Goal: Task Accomplishment & Management: Complete application form

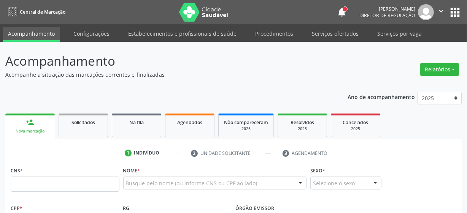
click at [38, 183] on input "text" at bounding box center [65, 184] width 109 height 15
type input "898 0046 0968 7811"
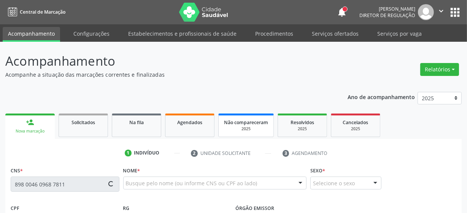
type input "[DATE]"
type input "[PERSON_NAME]"
type input "[PHONE_NUMBER]"
type input "36"
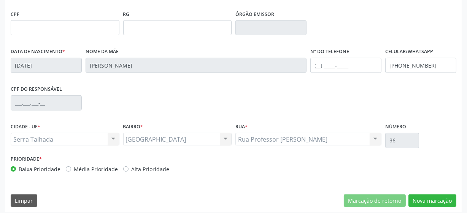
scroll to position [199, 0]
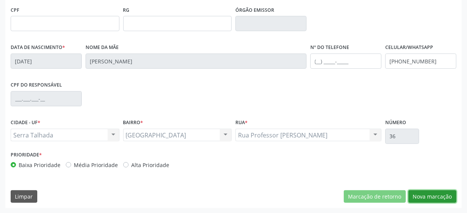
click at [420, 192] on button "Nova marcação" at bounding box center [433, 197] width 48 height 13
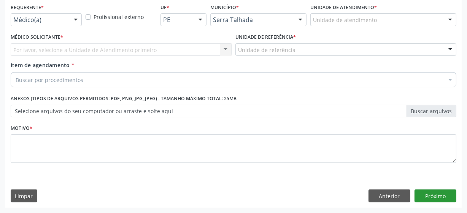
scroll to position [163, 0]
click at [73, 16] on div at bounding box center [75, 20] width 11 height 13
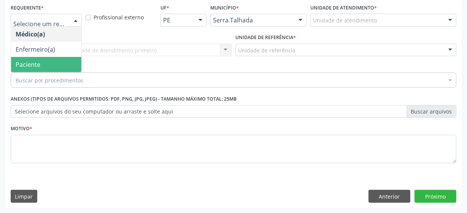
click at [60, 66] on span "Paciente" at bounding box center [46, 64] width 70 height 15
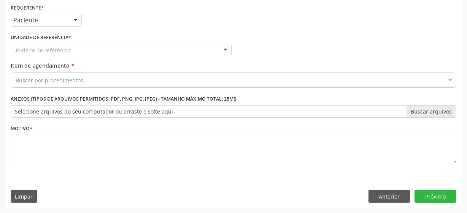
click at [123, 54] on div "Unidade de referência" at bounding box center [121, 50] width 221 height 13
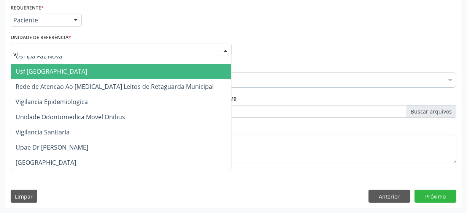
scroll to position [0, 0]
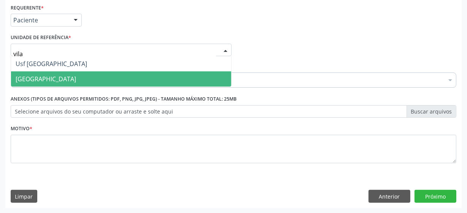
type input "vila"
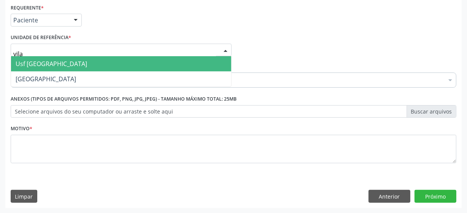
click at [81, 66] on span "Usf [GEOGRAPHIC_DATA]" at bounding box center [121, 63] width 220 height 15
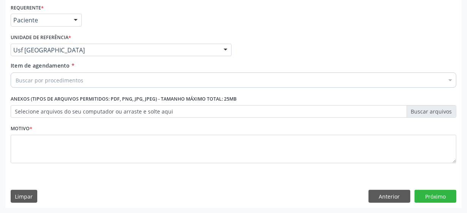
click at [94, 82] on div "Buscar por procedimentos" at bounding box center [234, 80] width 446 height 15
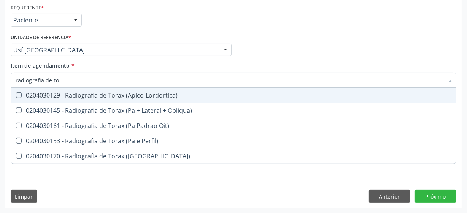
type input "radiografia de tor"
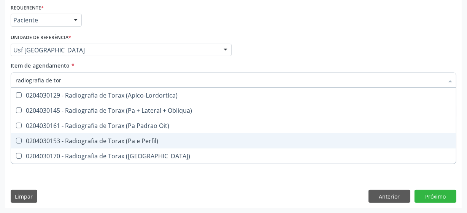
click at [19, 142] on Perfil\) at bounding box center [19, 141] width 6 height 6
click at [16, 142] on Perfil\) "checkbox" at bounding box center [13, 140] width 5 height 5
checkbox Perfil\) "true"
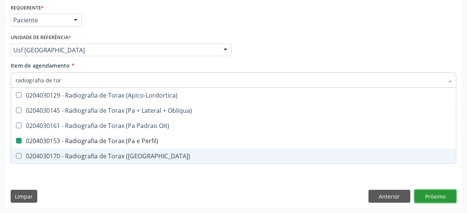
click at [446, 201] on button "Próximo" at bounding box center [436, 196] width 42 height 13
checkbox Obliqua\) "true"
checkbox Perfil\) "false"
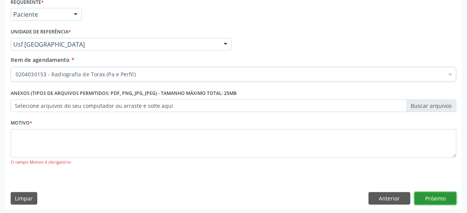
scroll to position [171, 0]
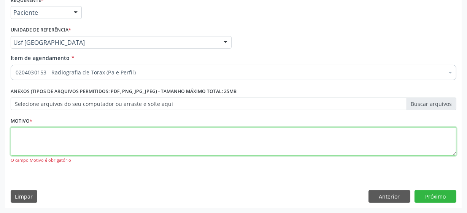
click at [174, 147] on textarea at bounding box center [234, 141] width 446 height 29
type textarea "*"
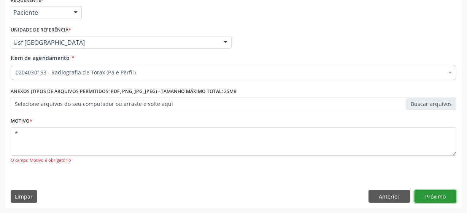
click at [443, 198] on button "Próximo" at bounding box center [436, 197] width 42 height 13
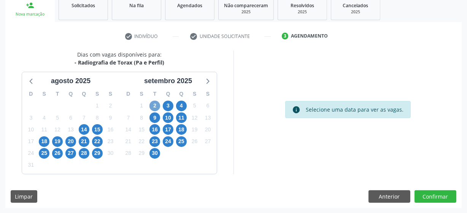
click at [153, 107] on span "2" at bounding box center [155, 106] width 11 height 11
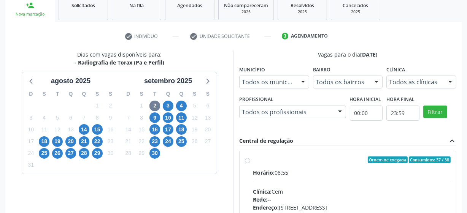
click at [253, 160] on label "Ordem de chegada Consumidos: 37 / 38 Horário: 08:55 Clínica: Cem Rede: -- Ender…" at bounding box center [352, 215] width 198 height 117
click at [248, 160] on input "Ordem de chegada Consumidos: 37 / 38 Horário: 08:55 Clínica: Cem Rede: -- Ender…" at bounding box center [247, 160] width 5 height 7
radio input "true"
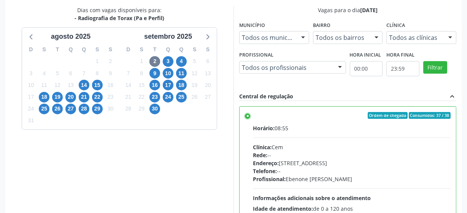
scroll to position [240, 0]
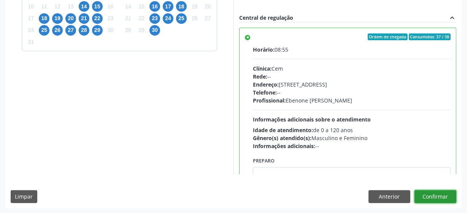
click at [439, 194] on button "Confirmar" at bounding box center [436, 197] width 42 height 13
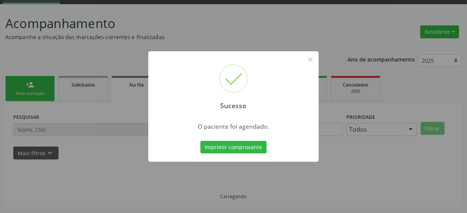
scroll to position [37, 0]
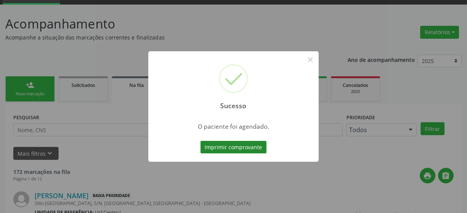
click at [242, 148] on button "Imprimir comprovante" at bounding box center [234, 147] width 66 height 13
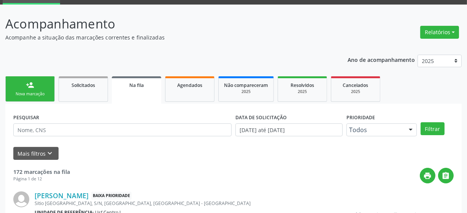
click at [22, 95] on div "Nova marcação" at bounding box center [30, 94] width 38 height 6
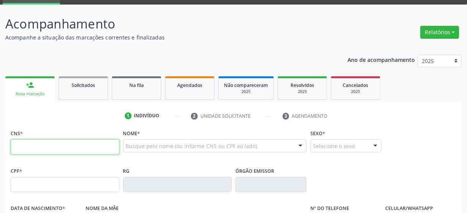
click at [51, 141] on input "text" at bounding box center [65, 147] width 109 height 15
type input "709 6086 6141 0072"
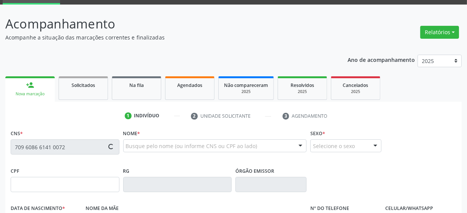
type input "103.612.264-62"
type input "[DATE]"
type input "[PERSON_NAME]"
type input "[PHONE_NUMBER]"
type input "S/N"
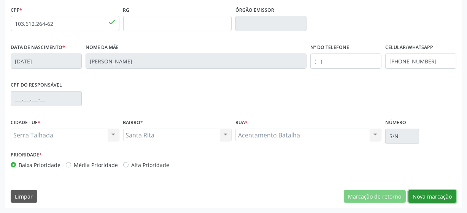
click at [431, 197] on button "Nova marcação" at bounding box center [433, 197] width 48 height 13
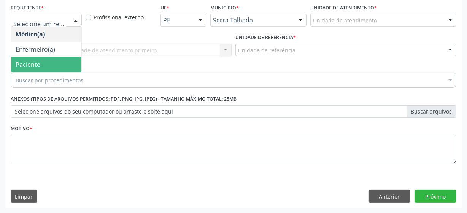
click at [43, 69] on span "Paciente" at bounding box center [46, 64] width 70 height 15
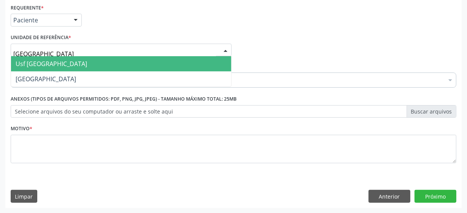
type input "vila bela"
click at [49, 62] on span "Usf [GEOGRAPHIC_DATA]" at bounding box center [52, 64] width 72 height 8
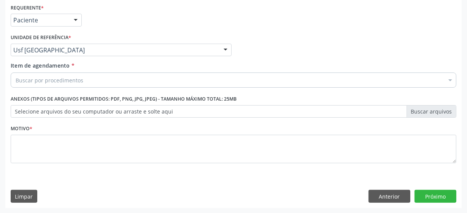
click at [111, 80] on div "Buscar por procedimentos" at bounding box center [234, 80] width 446 height 15
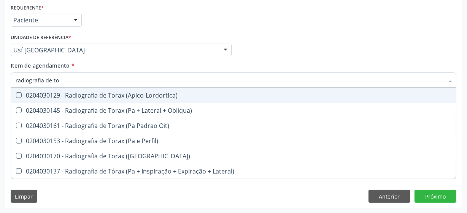
type input "radiografia de tor"
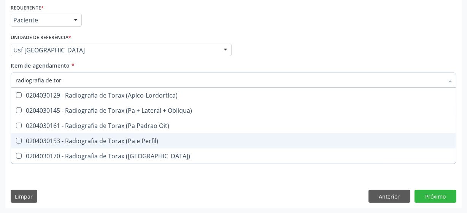
click at [103, 143] on div "0204030153 - Radiografia de Torax (Pa e Perfil)" at bounding box center [234, 141] width 436 height 6
checkbox Perfil\) "true"
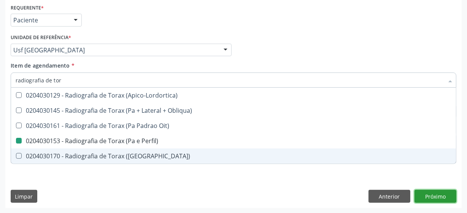
click at [436, 193] on div "Requerente * Paciente Médico(a) Enfermeiro(a) Paciente Nenhum resultado encontr…" at bounding box center [233, 105] width 457 height 207
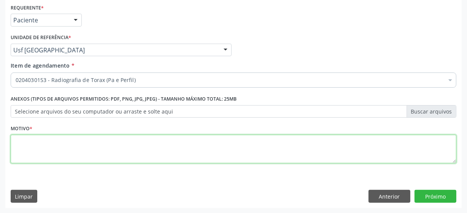
click at [78, 146] on textarea at bounding box center [234, 149] width 446 height 29
type textarea "*"
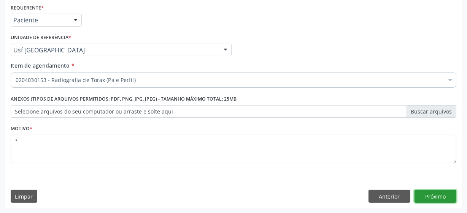
click at [423, 190] on button "Próximo" at bounding box center [436, 196] width 42 height 13
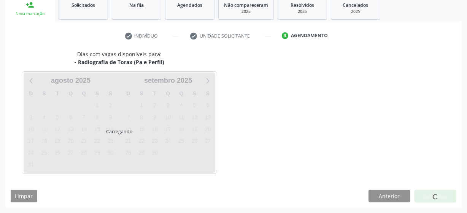
scroll to position [117, 0]
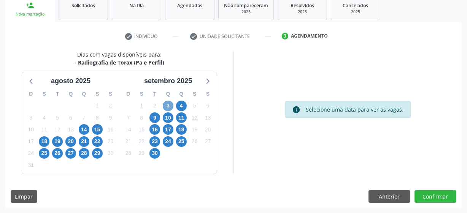
click at [167, 108] on span "3" at bounding box center [168, 106] width 11 height 11
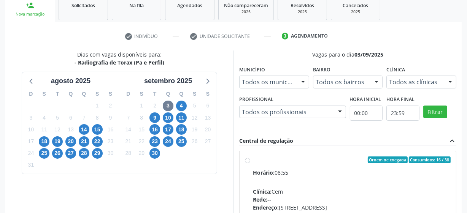
click at [253, 161] on label "Ordem de chegada Consumidos: 16 / 38 Horário: 08:55 Clínica: Cem Rede: -- Ender…" at bounding box center [352, 215] width 198 height 117
click at [247, 161] on input "Ordem de chegada Consumidos: 16 / 38 Horário: 08:55 Clínica: Cem Rede: -- Ender…" at bounding box center [247, 160] width 5 height 7
radio input "true"
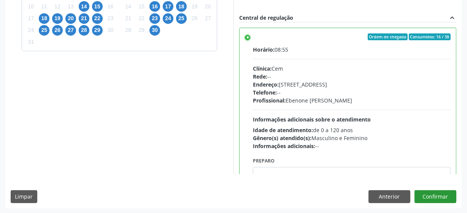
scroll to position [38, 0]
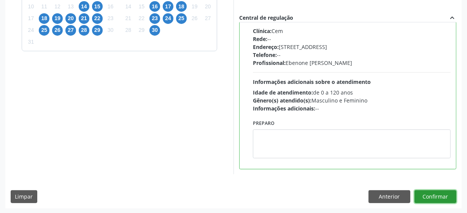
click at [446, 196] on button "Confirmar" at bounding box center [436, 197] width 42 height 13
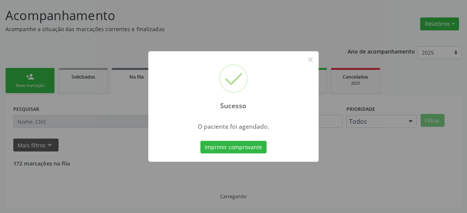
scroll to position [37, 0]
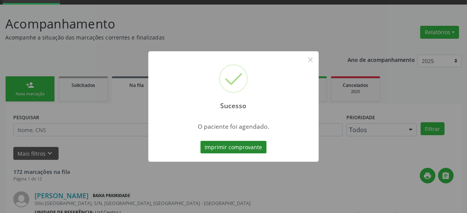
click at [250, 148] on button "Imprimir comprovante" at bounding box center [234, 147] width 66 height 13
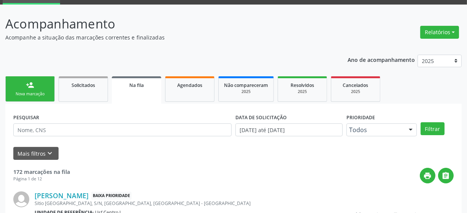
click at [27, 91] on div "Nova marcação" at bounding box center [30, 94] width 38 height 6
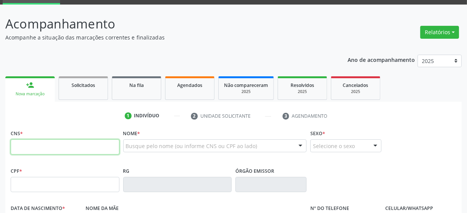
click at [41, 148] on input "text" at bounding box center [65, 147] width 109 height 15
type input "162 2421 6704 0002"
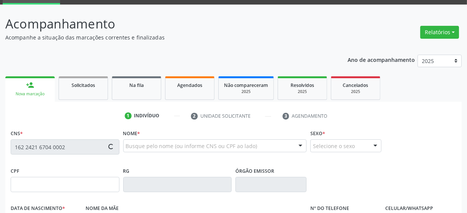
type input "712.343.274-65"
type input "01/09/2000"
type input "Maria Irene da Silva"
type input "(99) 99999-9999"
type input "728.194.804-20"
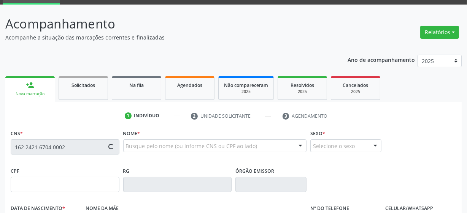
type input "3"
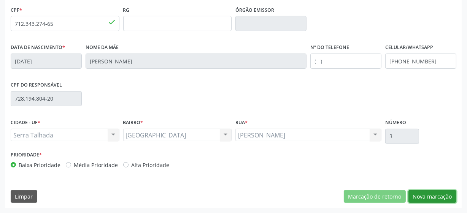
click at [444, 200] on button "Nova marcação" at bounding box center [433, 197] width 48 height 13
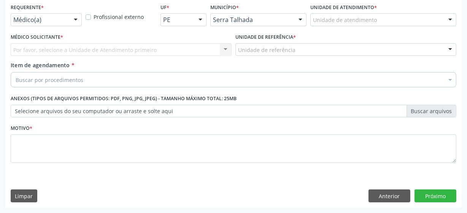
scroll to position [163, 0]
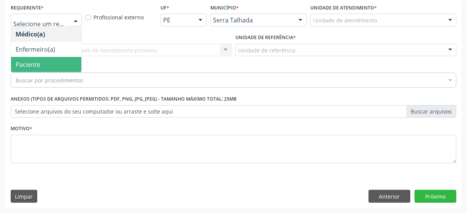
click at [37, 67] on span "Paciente" at bounding box center [28, 64] width 25 height 8
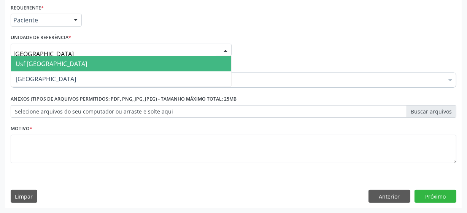
type input "vila bela"
click at [55, 65] on span "Usf [GEOGRAPHIC_DATA]" at bounding box center [121, 63] width 220 height 15
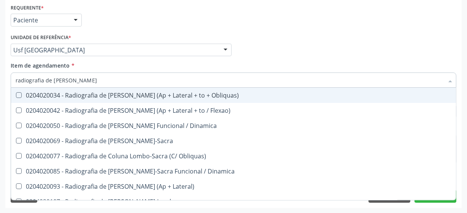
type input "radiografia de coxa"
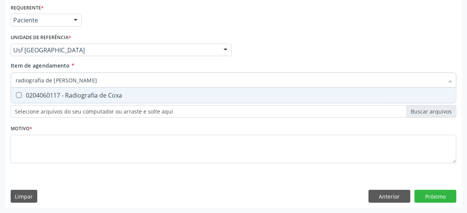
click at [72, 92] on div "0204060117 - Radiografia de Coxa" at bounding box center [234, 95] width 436 height 6
checkbox Coxa "true"
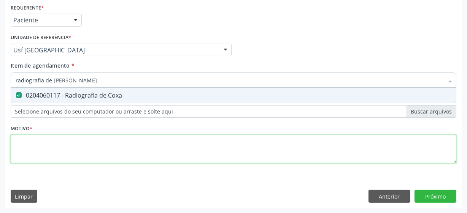
click at [86, 148] on div "Requerente * Paciente Médico(a) Enfermeiro(a) Paciente Nenhum resultado encontr…" at bounding box center [234, 88] width 446 height 172
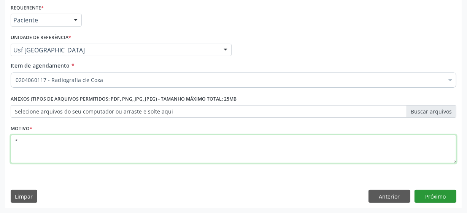
type textarea "*"
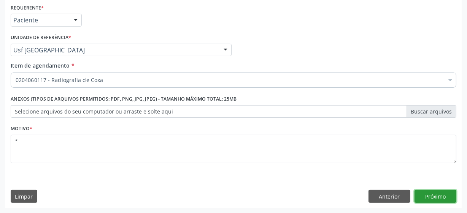
click at [443, 195] on button "Próximo" at bounding box center [436, 196] width 42 height 13
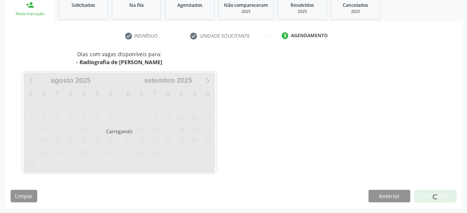
scroll to position [117, 0]
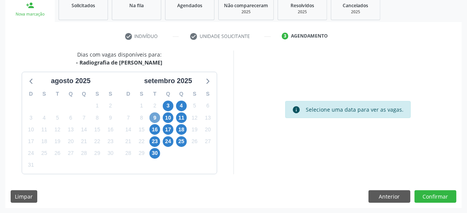
click at [151, 122] on span "9" at bounding box center [155, 118] width 11 height 11
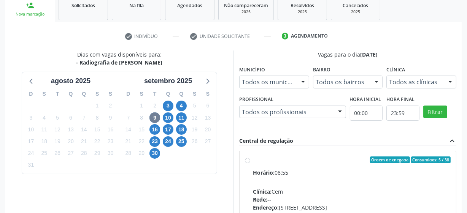
click at [253, 160] on label "Ordem de chegada Consumidos: 5 / 38 Horário: 08:55 Clínica: Cem Rede: -- Endere…" at bounding box center [352, 215] width 198 height 117
click at [246, 160] on input "Ordem de chegada Consumidos: 5 / 38 Horário: 08:55 Clínica: Cem Rede: -- Endere…" at bounding box center [247, 160] width 5 height 7
radio input "true"
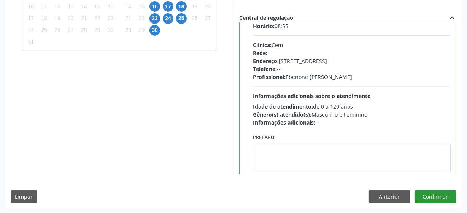
scroll to position [38, 0]
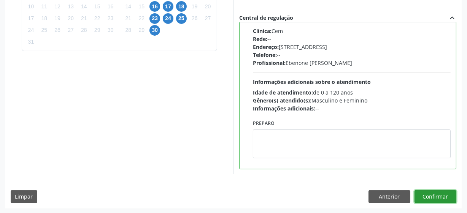
click at [432, 195] on button "Confirmar" at bounding box center [436, 197] width 42 height 13
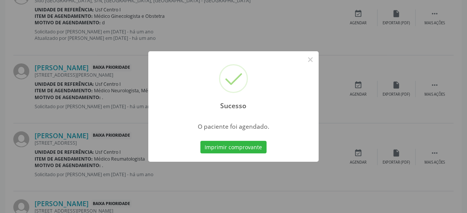
scroll to position [37, 0]
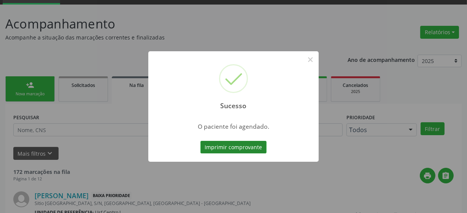
click at [234, 148] on button "Imprimir comprovante" at bounding box center [234, 147] width 66 height 13
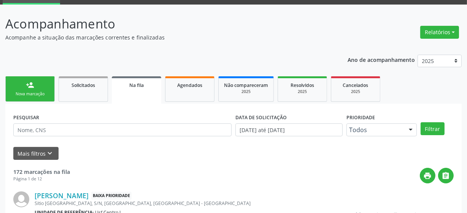
click at [47, 95] on div "Nova marcação" at bounding box center [30, 94] width 38 height 6
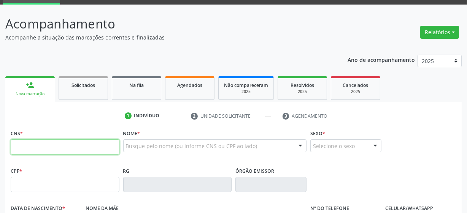
click at [73, 150] on input "text" at bounding box center [65, 147] width 109 height 15
type input "898 0005 4215 3116"
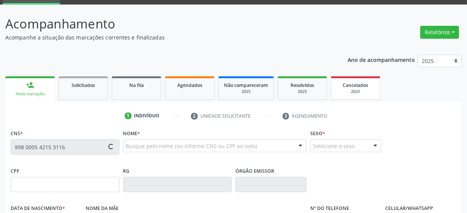
type input "11/10/1986"
type input "Vera Lucia Araujo Vieira"
type input "(87) 99662-5524"
type input "11"
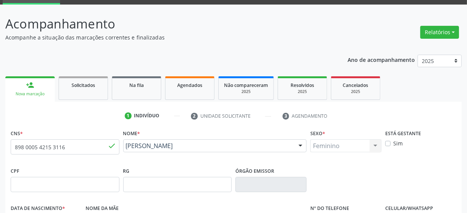
scroll to position [199, 0]
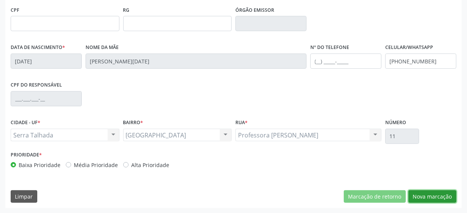
click at [432, 200] on button "Nova marcação" at bounding box center [433, 197] width 48 height 13
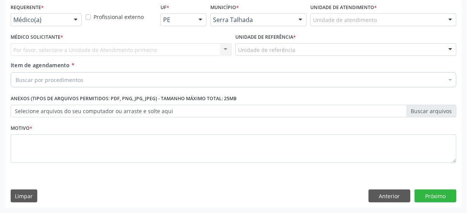
scroll to position [163, 0]
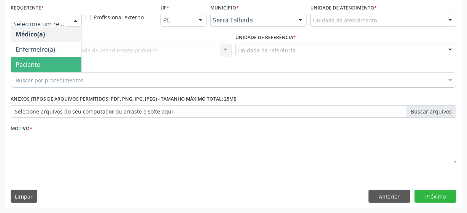
click at [30, 68] on span "Paciente" at bounding box center [46, 64] width 70 height 15
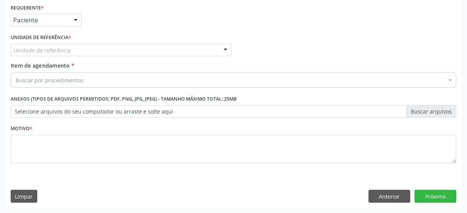
click at [65, 44] on div "Unidade de referência" at bounding box center [121, 50] width 221 height 13
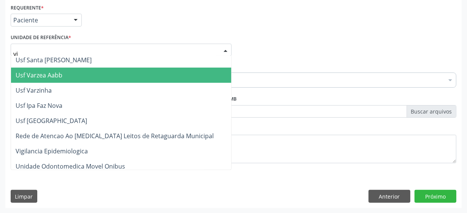
scroll to position [0, 0]
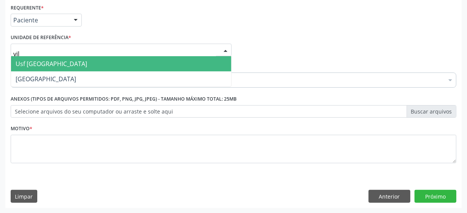
type input "vila"
click at [112, 70] on span "Usf [GEOGRAPHIC_DATA]" at bounding box center [121, 63] width 220 height 15
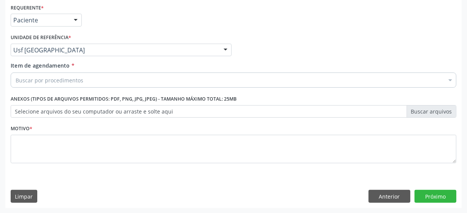
click at [72, 84] on div "Buscar por procedimentos" at bounding box center [234, 80] width 446 height 15
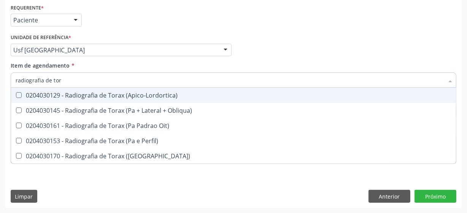
type input "radiografia de tora"
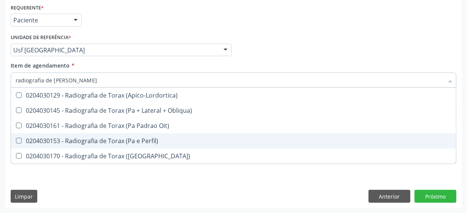
click at [95, 140] on div "0204030153 - Radiografia de Torax (Pa e Perfil)" at bounding box center [234, 141] width 436 height 6
checkbox Perfil\) "true"
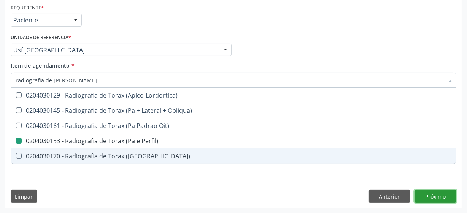
click at [444, 198] on div "Requerente * Paciente Médico(a) Enfermeiro(a) Paciente Nenhum resultado encontr…" at bounding box center [233, 105] width 457 height 207
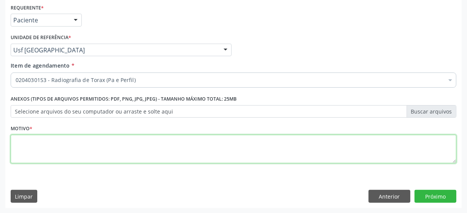
click at [60, 148] on textarea at bounding box center [234, 149] width 446 height 29
type textarea "**"
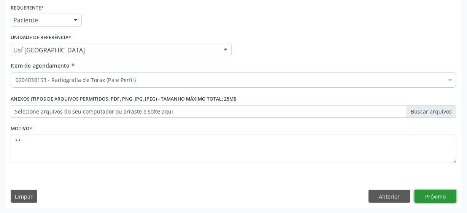
click at [440, 195] on button "Próximo" at bounding box center [436, 196] width 42 height 13
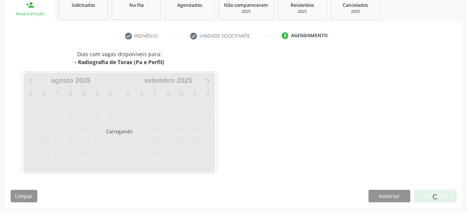
scroll to position [117, 0]
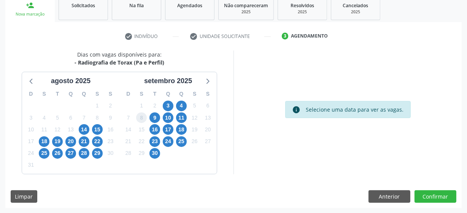
click at [145, 116] on span "8" at bounding box center [141, 118] width 11 height 11
click at [150, 116] on span "9" at bounding box center [155, 118] width 11 height 11
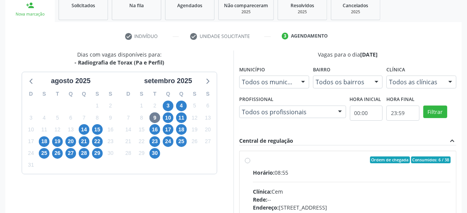
click at [253, 160] on label "Ordem de chegada Consumidos: 6 / 38 Horário: 08:55 Clínica: Cem Rede: -- Endere…" at bounding box center [352, 215] width 198 height 117
click at [249, 160] on input "Ordem de chegada Consumidos: 6 / 38 Horário: 08:55 Clínica: Cem Rede: -- Endere…" at bounding box center [247, 160] width 5 height 7
radio input "true"
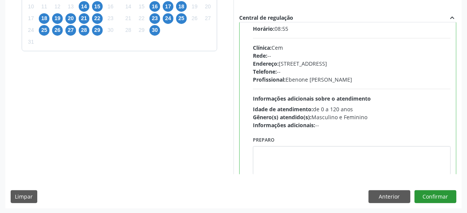
scroll to position [38, 0]
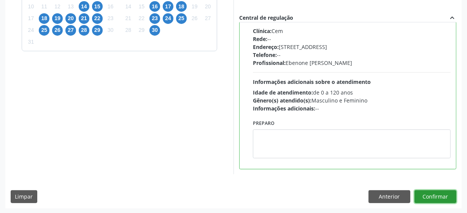
click at [431, 192] on button "Confirmar" at bounding box center [436, 197] width 42 height 13
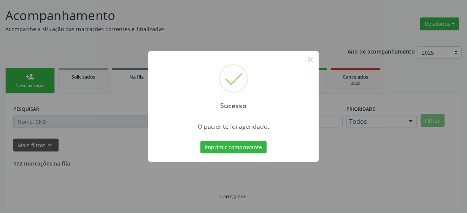
scroll to position [37, 0]
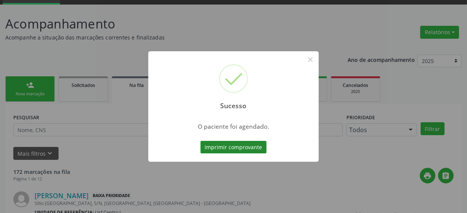
click at [212, 151] on button "Imprimir comprovante" at bounding box center [234, 147] width 66 height 13
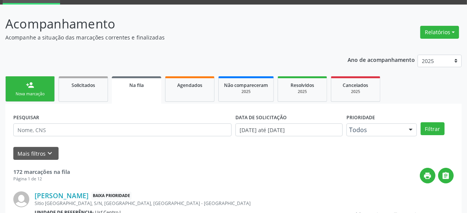
click at [39, 88] on link "person_add Nova marcação" at bounding box center [29, 88] width 49 height 25
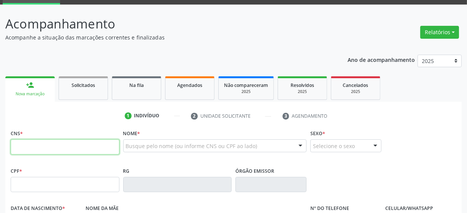
click at [67, 142] on input "text" at bounding box center [65, 147] width 109 height 15
click at [188, 153] on div "Busque pelo nome (ou informe CNS ou CPF ao lado) Nenhum resultado encontrado pa…" at bounding box center [215, 149] width 184 height 18
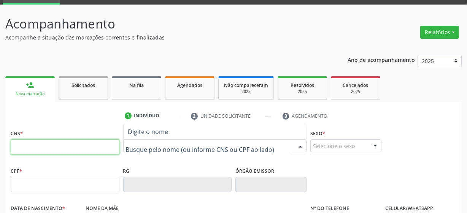
click at [74, 151] on input "text" at bounding box center [65, 147] width 109 height 15
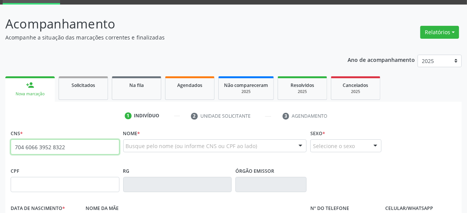
type input "704 6066 3952 8322"
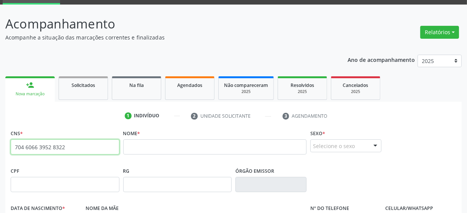
click at [62, 148] on input "704 6066 3952 8322" at bounding box center [65, 147] width 109 height 15
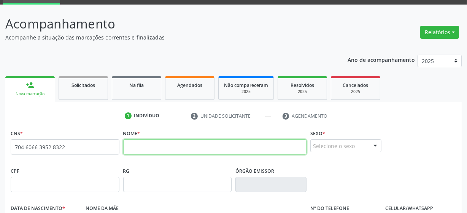
click at [146, 147] on input "text" at bounding box center [215, 147] width 184 height 15
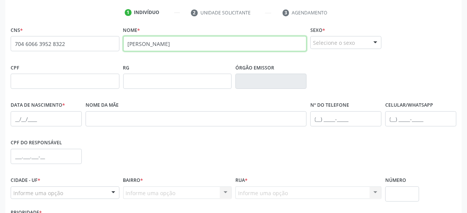
scroll to position [141, 0]
type input "maria jose dos santos"
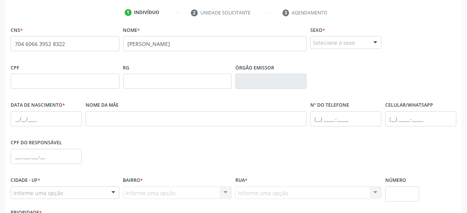
click at [345, 42] on div "Selecione o sexo" at bounding box center [345, 42] width 71 height 13
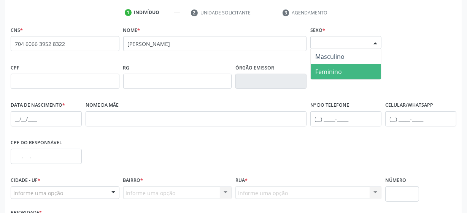
click at [343, 75] on span "Feminino" at bounding box center [346, 71] width 70 height 15
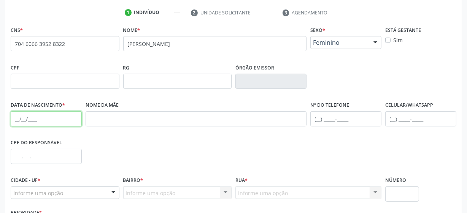
click at [33, 121] on input "text" at bounding box center [46, 118] width 71 height 15
type input "25/09/1972"
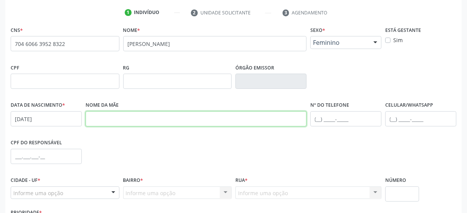
click at [121, 125] on input "text" at bounding box center [196, 118] width 221 height 15
type input "maria pereira dos santos"
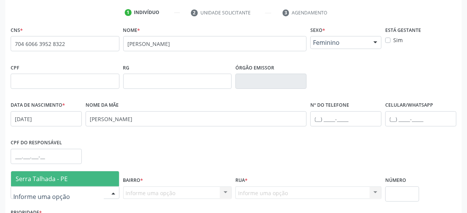
click at [43, 183] on span "Serra Talhada - PE" at bounding box center [65, 179] width 108 height 15
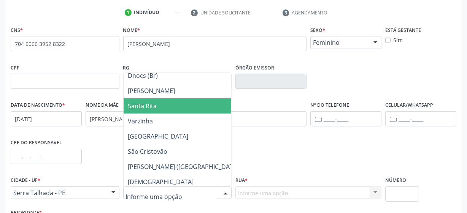
scroll to position [138, 0]
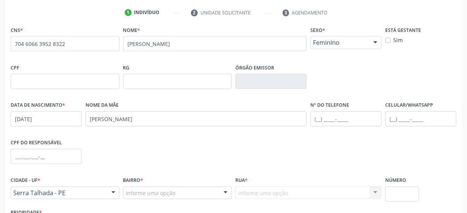
click at [253, 159] on div "CPF do responsável" at bounding box center [234, 156] width 450 height 38
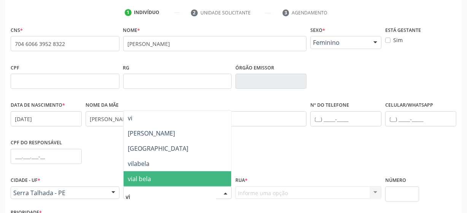
scroll to position [0, 0]
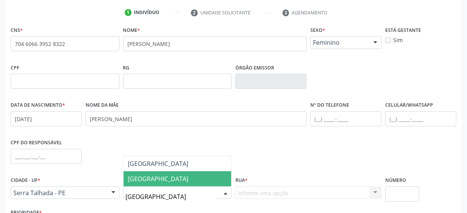
type input "vila bela"
click at [163, 197] on input "vila bela" at bounding box center [171, 196] width 91 height 15
click at [143, 181] on span "[GEOGRAPHIC_DATA]" at bounding box center [158, 179] width 60 height 8
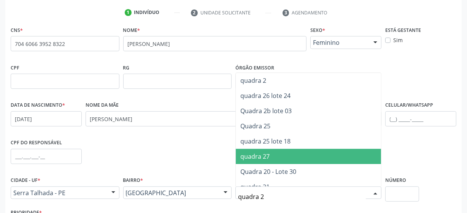
type input "quadra 25"
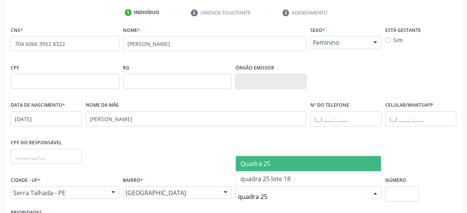
click at [273, 160] on span "Quadra 25" at bounding box center [308, 163] width 145 height 15
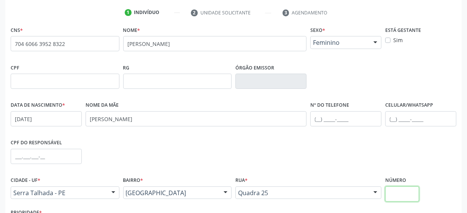
click at [407, 195] on input "text" at bounding box center [402, 194] width 34 height 15
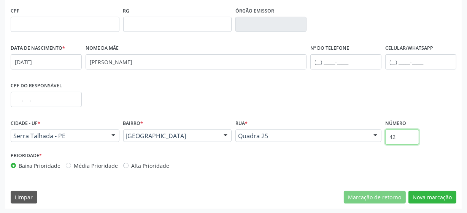
scroll to position [199, 0]
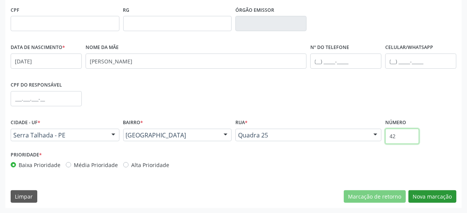
type input "42"
click at [428, 197] on button "Nova marcação" at bounding box center [433, 197] width 48 height 13
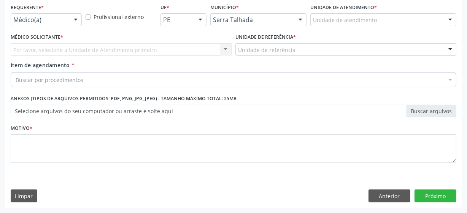
scroll to position [163, 0]
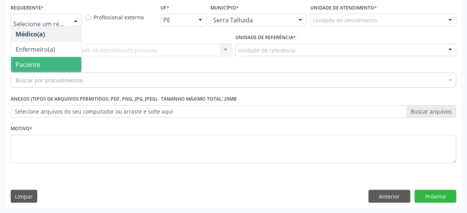
click at [45, 68] on span "Paciente" at bounding box center [46, 64] width 70 height 15
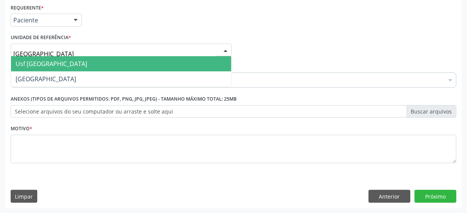
type input "vila bela"
click at [46, 64] on span "Usf [GEOGRAPHIC_DATA]" at bounding box center [52, 64] width 72 height 8
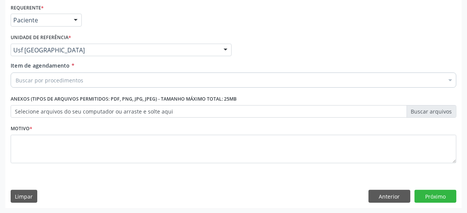
click at [92, 78] on div "Buscar por procedimentos" at bounding box center [234, 80] width 446 height 15
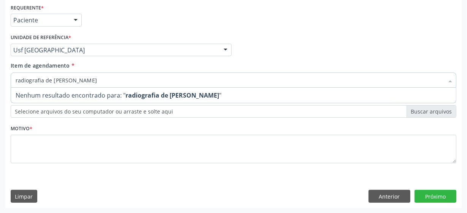
type input "radiografia de joelho"
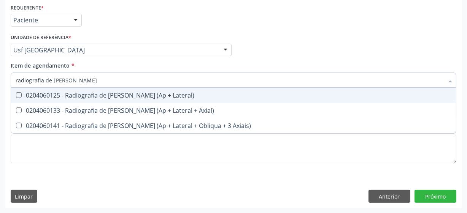
click at [82, 92] on div "0204060125 - Radiografia de Joelho (Ap + Lateral)" at bounding box center [234, 95] width 436 height 6
checkbox Lateral\) "true"
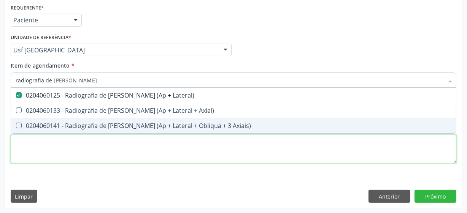
click at [100, 148] on div "Requerente * Paciente Médico(a) Enfermeiro(a) Paciente Nenhum resultado encontr…" at bounding box center [234, 88] width 446 height 172
checkbox Axial\) "true"
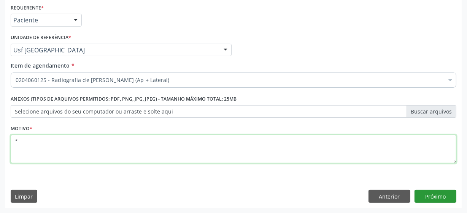
type textarea "*"
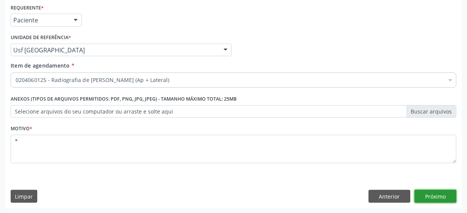
click at [425, 195] on button "Próximo" at bounding box center [436, 196] width 42 height 13
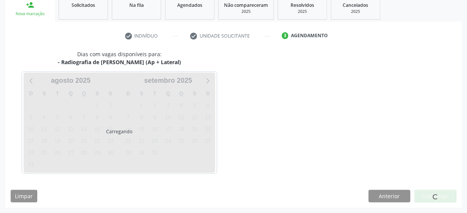
scroll to position [117, 0]
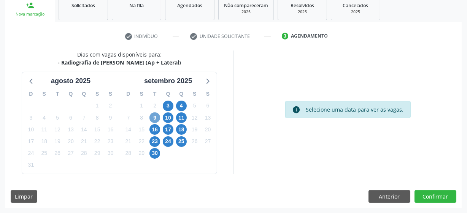
click at [153, 122] on span "9" at bounding box center [155, 118] width 11 height 11
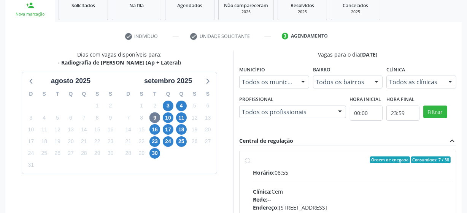
click at [253, 160] on label "Ordem de chegada Consumidos: 7 / 38 Horário: 08:55 Clínica: Cem Rede: -- Endere…" at bounding box center [352, 215] width 198 height 117
click at [248, 160] on input "Ordem de chegada Consumidos: 7 / 38 Horário: 08:55 Clínica: Cem Rede: -- Endere…" at bounding box center [247, 160] width 5 height 7
radio input "true"
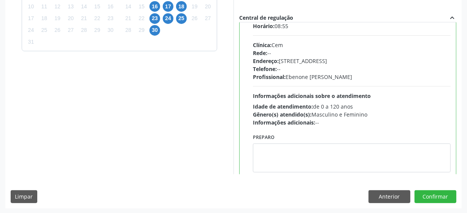
scroll to position [38, 0]
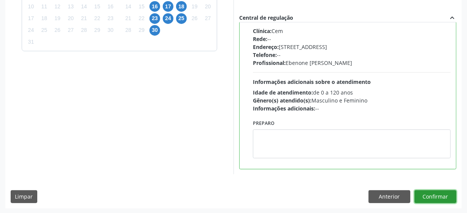
click at [441, 197] on button "Confirmar" at bounding box center [436, 197] width 42 height 13
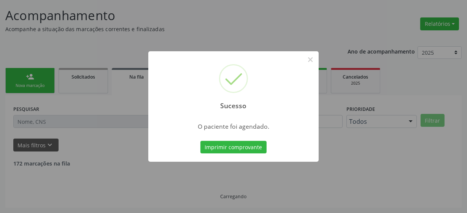
scroll to position [37, 0]
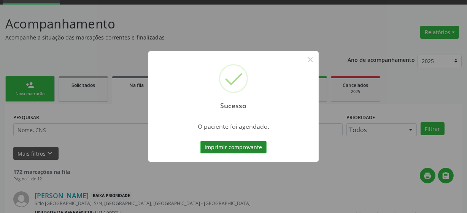
click at [226, 151] on button "Imprimir comprovante" at bounding box center [234, 147] width 66 height 13
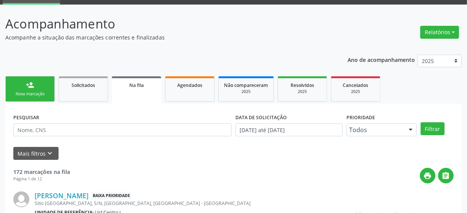
click at [30, 91] on link "person_add Nova marcação" at bounding box center [29, 88] width 49 height 25
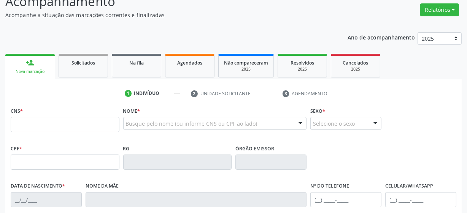
scroll to position [72, 0]
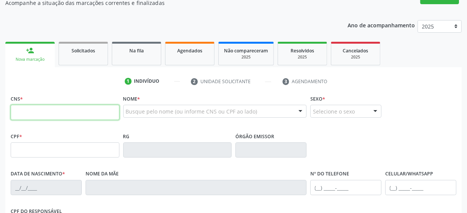
click at [72, 111] on input "text" at bounding box center [65, 112] width 109 height 15
type input "898 0034 3080 9993"
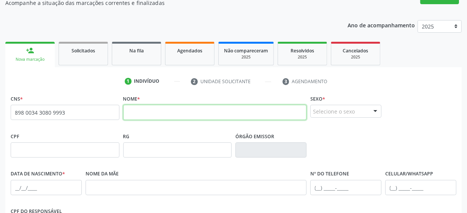
click at [158, 116] on input "text" at bounding box center [215, 112] width 184 height 15
type input "edeli marques dos santos"
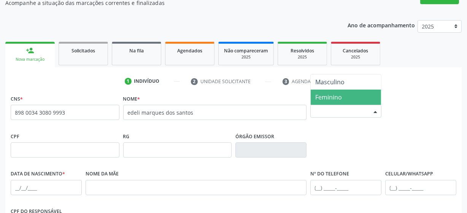
click at [356, 97] on span "Feminino" at bounding box center [346, 97] width 70 height 15
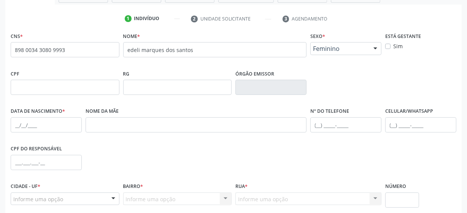
scroll to position [129, 0]
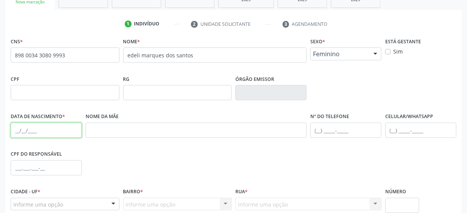
click at [42, 126] on input "text" at bounding box center [46, 130] width 71 height 15
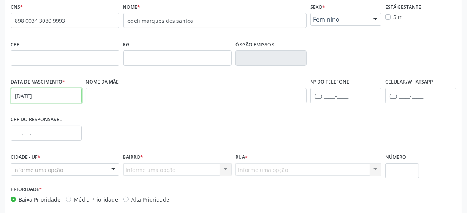
type input "30/05/1999"
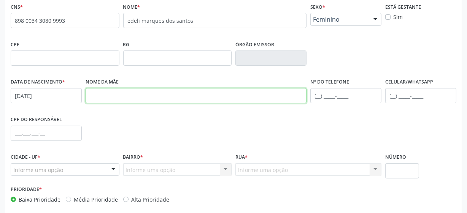
click at [120, 95] on input "text" at bounding box center [196, 95] width 221 height 15
type input "rosimar marques nde oliveira"
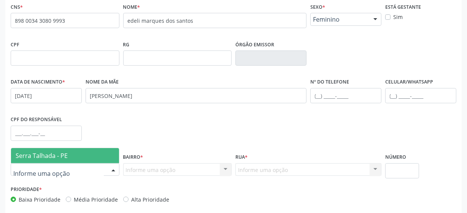
click at [48, 158] on span "Serra Talhada - PE" at bounding box center [42, 156] width 52 height 8
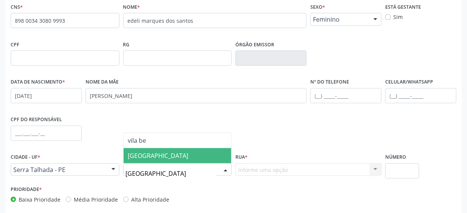
type input "vila bela"
click at [151, 158] on span "[GEOGRAPHIC_DATA]" at bounding box center [158, 156] width 60 height 8
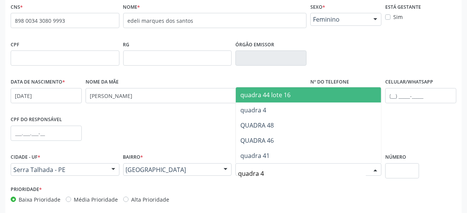
type input "quadra 40"
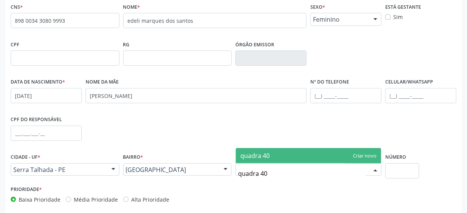
click at [291, 156] on span "quadra 40" at bounding box center [308, 155] width 145 height 15
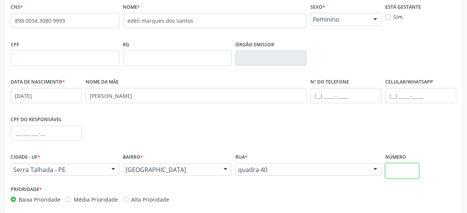
click at [393, 169] on input "text" at bounding box center [402, 171] width 34 height 15
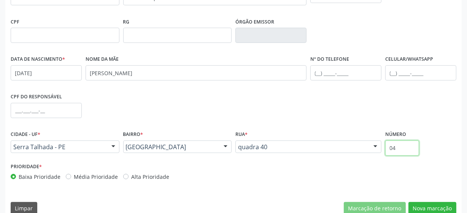
scroll to position [199, 0]
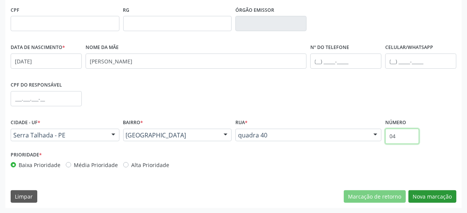
type input "04"
click at [433, 196] on button "Nova marcação" at bounding box center [433, 197] width 48 height 13
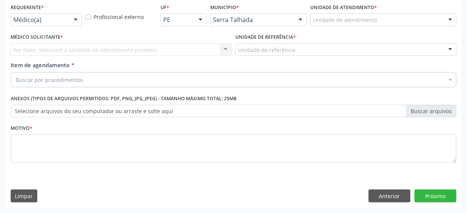
scroll to position [163, 0]
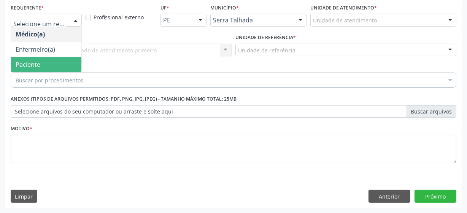
click at [36, 62] on span "Paciente" at bounding box center [28, 64] width 25 height 8
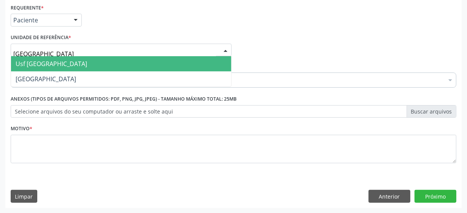
type input "vila bela"
click at [52, 58] on span "Usf [GEOGRAPHIC_DATA]" at bounding box center [121, 63] width 220 height 15
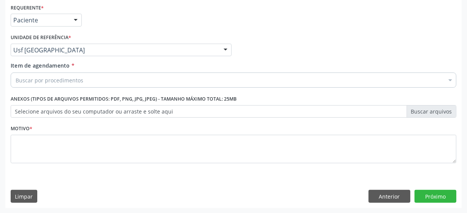
click at [88, 83] on div "Buscar por procedimentos" at bounding box center [234, 80] width 446 height 15
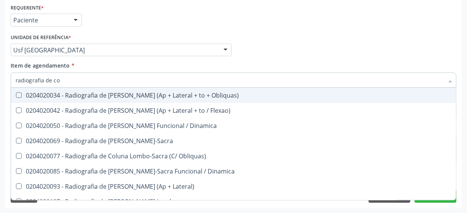
type input "radiografia de col"
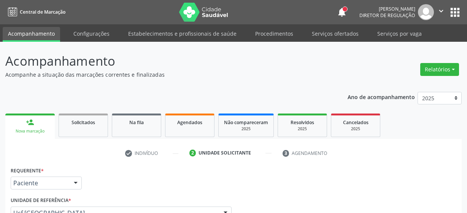
scroll to position [163, 0]
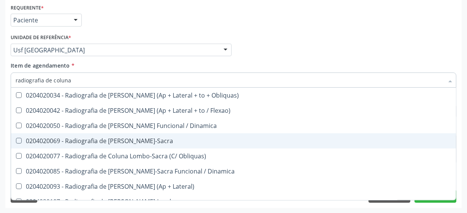
click at [107, 143] on div "0204020069 - Radiografia de [PERSON_NAME]-Sacra" at bounding box center [234, 141] width 436 height 6
checkbox Lombo-Sacra "true"
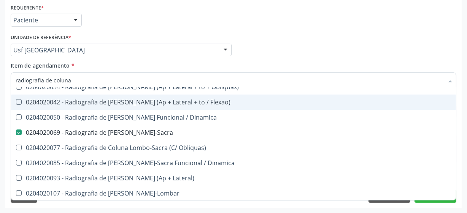
scroll to position [24, 0]
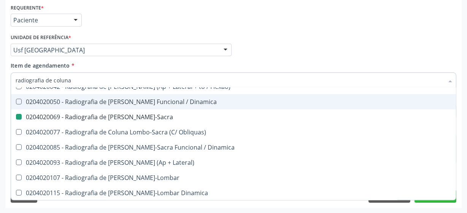
click at [319, 52] on div "Médico Solicitante Por favor, selecione a Unidade de Atendimento primeiro Nenhu…" at bounding box center [234, 47] width 450 height 30
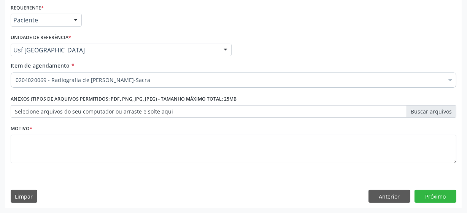
scroll to position [0, 0]
click at [318, 53] on div "Médico Solicitante Por favor, selecione a Unidade de Atendimento primeiro Nenhu…" at bounding box center [234, 47] width 450 height 30
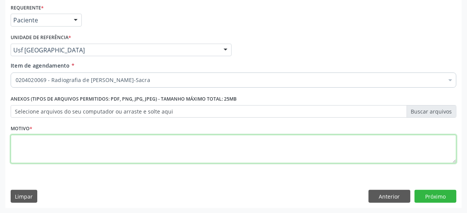
click at [86, 158] on textarea at bounding box center [234, 149] width 446 height 29
type textarea "***"
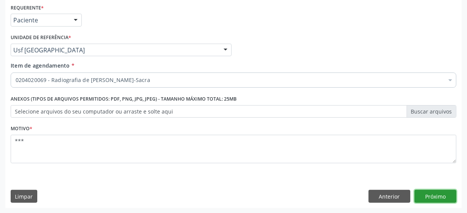
click at [445, 200] on button "Próximo" at bounding box center [436, 196] width 42 height 13
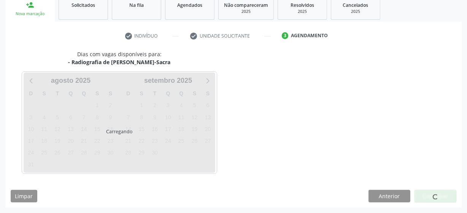
scroll to position [117, 0]
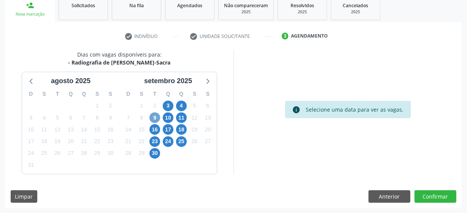
click at [153, 118] on span "9" at bounding box center [155, 118] width 11 height 11
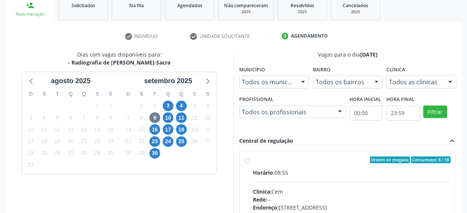
click at [253, 160] on label "Ordem de chegada Consumidos: 8 / 38 Horário: 08:55 Clínica: Cem Rede: -- Endere…" at bounding box center [352, 215] width 198 height 117
click at [247, 160] on input "Ordem de chegada Consumidos: 8 / 38 Horário: 08:55 Clínica: Cem Rede: -- Endere…" at bounding box center [247, 160] width 5 height 7
radio input "true"
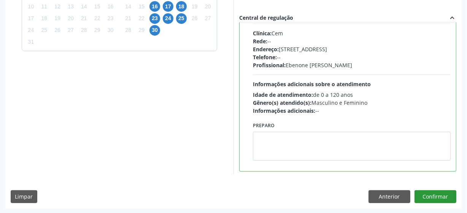
scroll to position [38, 0]
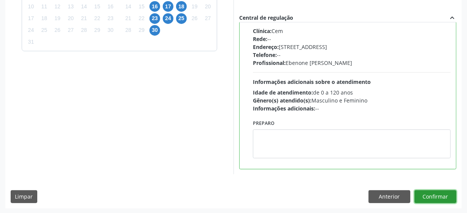
click at [422, 195] on button "Confirmar" at bounding box center [436, 197] width 42 height 13
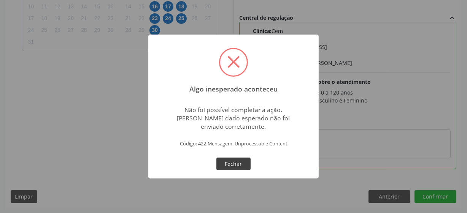
click at [235, 165] on button "Fechar" at bounding box center [233, 164] width 34 height 13
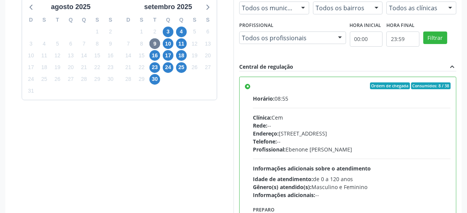
scroll to position [102, 0]
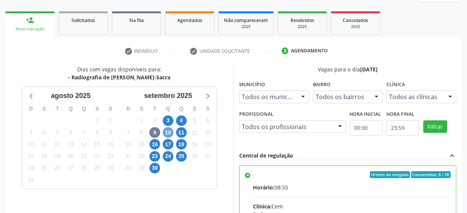
click at [169, 133] on span "10" at bounding box center [168, 132] width 11 height 11
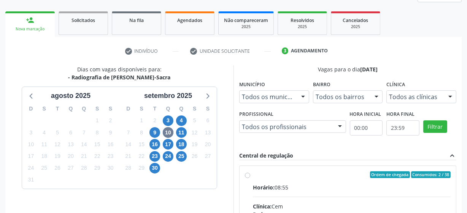
click at [249, 174] on input "Ordem de chegada Consumidos: 2 / 38 Horário: 08:55 Clínica: Cem Rede: -- Endere…" at bounding box center [247, 175] width 5 height 7
radio input "true"
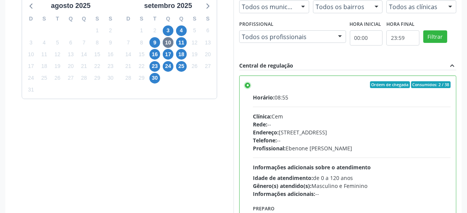
scroll to position [240, 0]
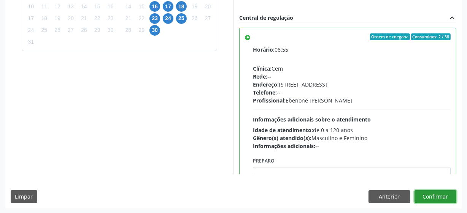
click at [439, 196] on button "Confirmar" at bounding box center [436, 197] width 42 height 13
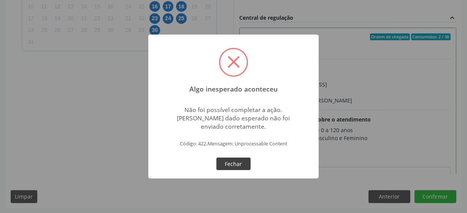
click at [240, 164] on button "Fechar" at bounding box center [233, 164] width 34 height 13
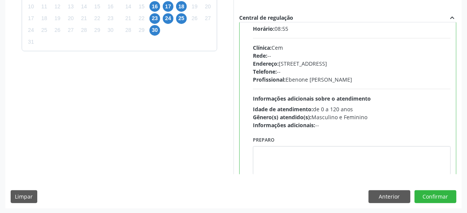
scroll to position [38, 0]
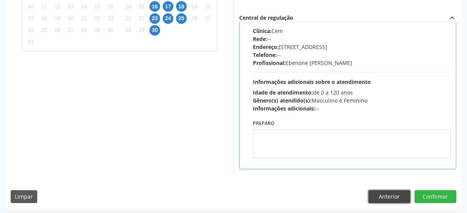
click at [380, 194] on button "Anterior" at bounding box center [390, 197] width 42 height 13
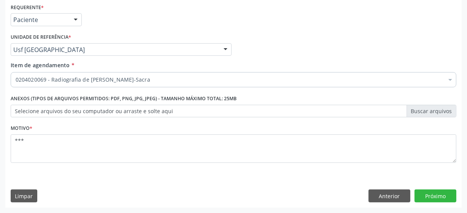
scroll to position [163, 0]
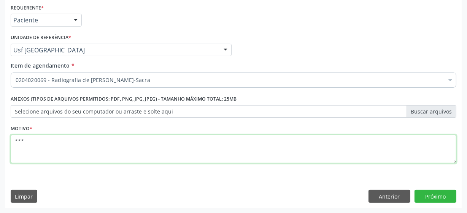
click at [66, 150] on textarea "***" at bounding box center [234, 149] width 446 height 29
type textarea "*"
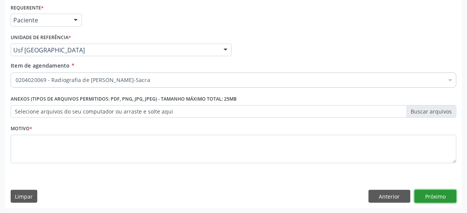
click at [428, 194] on button "Próximo" at bounding box center [436, 196] width 42 height 13
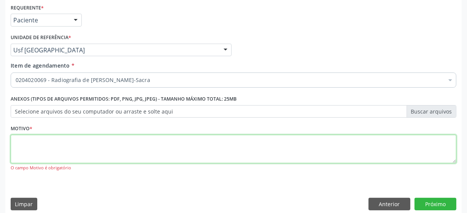
click at [126, 141] on textarea at bounding box center [234, 149] width 446 height 29
type textarea "***"
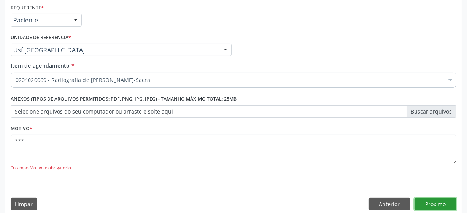
click at [424, 204] on button "Próximo" at bounding box center [436, 204] width 42 height 13
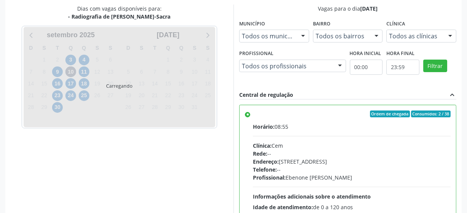
scroll to position [166, 0]
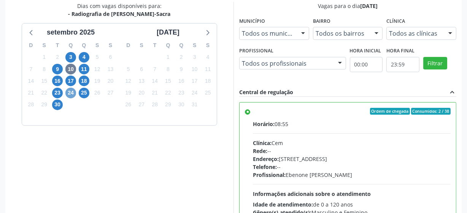
click at [71, 91] on span "24" at bounding box center [70, 93] width 11 height 11
click at [253, 111] on label "Ordem de chegada Consumidos: 0 / 38 Horário: 08:55 Clínica: Cem Rede: -- Endere…" at bounding box center [352, 166] width 198 height 117
click at [247, 111] on input "Ordem de chegada Consumidos: 0 / 38 Horário: 08:55 Clínica: Cem Rede: -- Endere…" at bounding box center [247, 111] width 5 height 7
radio input "true"
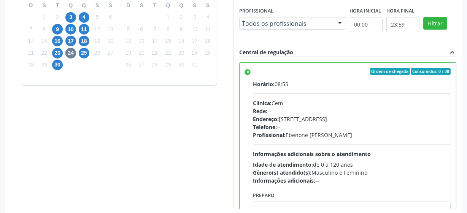
scroll to position [240, 0]
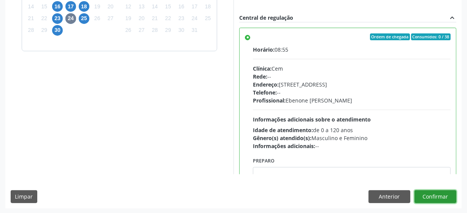
click at [427, 193] on button "Confirmar" at bounding box center [436, 197] width 42 height 13
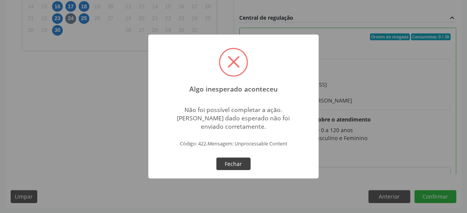
click at [242, 163] on button "Fechar" at bounding box center [233, 164] width 34 height 13
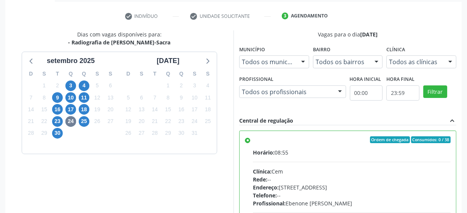
scroll to position [68, 0]
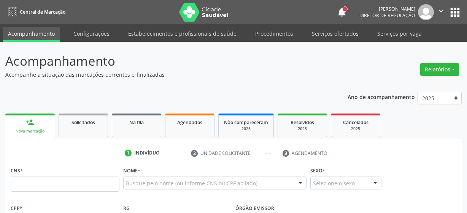
scroll to position [67, 0]
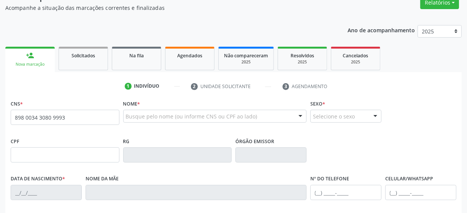
type input "898 0034 3080 9993"
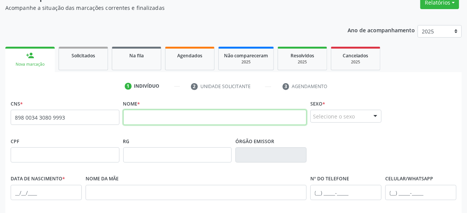
click at [170, 121] on input "text" at bounding box center [215, 117] width 184 height 15
type input "e"
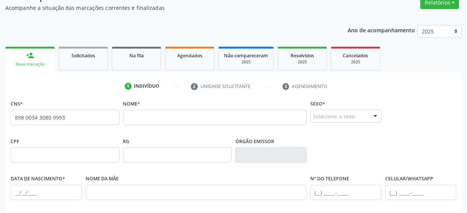
click at [94, 116] on span "none" at bounding box center [99, 116] width 33 height 8
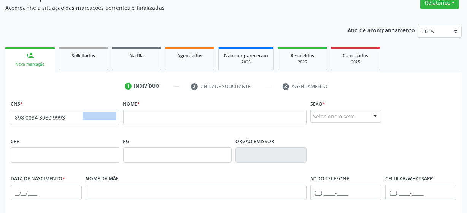
click at [83, 116] on span "none" at bounding box center [99, 116] width 33 height 8
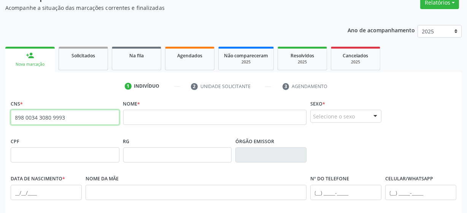
click at [54, 120] on input "898 0034 3080 9993" at bounding box center [65, 117] width 109 height 15
click at [35, 120] on input "text" at bounding box center [65, 117] width 109 height 15
paste input "700 0085 1533 5500"
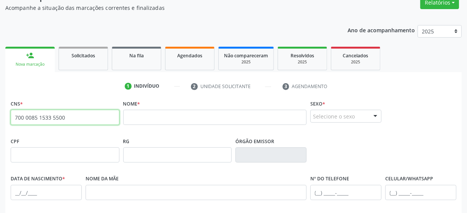
type input "700 0085 1533 5500"
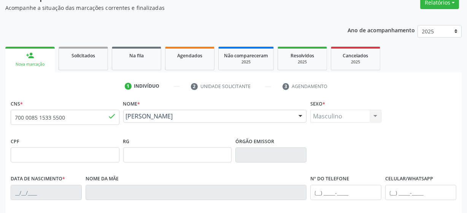
type input "[DATE]"
type input "Rosimar Marques de Oliveira"
type input "[PHONE_NUMBER]"
type input "30"
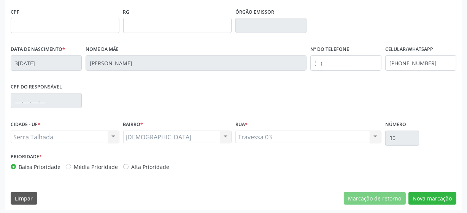
scroll to position [199, 0]
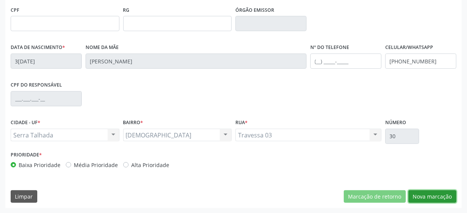
click at [429, 197] on button "Nova marcação" at bounding box center [433, 197] width 48 height 13
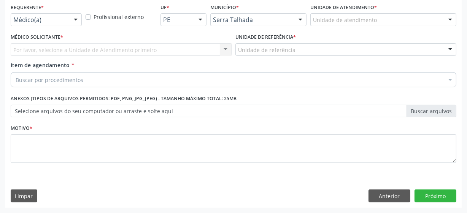
scroll to position [163, 0]
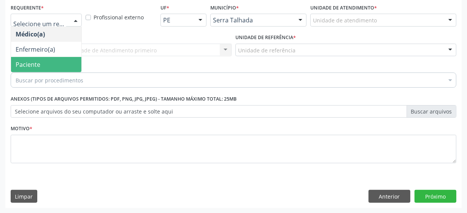
click at [50, 68] on span "Paciente" at bounding box center [46, 64] width 70 height 15
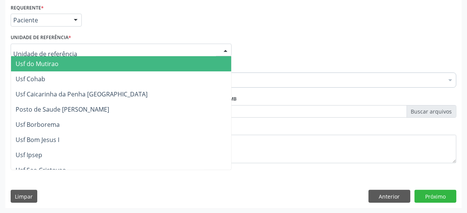
click at [72, 53] on div at bounding box center [121, 50] width 221 height 13
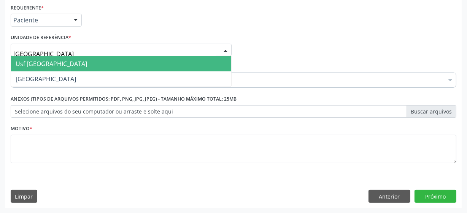
type input "vila bela"
click at [74, 57] on span "Usf [GEOGRAPHIC_DATA]" at bounding box center [121, 63] width 220 height 15
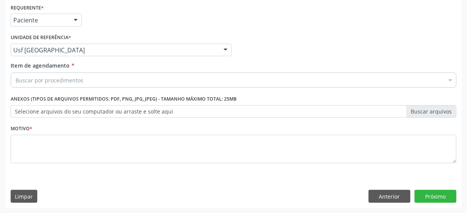
click at [105, 83] on div "Buscar por procedimentos" at bounding box center [234, 80] width 446 height 15
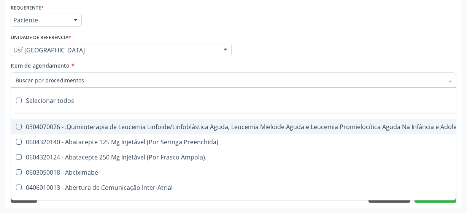
click at [305, 29] on div "Requerente * Paciente Médico(a) Enfermeiro(a) Paciente Nenhum resultado encontr…" at bounding box center [234, 17] width 450 height 30
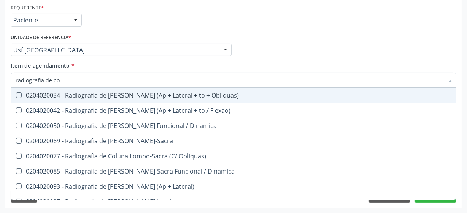
type input "radiografia de col"
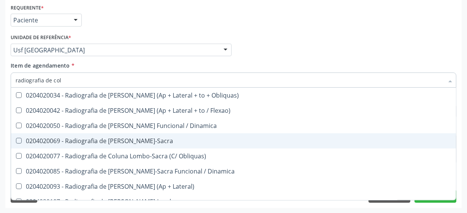
click at [85, 145] on span "0204020069 - Radiografia de [PERSON_NAME]-Sacra" at bounding box center [233, 141] width 445 height 15
checkbox Lombo-Sacra "true"
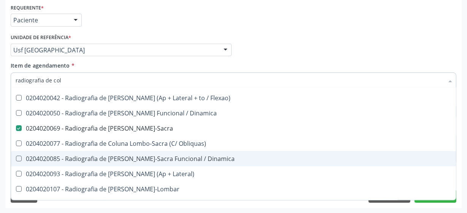
scroll to position [24, 0]
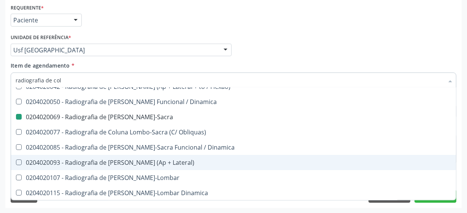
click at [461, 35] on div "Requerente * Paciente Médico(a) Enfermeiro(a) Paciente Nenhum resultado encontr…" at bounding box center [233, 105] width 457 height 207
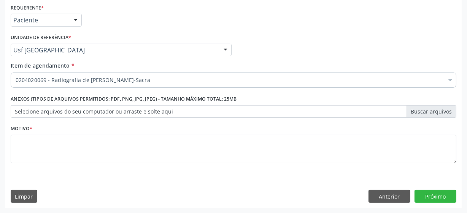
scroll to position [0, 0]
click at [215, 15] on div "Requerente * Paciente Médico(a) Enfermeiro(a) Paciente Nenhum resultado encontr…" at bounding box center [234, 17] width 450 height 30
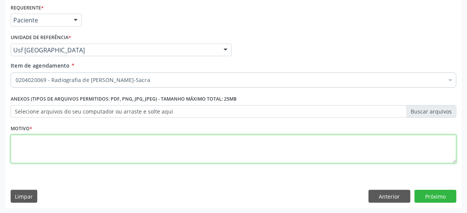
click at [70, 147] on textarea at bounding box center [234, 149] width 446 height 29
type textarea "**"
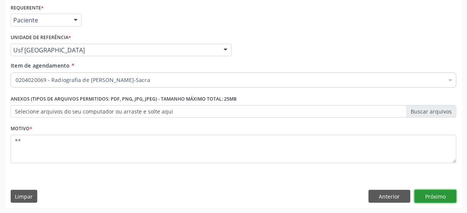
click at [433, 196] on button "Próximo" at bounding box center [436, 196] width 42 height 13
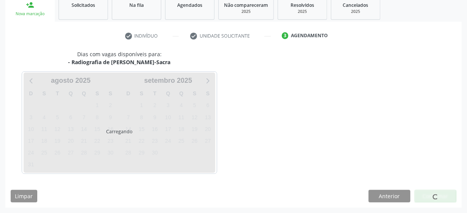
scroll to position [117, 0]
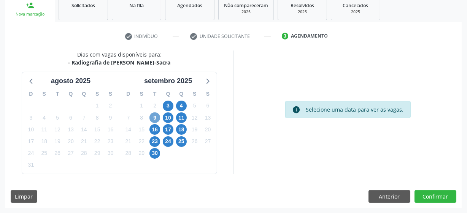
click at [156, 118] on span "9" at bounding box center [155, 118] width 11 height 11
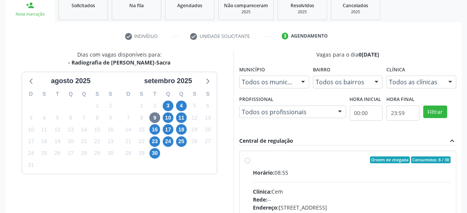
click at [253, 161] on label "Ordem de chegada Consumidos: 8 / 38 Horário: 08:55 Clínica: Cem Rede: -- Endere…" at bounding box center [352, 215] width 198 height 117
click at [249, 161] on input "Ordem de chegada Consumidos: 8 / 38 Horário: 08:55 Clínica: Cem Rede: -- Endere…" at bounding box center [247, 160] width 5 height 7
radio input "true"
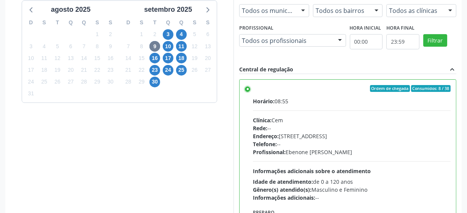
scroll to position [240, 0]
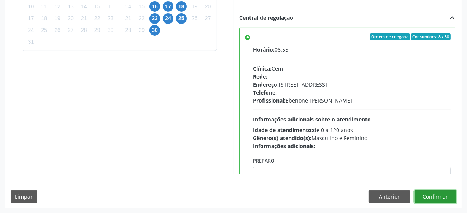
click at [434, 194] on button "Confirmar" at bounding box center [436, 197] width 42 height 13
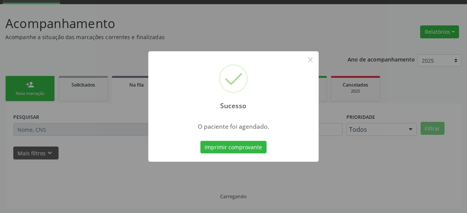
scroll to position [37, 0]
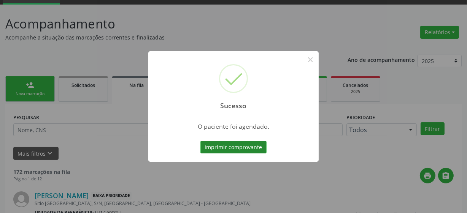
click at [217, 151] on button "Imprimir comprovante" at bounding box center [234, 147] width 66 height 13
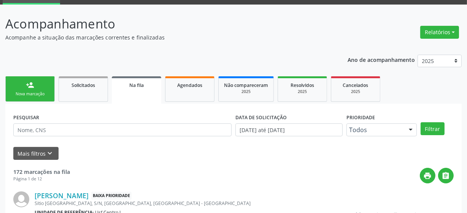
click at [33, 85] on div "person_add" at bounding box center [30, 85] width 8 height 8
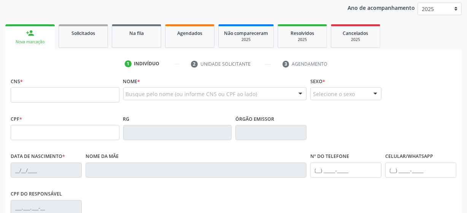
scroll to position [72, 0]
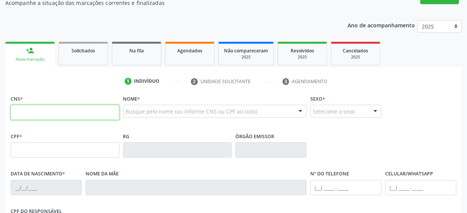
click at [73, 113] on input "text" at bounding box center [65, 112] width 109 height 15
type input "898 0063 1300 6633"
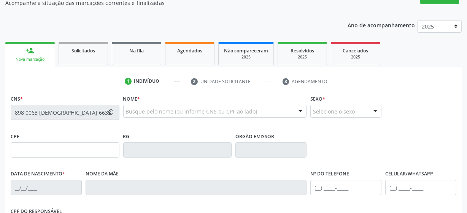
type input "183.697.704-28"
type input "14/11/2022"
type input "Silvana Lopes de Sousa Moreno"
type input "(87) 99997-5479"
type input "068.877.824-05"
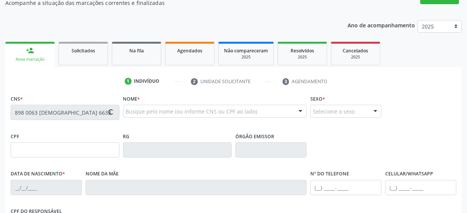
type input "8"
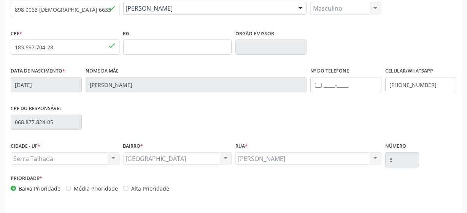
scroll to position [199, 0]
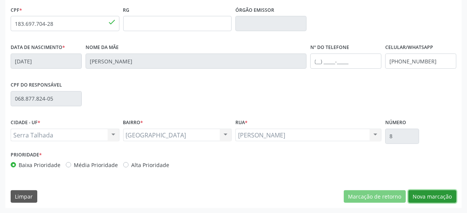
click at [420, 196] on button "Nova marcação" at bounding box center [433, 197] width 48 height 13
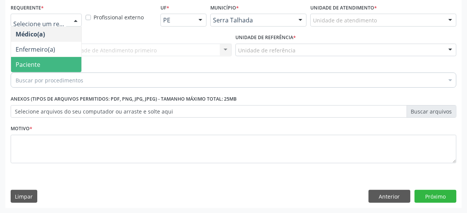
click at [45, 68] on span "Paciente" at bounding box center [46, 64] width 70 height 15
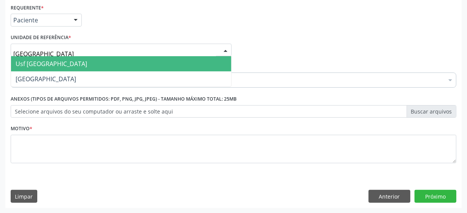
type input "vila bela"
click at [65, 67] on span "Usf [GEOGRAPHIC_DATA]" at bounding box center [121, 63] width 220 height 15
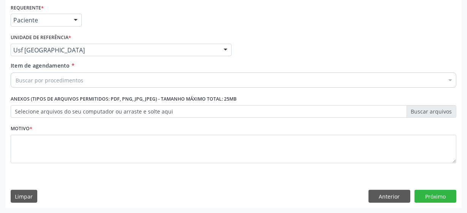
click at [116, 78] on div "Buscar por procedimentos" at bounding box center [234, 80] width 446 height 15
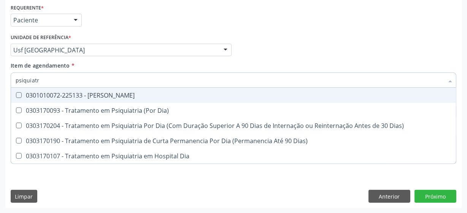
type input "psiquiatra"
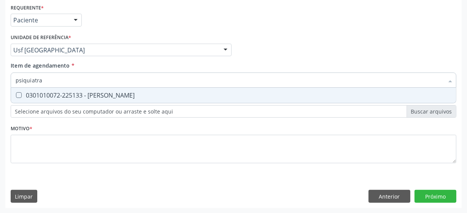
click at [109, 92] on div "0301010072-225133 - Médico Psiquiatra" at bounding box center [234, 95] width 436 height 6
checkbox Psiquiatra "true"
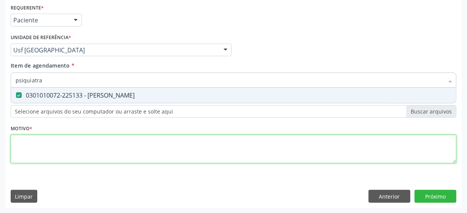
click at [72, 146] on div "Requerente * Paciente Médico(a) Enfermeiro(a) Paciente Nenhum resultado encontr…" at bounding box center [234, 88] width 446 height 172
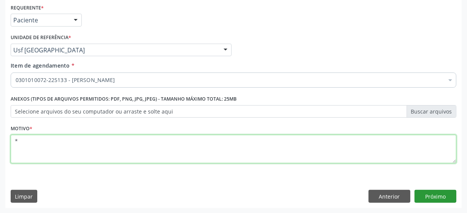
type textarea "*"
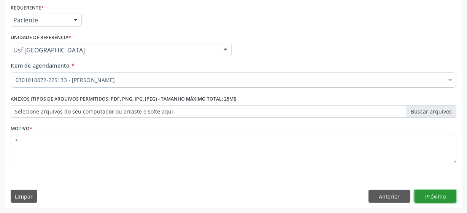
click at [432, 195] on button "Próximo" at bounding box center [436, 196] width 42 height 13
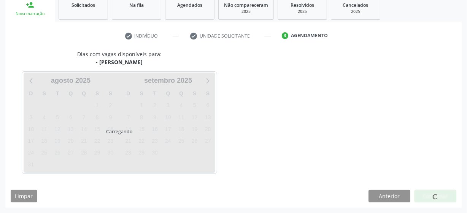
scroll to position [117, 0]
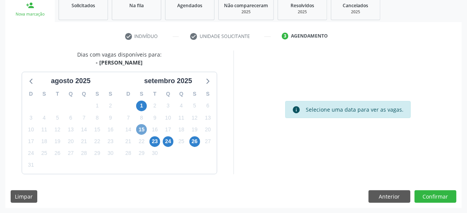
click at [139, 131] on span "15" at bounding box center [141, 129] width 11 height 11
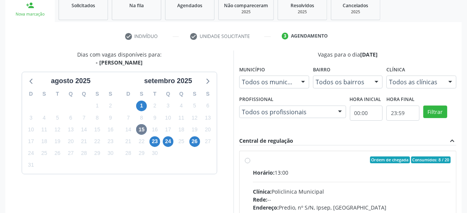
click at [253, 160] on label "Ordem de chegada Consumidos: 8 / 20 Horário: 13:00 Clínica: Policlinica Municip…" at bounding box center [352, 215] width 198 height 117
click at [246, 160] on input "Ordem de chegada Consumidos: 8 / 20 Horário: 13:00 Clínica: Policlinica Municip…" at bounding box center [247, 160] width 5 height 7
radio input "true"
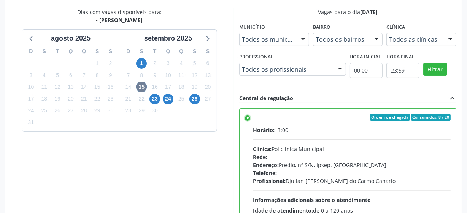
scroll to position [240, 0]
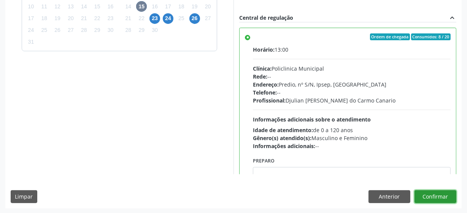
click at [435, 196] on button "Confirmar" at bounding box center [436, 197] width 42 height 13
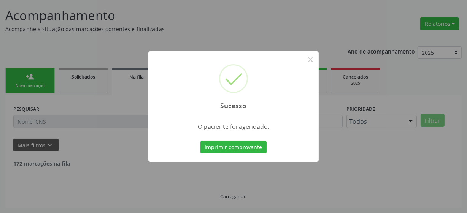
scroll to position [37, 0]
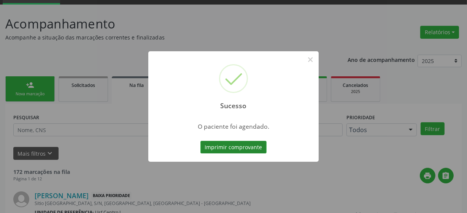
click at [240, 152] on button "Imprimir comprovante" at bounding box center [234, 147] width 66 height 13
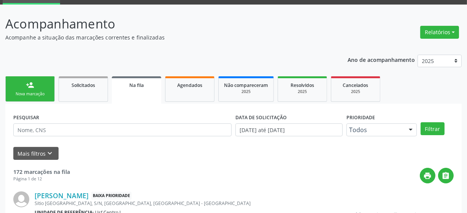
click at [39, 83] on link "person_add Nova marcação" at bounding box center [29, 88] width 49 height 25
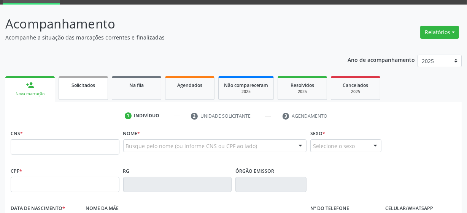
click at [99, 90] on link "Solicitados" at bounding box center [83, 88] width 49 height 24
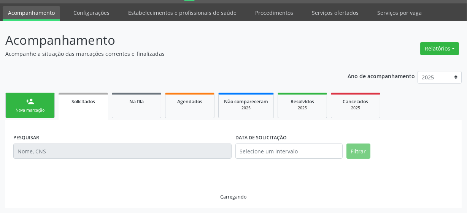
scroll to position [5, 0]
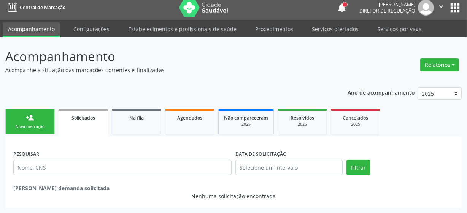
drag, startPoint x: 26, startPoint y: 106, endPoint x: 29, endPoint y: 118, distance: 12.1
click at [27, 109] on div "Ano de acompanhamento 2025 2024 person_add Nova marcação Solicitados Na fila Ag…" at bounding box center [233, 145] width 457 height 127
click at [29, 118] on div "person_add" at bounding box center [30, 118] width 8 height 8
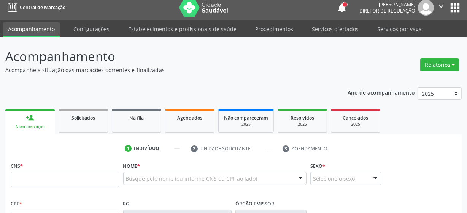
scroll to position [108, 0]
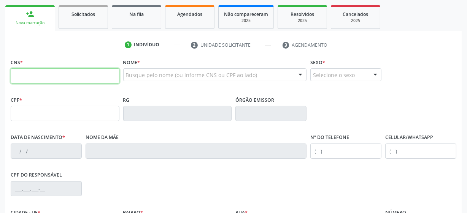
click at [57, 76] on input "text" at bounding box center [65, 75] width 109 height 15
type input "705 0032 7275 5956"
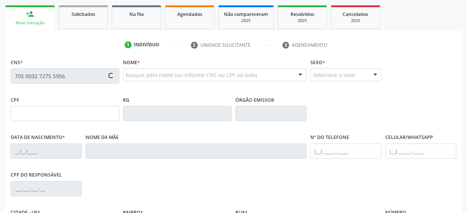
type input "284.727.408-11"
type input "08/01/1961"
type input "Antonia Ermina Lopes"
type input "(87) 99658-6585"
type input "44"
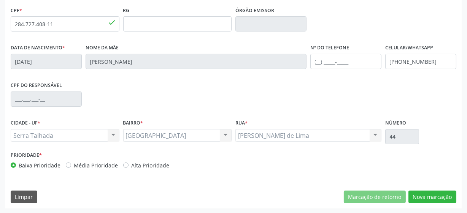
scroll to position [199, 0]
click at [436, 201] on button "Nova marcação" at bounding box center [433, 197] width 48 height 13
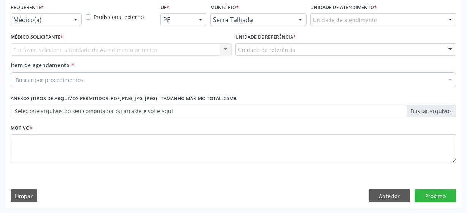
scroll to position [163, 0]
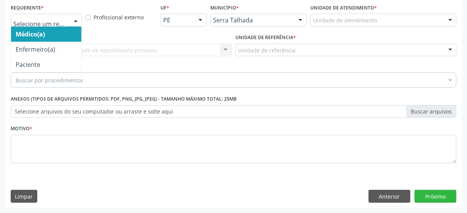
click at [37, 25] on div at bounding box center [46, 20] width 71 height 13
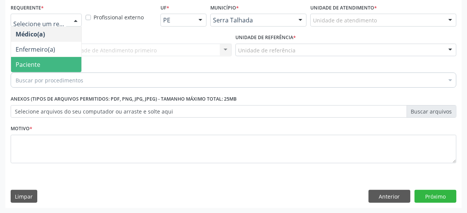
click at [49, 68] on span "Paciente" at bounding box center [46, 64] width 70 height 15
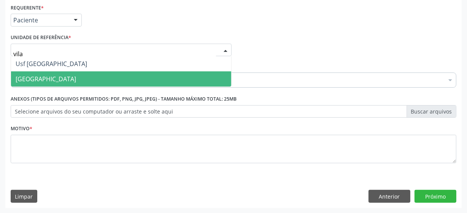
type input "vila"
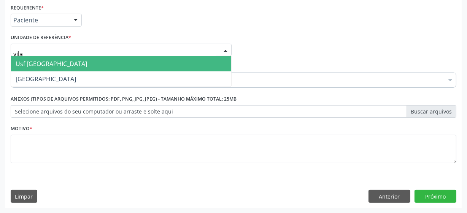
click at [43, 63] on span "Usf [GEOGRAPHIC_DATA]" at bounding box center [52, 64] width 72 height 8
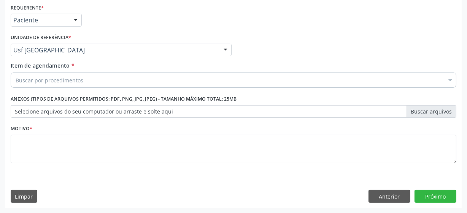
click at [96, 82] on div "Buscar por procedimentos" at bounding box center [234, 80] width 446 height 15
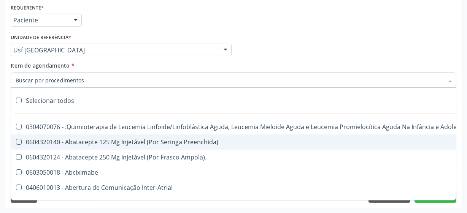
click at [91, 84] on input "Item de agendamento *" at bounding box center [230, 80] width 428 height 15
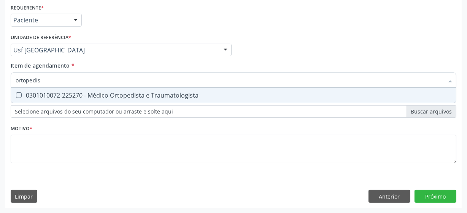
type input "ortopedist"
click at [113, 97] on div "0301010072-225270 - Médico Ortopedista e Traumatologista" at bounding box center [234, 95] width 436 height 6
checkbox Traumatologista "true"
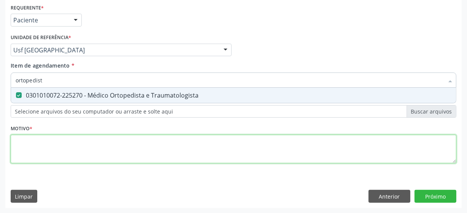
click at [57, 149] on div "Requerente * Paciente Médico(a) Enfermeiro(a) Paciente Nenhum resultado encontr…" at bounding box center [234, 88] width 446 height 172
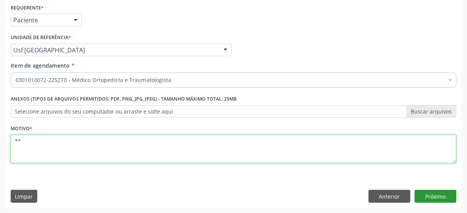
type textarea "**"
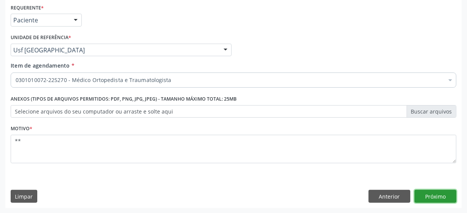
click at [422, 194] on button "Próximo" at bounding box center [436, 196] width 42 height 13
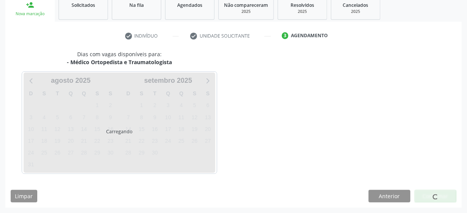
scroll to position [117, 0]
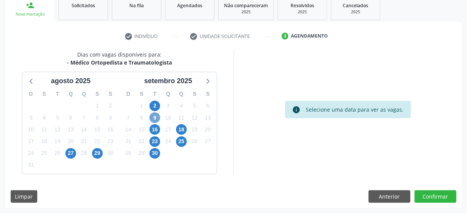
click at [156, 119] on span "9" at bounding box center [155, 118] width 11 height 11
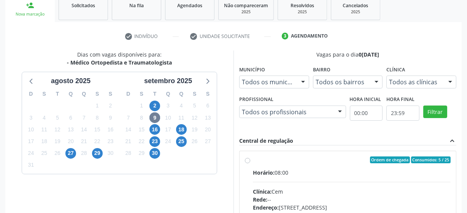
click at [253, 161] on label "Ordem de chegada Consumidos: 5 / 25 Horário: 08:00 Clínica: Cem Rede: -- Endere…" at bounding box center [352, 215] width 198 height 117
click at [247, 161] on input "Ordem de chegada Consumidos: 5 / 25 Horário: 08:00 Clínica: Cem Rede: -- Endere…" at bounding box center [247, 160] width 5 height 7
radio input "true"
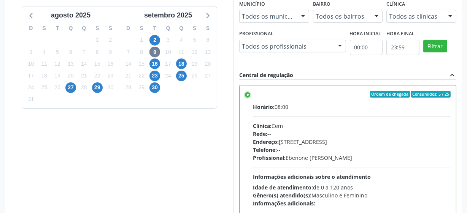
scroll to position [240, 0]
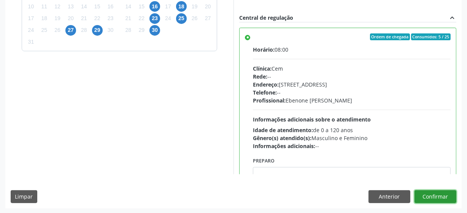
click at [434, 198] on button "Confirmar" at bounding box center [436, 197] width 42 height 13
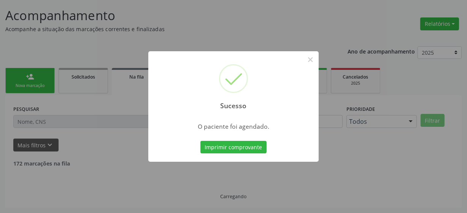
scroll to position [37, 0]
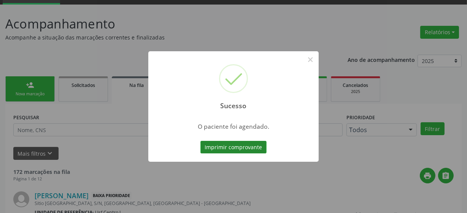
click at [229, 146] on button "Imprimir comprovante" at bounding box center [234, 147] width 66 height 13
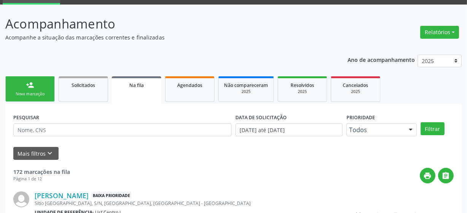
click at [22, 82] on link "person_add Nova marcação" at bounding box center [29, 88] width 49 height 25
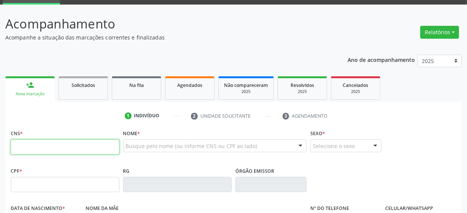
click at [33, 148] on input "text" at bounding box center [65, 147] width 109 height 15
type input "898 0023 9875 2447"
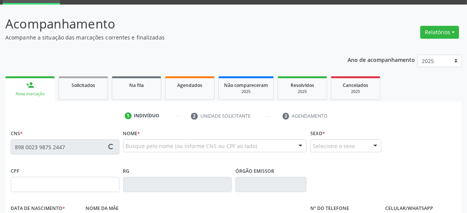
type input "155.354.664-41"
type input "13/11/2007"
type input "Maria da Penha Alves Soares"
type input "(87) 99683-9388"
type input "(87) 9656-2374"
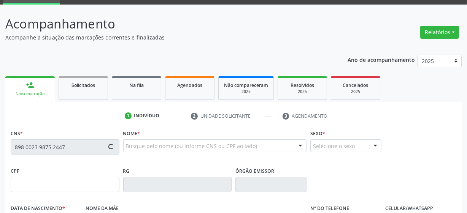
type input "01"
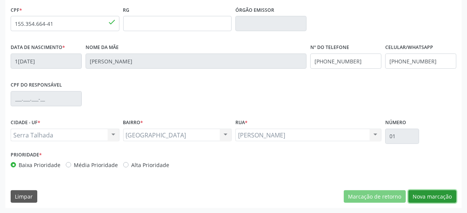
click at [438, 198] on button "Nova marcação" at bounding box center [433, 197] width 48 height 13
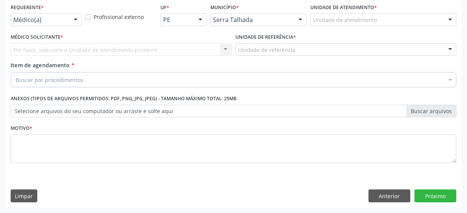
scroll to position [163, 0]
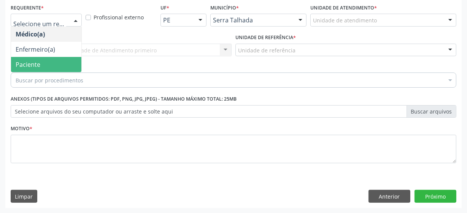
click at [38, 62] on span "Paciente" at bounding box center [28, 64] width 25 height 8
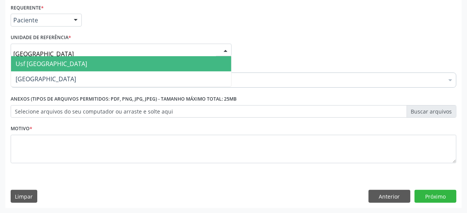
type input "vila bela"
click at [47, 57] on span "Usf [GEOGRAPHIC_DATA]" at bounding box center [121, 63] width 220 height 15
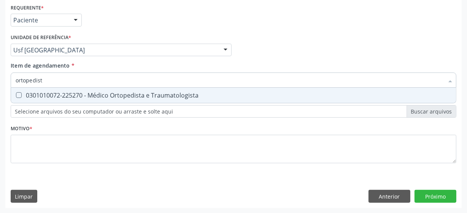
type input "ortopedista"
click at [108, 95] on div "0301010072-225270 - Médico Ortopedista e Traumatologista" at bounding box center [234, 95] width 436 height 6
checkbox Traumatologista "true"
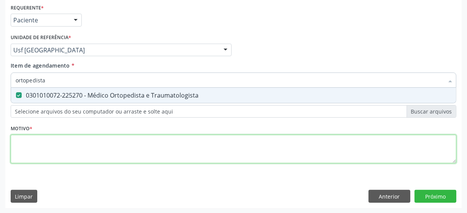
click at [99, 148] on div "Requerente * Paciente Médico(a) Enfermeiro(a) Paciente Nenhum resultado encontr…" at bounding box center [234, 88] width 446 height 172
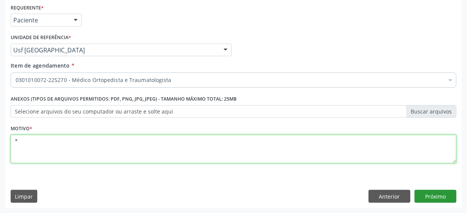
type textarea "*"
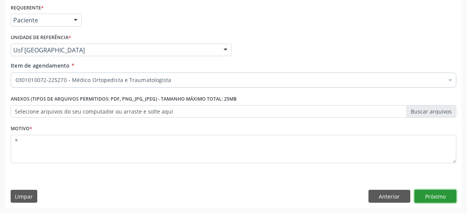
click at [442, 193] on button "Próximo" at bounding box center [436, 196] width 42 height 13
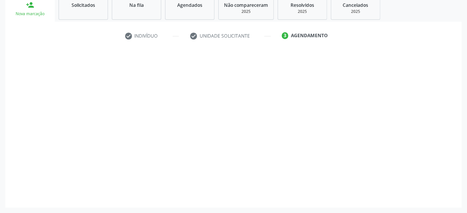
scroll to position [117, 0]
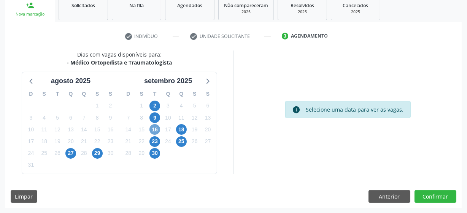
click at [156, 130] on span "16" at bounding box center [155, 129] width 11 height 11
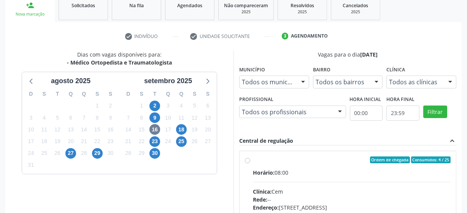
click at [244, 159] on div "Ordem de chegada Consumidos: 4 / 25 Horário: 08:00 Clínica: Cem Rede: -- Endere…" at bounding box center [348, 214] width 216 height 127
radio input "true"
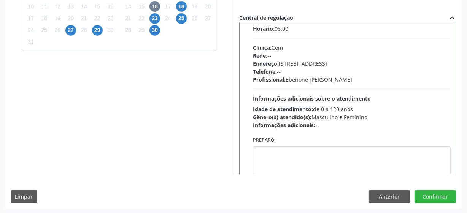
scroll to position [38, 0]
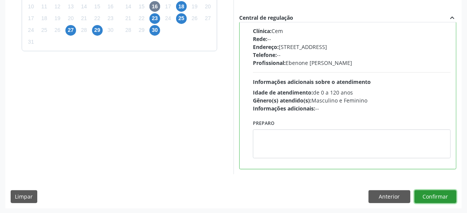
click at [422, 193] on button "Confirmar" at bounding box center [436, 197] width 42 height 13
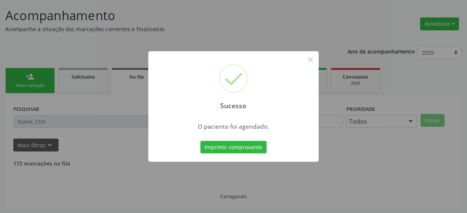
scroll to position [37, 0]
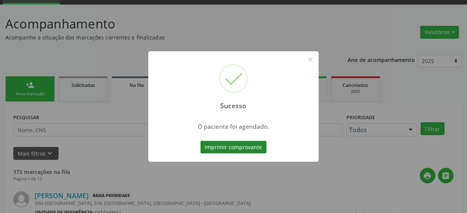
click at [231, 148] on button "Imprimir comprovante" at bounding box center [234, 147] width 66 height 13
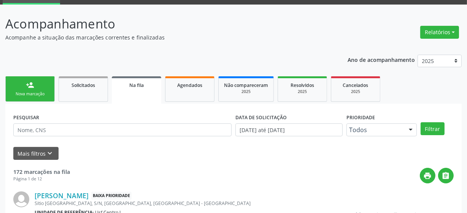
click at [49, 92] on link "person_add Nova marcação" at bounding box center [29, 88] width 49 height 25
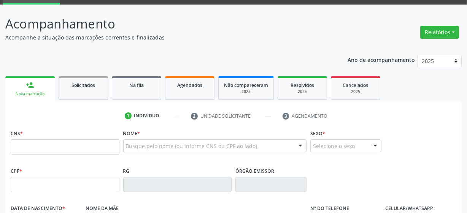
click at [41, 155] on fieldset "CNS *" at bounding box center [65, 144] width 109 height 32
click at [43, 149] on input "text" at bounding box center [65, 147] width 109 height 15
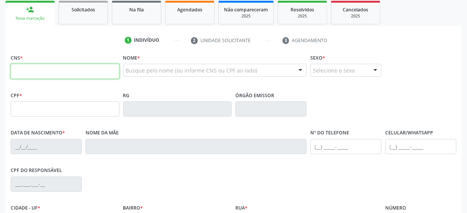
scroll to position [141, 0]
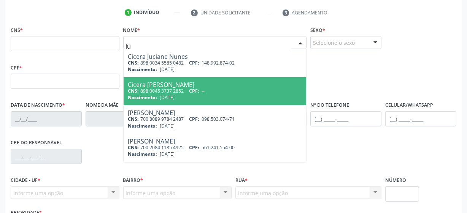
type input "j"
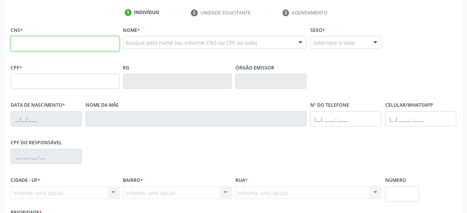
click at [31, 38] on input "text" at bounding box center [65, 43] width 109 height 15
type input "708 2066 0866 0748"
type input "07/02/1987"
type input "Dalva Trajano da Silva"
type input "(87) 99638-0743"
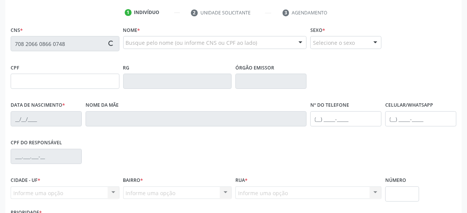
type input "3"
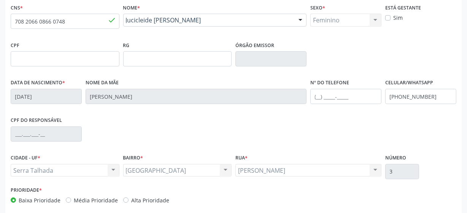
scroll to position [199, 0]
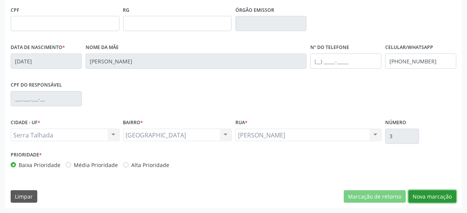
click at [435, 199] on button "Nova marcação" at bounding box center [433, 197] width 48 height 13
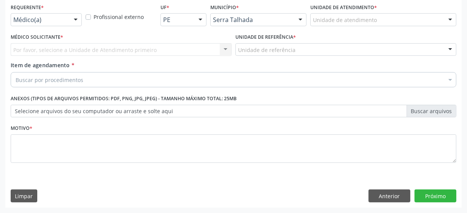
scroll to position [163, 0]
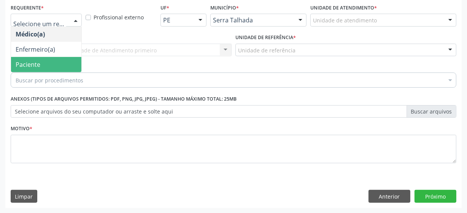
click at [39, 68] on span "Paciente" at bounding box center [28, 64] width 25 height 8
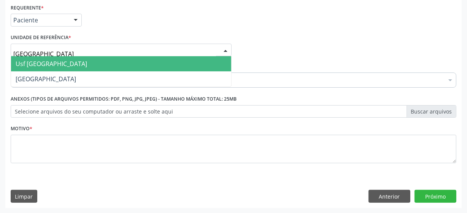
type input "vila bela"
click at [65, 64] on span "Usf [GEOGRAPHIC_DATA]" at bounding box center [121, 63] width 220 height 15
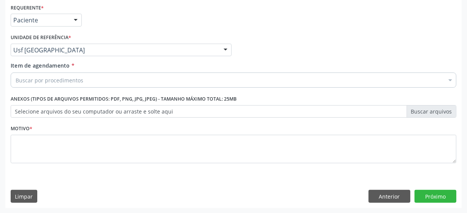
click at [88, 80] on div "Buscar por procedimentos" at bounding box center [234, 80] width 446 height 15
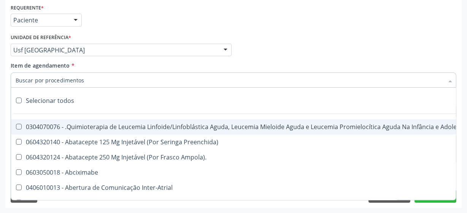
click at [34, 80] on input "Item de agendamento *" at bounding box center [230, 80] width 428 height 15
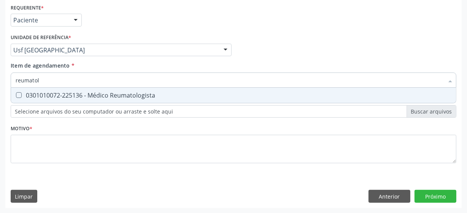
type input "reumato"
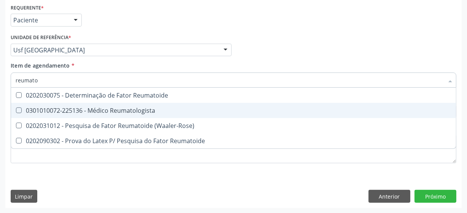
click at [114, 110] on div "0301010072-225136 - Médico Reumatologista" at bounding box center [234, 111] width 436 height 6
checkbox Reumatologista "true"
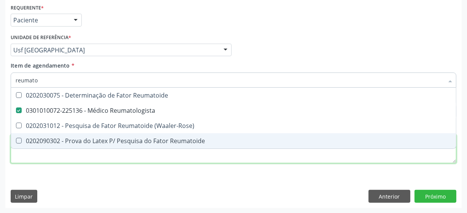
click at [213, 162] on div "Requerente * Paciente Médico(a) Enfermeiro(a) Paciente Nenhum resultado encontr…" at bounding box center [234, 88] width 446 height 172
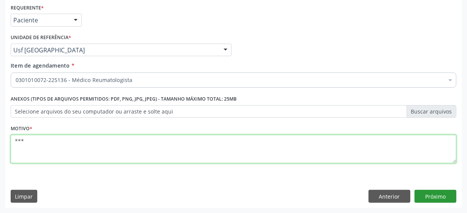
type textarea "***"
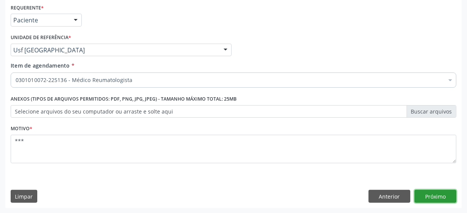
click at [422, 191] on button "Próximo" at bounding box center [436, 196] width 42 height 13
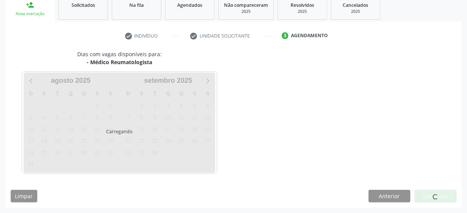
scroll to position [117, 0]
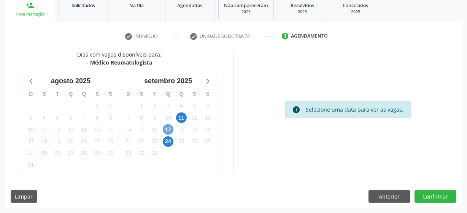
click at [168, 132] on span "17" at bounding box center [168, 129] width 11 height 11
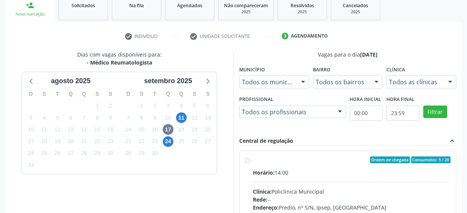
click at [253, 158] on label "Ordem de chegada Consumidos: 3 / 20 Horário: 14:00 Clínica: Policlinica Municip…" at bounding box center [352, 215] width 198 height 117
click at [247, 158] on input "Ordem de chegada Consumidos: 3 / 20 Horário: 14:00 Clínica: Policlinica Municip…" at bounding box center [247, 160] width 5 height 7
radio input "true"
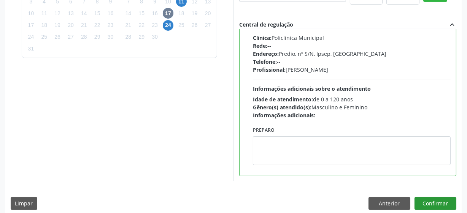
scroll to position [240, 0]
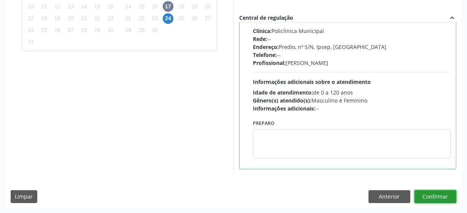
click at [435, 194] on button "Confirmar" at bounding box center [436, 197] width 42 height 13
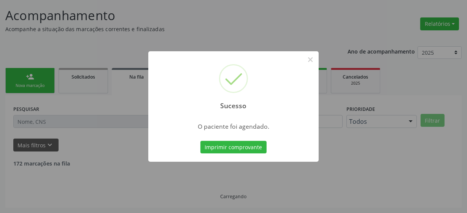
scroll to position [37, 0]
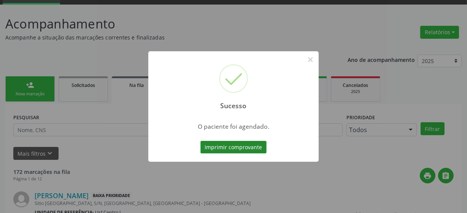
click at [221, 148] on button "Imprimir comprovante" at bounding box center [234, 147] width 66 height 13
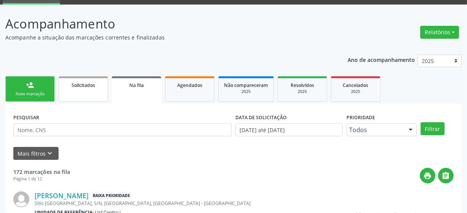
click at [76, 88] on div "Solicitados" at bounding box center [83, 85] width 38 height 8
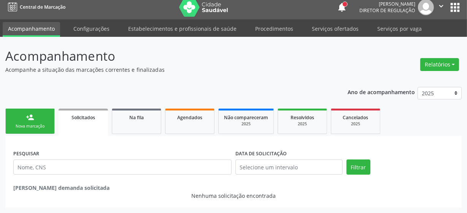
scroll to position [5, 0]
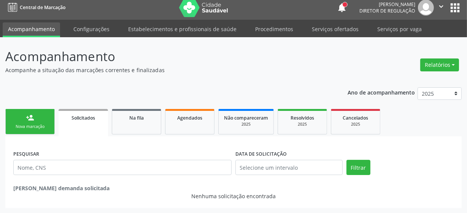
click at [33, 120] on div "person_add" at bounding box center [30, 118] width 8 height 8
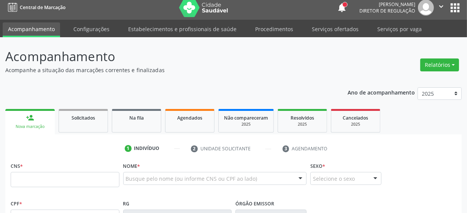
scroll to position [74, 0]
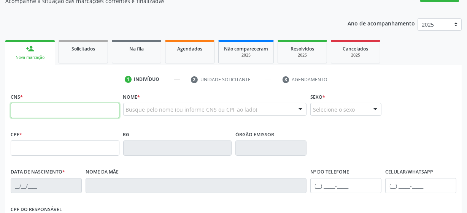
click at [65, 118] on input "text" at bounding box center [65, 110] width 109 height 15
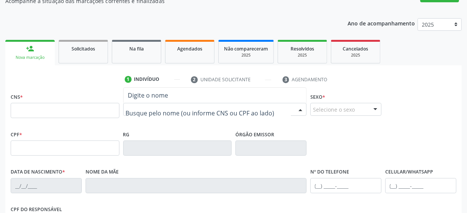
click at [145, 104] on div at bounding box center [215, 109] width 184 height 13
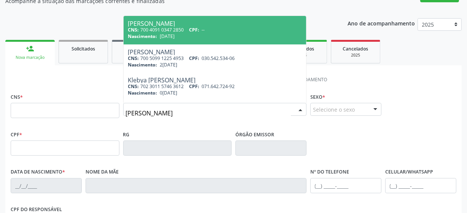
type input "tatiana aparecida"
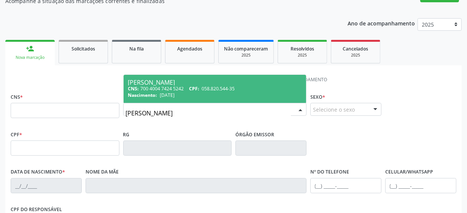
click at [155, 87] on div "CNS: 700 4004 7424 5242 CPF: 058.820.544-35" at bounding box center [215, 89] width 174 height 6
type input "700 4004 7424 5242"
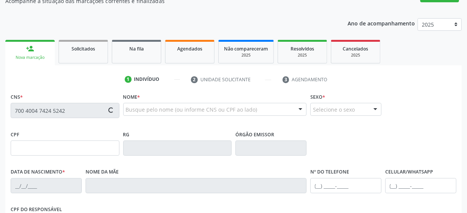
type input "058.820.544-35"
type input "28/04/1986"
type input "Marinalva Maria dos Santos"
type input "(87) 99626-7861"
type input "011.399.054-57"
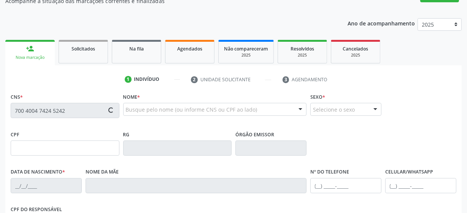
type input "19"
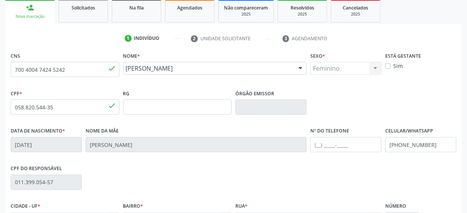
scroll to position [199, 0]
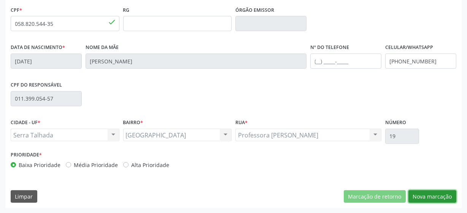
click at [429, 196] on button "Nova marcação" at bounding box center [433, 197] width 48 height 13
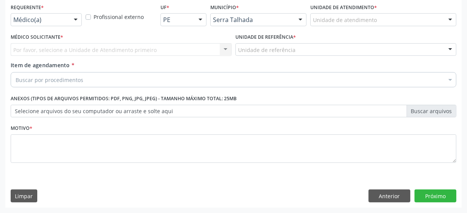
scroll to position [163, 0]
click at [38, 24] on div "Médico(a)" at bounding box center [46, 20] width 71 height 13
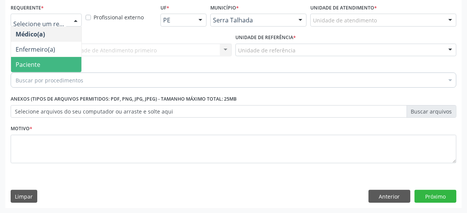
click at [59, 64] on span "Paciente" at bounding box center [46, 64] width 70 height 15
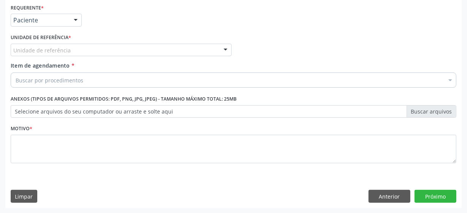
click at [76, 51] on div "Unidade de referência" at bounding box center [121, 50] width 221 height 13
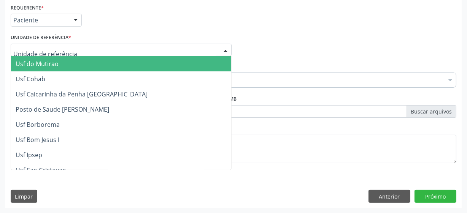
click at [73, 53] on input "text" at bounding box center [114, 53] width 203 height 15
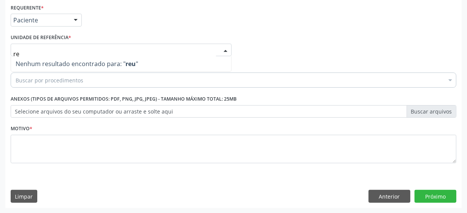
type input "r"
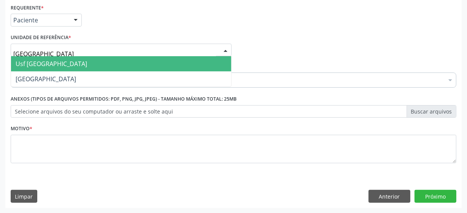
type input "vila bela"
click at [53, 64] on span "Usf [GEOGRAPHIC_DATA]" at bounding box center [121, 63] width 220 height 15
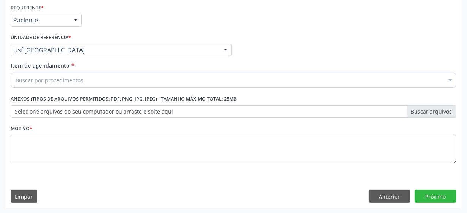
click at [102, 82] on div "Buscar por procedimentos" at bounding box center [234, 80] width 446 height 15
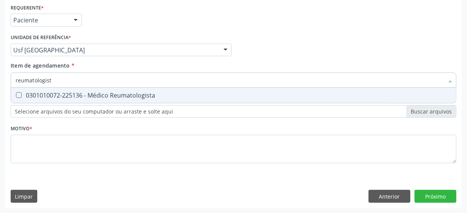
type input "reumatologista"
click at [106, 95] on div "0301010072-225136 - Médico Reumatologista" at bounding box center [234, 95] width 436 height 6
checkbox Reumatologista "true"
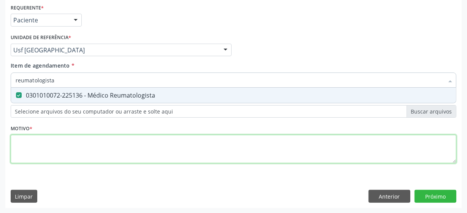
click at [129, 147] on div "Requerente * Paciente Médico(a) Enfermeiro(a) Paciente Nenhum resultado encontr…" at bounding box center [234, 88] width 446 height 172
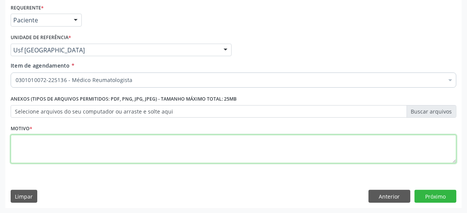
type textarea "*"
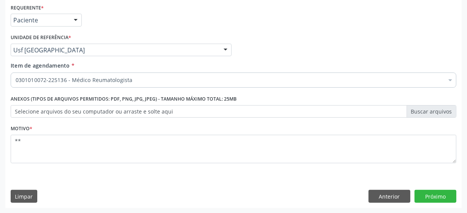
scroll to position [163, 0]
type textarea "**"
click at [430, 197] on button "Próximo" at bounding box center [436, 196] width 42 height 13
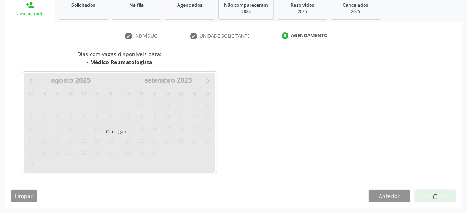
scroll to position [117, 0]
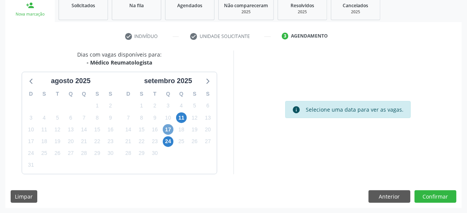
click at [171, 127] on span "17" at bounding box center [168, 129] width 11 height 11
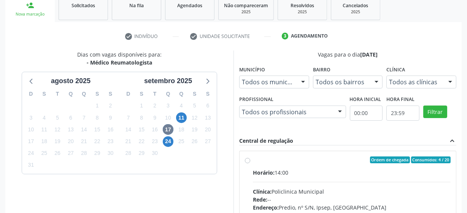
click at [253, 160] on label "Ordem de chegada Consumidos: 4 / 20 Horário: 14:00 Clínica: Policlinica Municip…" at bounding box center [352, 215] width 198 height 117
click at [247, 160] on input "Ordem de chegada Consumidos: 4 / 20 Horário: 14:00 Clínica: Policlinica Municip…" at bounding box center [247, 160] width 5 height 7
radio input "true"
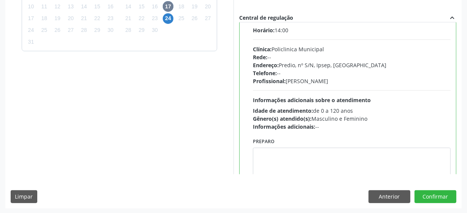
scroll to position [38, 0]
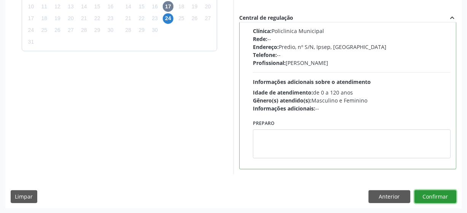
click at [426, 196] on button "Confirmar" at bounding box center [436, 197] width 42 height 13
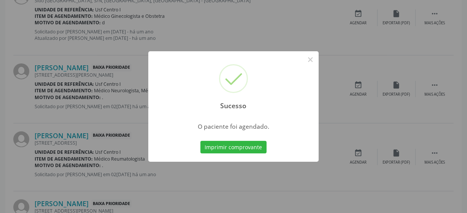
scroll to position [37, 0]
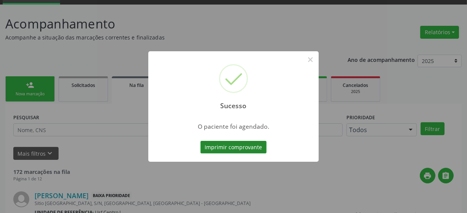
click at [238, 149] on button "Imprimir comprovante" at bounding box center [234, 147] width 66 height 13
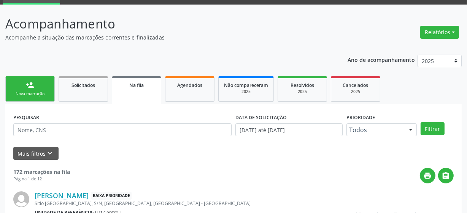
click at [30, 92] on div "Nova marcação" at bounding box center [30, 94] width 38 height 6
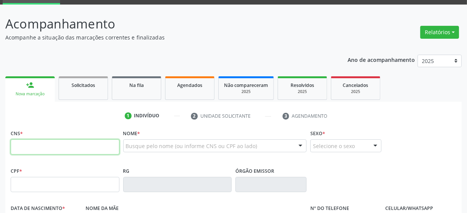
click at [23, 145] on input "text" at bounding box center [65, 147] width 109 height 15
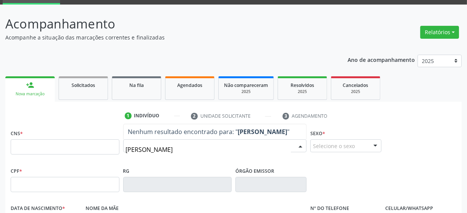
type input "esmeraldina barbosa da silva"
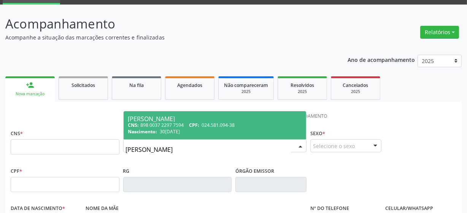
click at [182, 125] on div "CNS: 898 0037 2297 7594 CPF: 024.581.094-38" at bounding box center [215, 125] width 174 height 6
type input "898 0037 2297 7594"
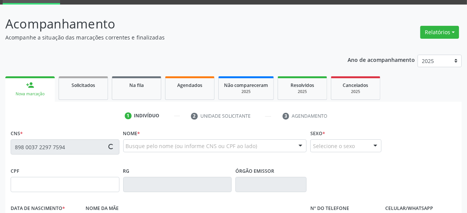
type input "024.581.094-38"
type input "30/12/1969"
type input "Maria Vandelei da Silva"
type input "(87) 99624-6305"
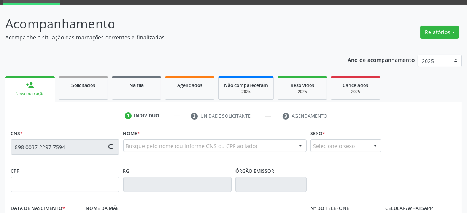
type input "765.735.674-04"
type input "9"
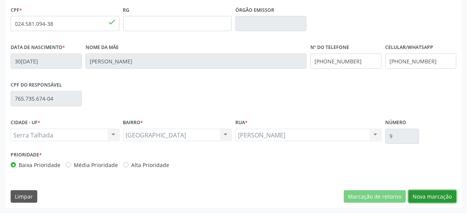
click at [427, 196] on button "Nova marcação" at bounding box center [433, 197] width 48 height 13
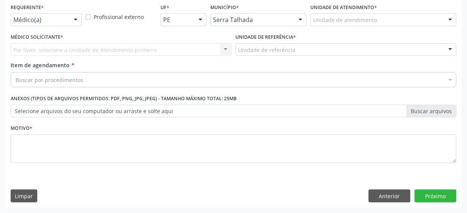
scroll to position [163, 0]
click at [441, 202] on button "Próximo" at bounding box center [436, 196] width 42 height 13
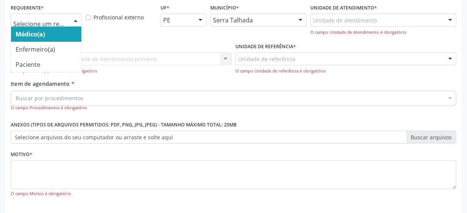
click at [34, 24] on div at bounding box center [46, 20] width 71 height 13
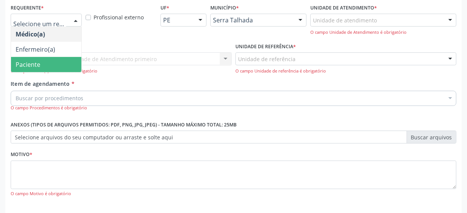
click at [37, 59] on span "Paciente" at bounding box center [46, 64] width 70 height 15
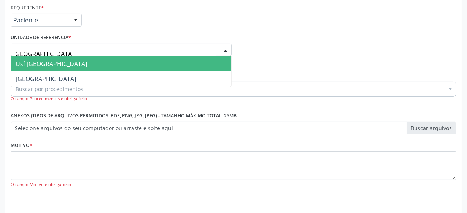
type input "vila bela"
click at [45, 64] on span "Usf [GEOGRAPHIC_DATA]" at bounding box center [52, 64] width 72 height 8
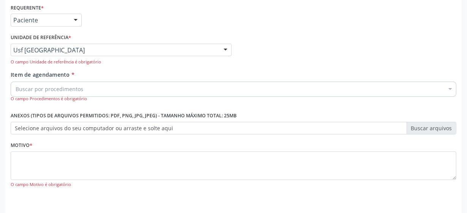
click at [128, 92] on div "Buscar por procedimentos" at bounding box center [234, 89] width 446 height 15
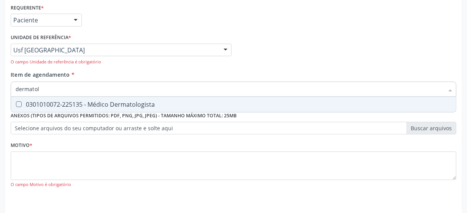
type input "dermatolo"
click at [122, 103] on div "0301010072-225135 - Médico Dermatologista" at bounding box center [234, 105] width 436 height 6
checkbox Dermatologista "true"
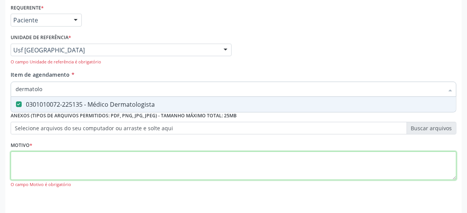
click at [69, 162] on div "Requerente * Paciente Médico(a) Enfermeiro(a) Paciente Nenhum resultado encontr…" at bounding box center [234, 100] width 446 height 197
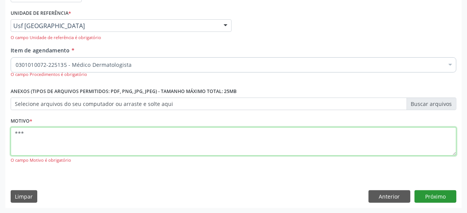
type textarea "***"
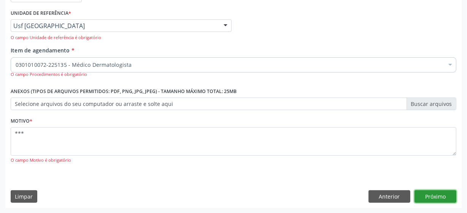
click at [442, 197] on button "Próximo" at bounding box center [436, 197] width 42 height 13
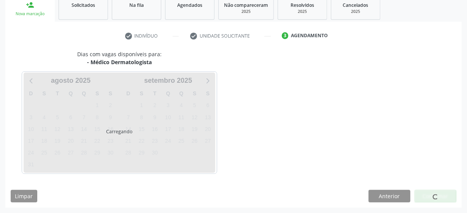
scroll to position [117, 0]
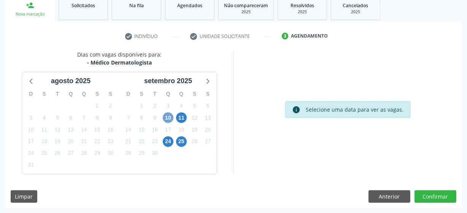
click at [170, 118] on span "10" at bounding box center [168, 118] width 11 height 11
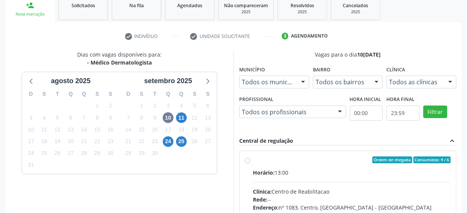
click at [253, 160] on label "Ordem de chegada Consumidos: 4 / 6 Horário: 13:00 Clínica: Centro de Reabilitac…" at bounding box center [352, 215] width 198 height 117
click at [247, 160] on input "Ordem de chegada Consumidos: 4 / 6 Horário: 13:00 Clínica: Centro de Reabilitac…" at bounding box center [247, 160] width 5 height 7
radio input "true"
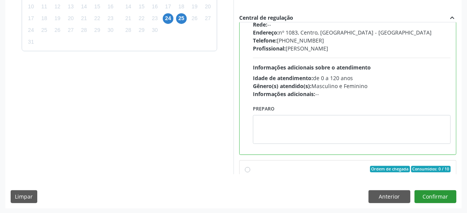
scroll to position [103, 0]
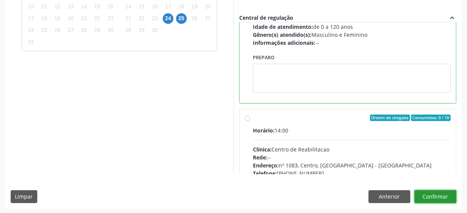
click at [436, 191] on button "Confirmar" at bounding box center [436, 197] width 42 height 13
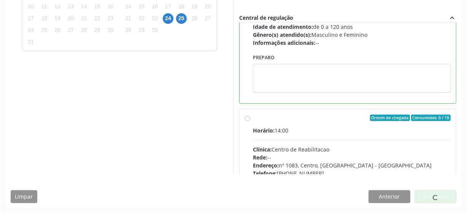
scroll to position [37, 0]
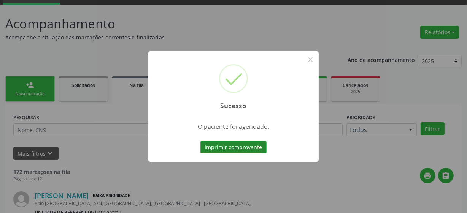
click at [250, 148] on button "Imprimir comprovante" at bounding box center [234, 147] width 66 height 13
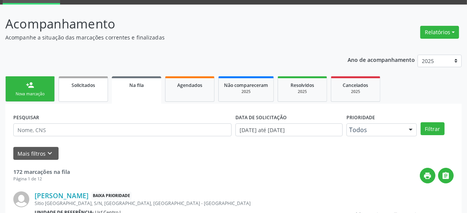
click at [72, 92] on link "Solicitados" at bounding box center [83, 88] width 49 height 25
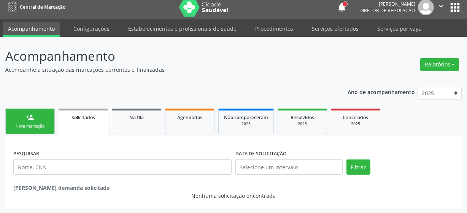
scroll to position [5, 0]
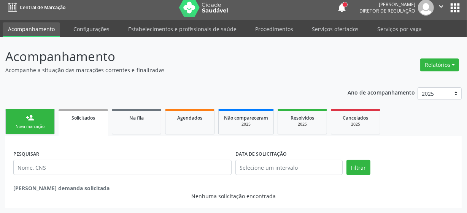
click at [33, 118] on div "person_add" at bounding box center [30, 118] width 8 height 8
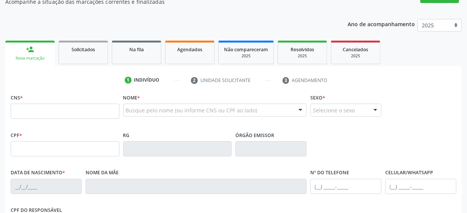
scroll to position [74, 0]
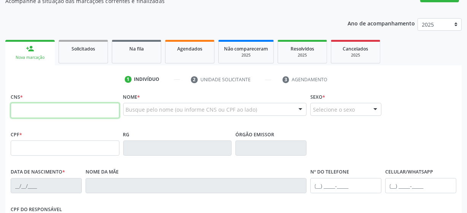
click at [95, 114] on input "text" at bounding box center [65, 110] width 109 height 15
click at [67, 115] on input "text" at bounding box center [65, 110] width 109 height 15
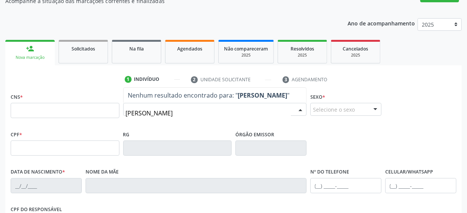
type input "maria neusa de sousa silva"
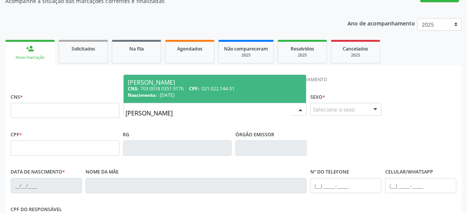
click at [199, 88] on span "CPF:" at bounding box center [194, 89] width 10 height 6
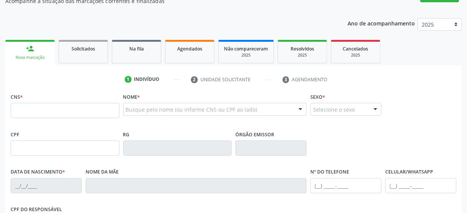
type input "703 0018 0351 9176"
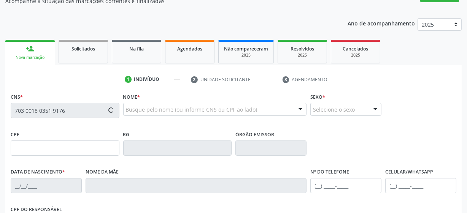
type input "021.022.144-51"
type input "24/01/1965"
type input "Francisca Pereira de Magalhaes"
type input "(87) 99653-8976"
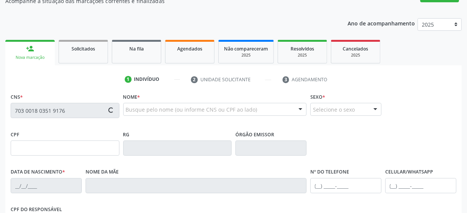
type input "16"
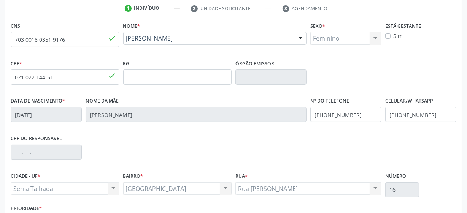
scroll to position [199, 0]
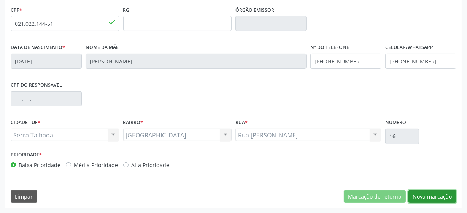
click at [424, 192] on button "Nova marcação" at bounding box center [433, 197] width 48 height 13
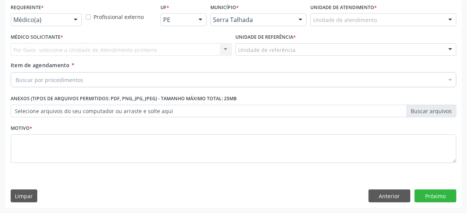
scroll to position [163, 0]
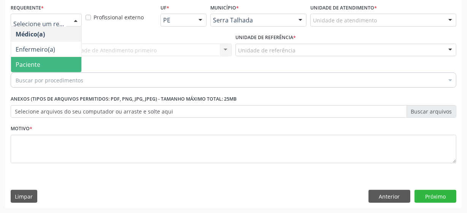
click at [52, 67] on span "Paciente" at bounding box center [46, 64] width 70 height 15
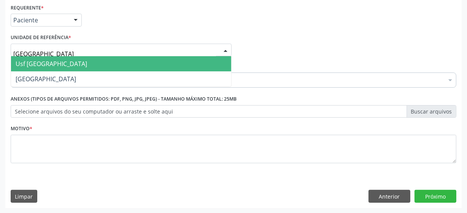
type input "vila bela"
click at [57, 60] on span "Usf [GEOGRAPHIC_DATA]" at bounding box center [121, 63] width 220 height 15
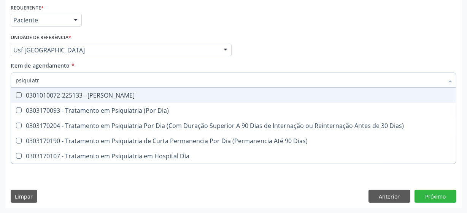
type input "psiquiatra"
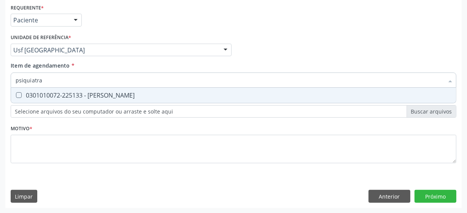
click at [108, 97] on div "0301010072-225133 - Médico Psiquiatra" at bounding box center [234, 95] width 436 height 6
checkbox Psiquiatra "true"
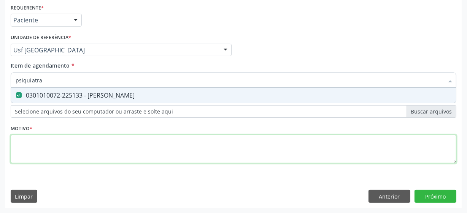
click at [99, 141] on div "Requerente * Paciente Médico(a) Enfermeiro(a) Paciente Nenhum resultado encontr…" at bounding box center [234, 88] width 446 height 172
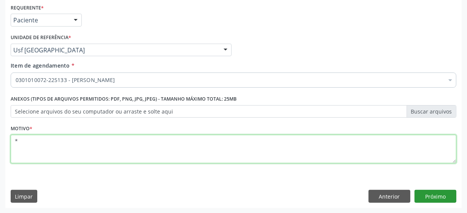
type textarea "*"
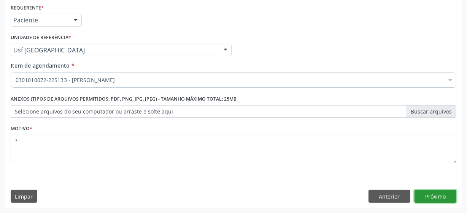
click at [434, 194] on button "Próximo" at bounding box center [436, 196] width 42 height 13
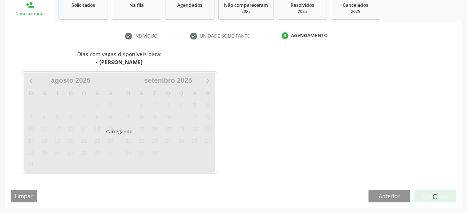
scroll to position [117, 0]
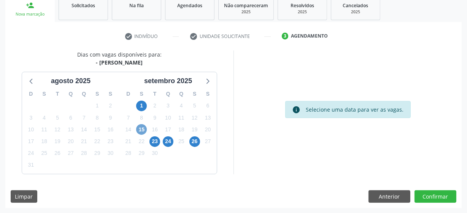
click at [141, 131] on span "15" at bounding box center [141, 129] width 11 height 11
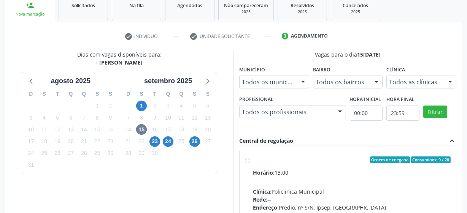
click at [253, 159] on label "Ordem de chegada Consumidos: 9 / 20 Horário: 13:00 Clínica: Policlinica Municip…" at bounding box center [352, 215] width 198 height 117
click at [248, 159] on input "Ordem de chegada Consumidos: 9 / 20 Horário: 13:00 Clínica: Policlinica Municip…" at bounding box center [247, 160] width 5 height 7
radio input "true"
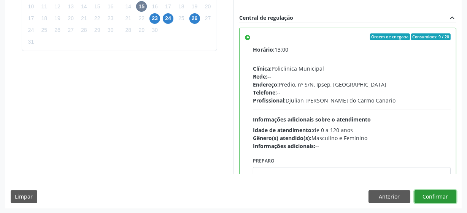
click at [434, 197] on button "Confirmar" at bounding box center [436, 197] width 42 height 13
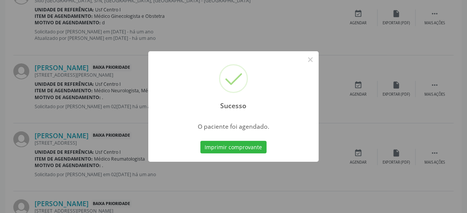
scroll to position [37, 0]
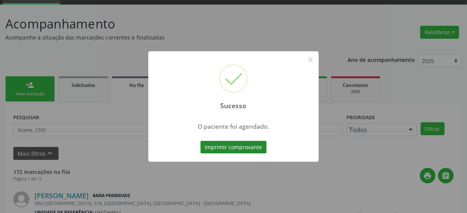
click at [226, 152] on button "Imprimir comprovante" at bounding box center [234, 147] width 66 height 13
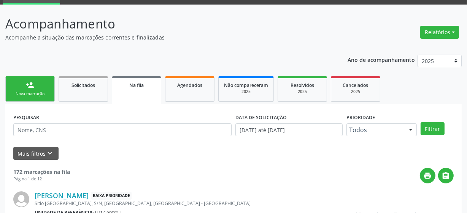
click at [30, 89] on link "person_add Nova marcação" at bounding box center [29, 88] width 49 height 25
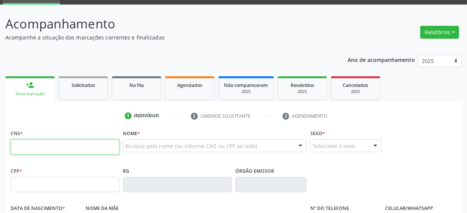
click at [32, 152] on input "text" at bounding box center [65, 147] width 109 height 15
type input "898 0037 1619 3587"
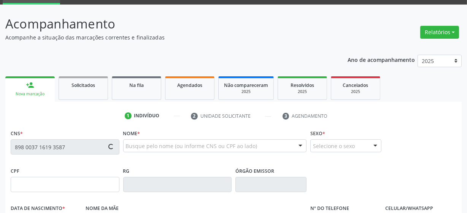
type input "08/03/2005"
type input "Maria Aparecida Sobrinho"
type input "(87) 99931-6003"
type input "010.966.404-30"
type input "8"
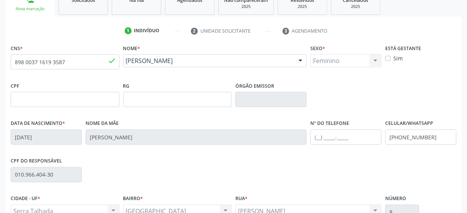
scroll to position [199, 0]
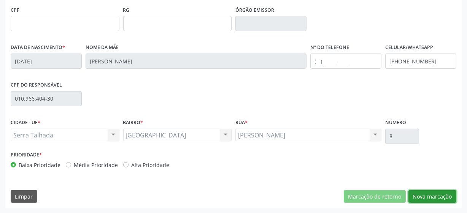
click at [426, 191] on button "Nova marcação" at bounding box center [433, 197] width 48 height 13
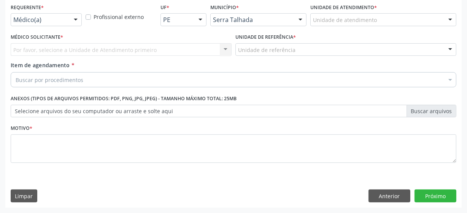
scroll to position [163, 0]
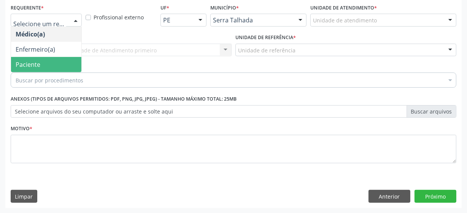
click at [42, 69] on span "Paciente" at bounding box center [46, 64] width 70 height 15
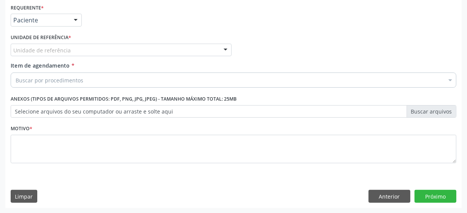
click at [80, 53] on div "Unidade de referência" at bounding box center [121, 50] width 221 height 13
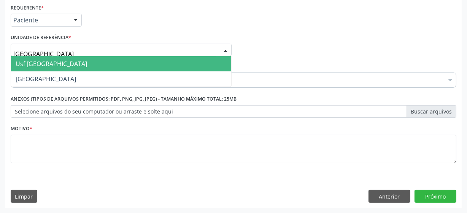
type input "vila bela"
drag, startPoint x: 60, startPoint y: 61, endPoint x: 67, endPoint y: 61, distance: 7.2
click at [60, 61] on span "Usf [GEOGRAPHIC_DATA]" at bounding box center [121, 63] width 220 height 15
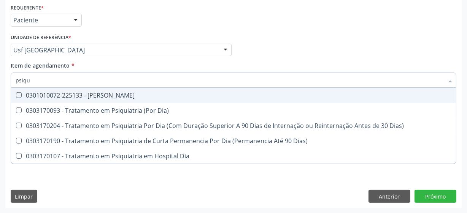
type input "psiqui"
click at [95, 95] on div "0301010072-225133 - Médico Psiquiatra" at bounding box center [234, 95] width 436 height 6
checkbox Psiquiatra "true"
click at [288, 71] on div "Item de agendamento * psiqui Desfazer seleção 0301010072-225133 - Médico Psiqui…" at bounding box center [234, 74] width 446 height 24
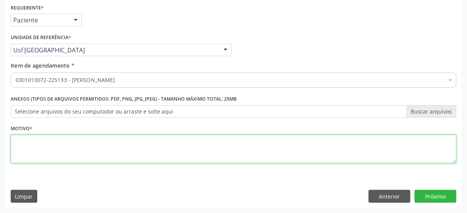
click at [89, 145] on textarea at bounding box center [234, 149] width 446 height 29
type textarea "*"
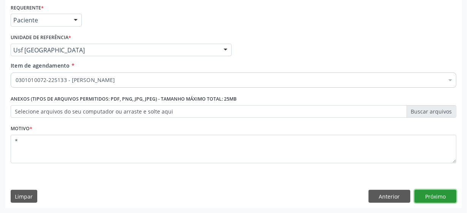
click at [423, 197] on button "Próximo" at bounding box center [436, 196] width 42 height 13
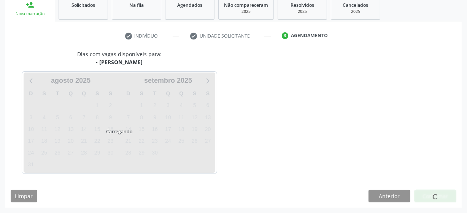
scroll to position [117, 0]
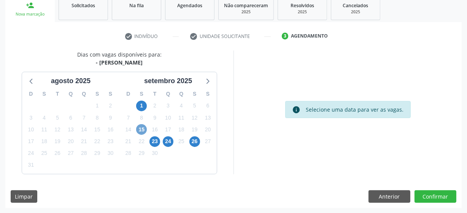
click at [142, 129] on span "15" at bounding box center [141, 129] width 11 height 11
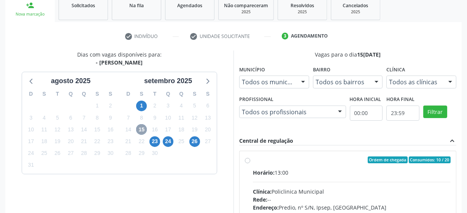
scroll to position [152, 0]
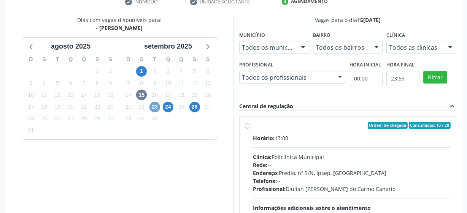
click at [150, 107] on span "23" at bounding box center [155, 107] width 11 height 11
click at [253, 128] on label "Ordem de chegada Consumidos: 13 / 15 Horário: 13:00 Clínica: Policlinica Munici…" at bounding box center [352, 180] width 198 height 117
click at [247, 128] on input "Ordem de chegada Consumidos: 13 / 15 Horário: 13:00 Clínica: Policlinica Munici…" at bounding box center [247, 125] width 5 height 7
radio input "true"
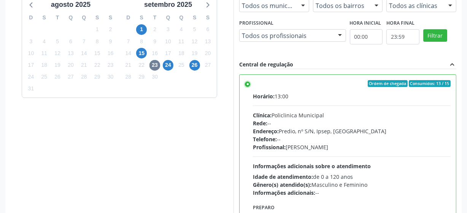
scroll to position [240, 0]
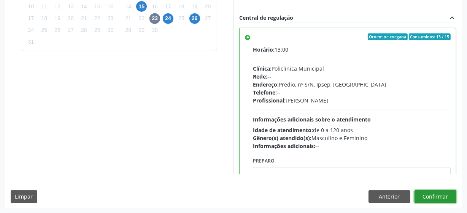
click at [445, 197] on button "Confirmar" at bounding box center [436, 197] width 42 height 13
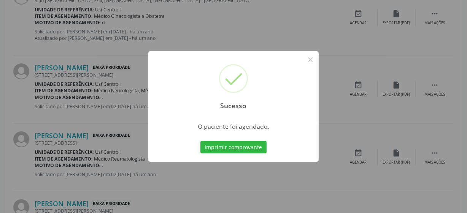
scroll to position [37, 0]
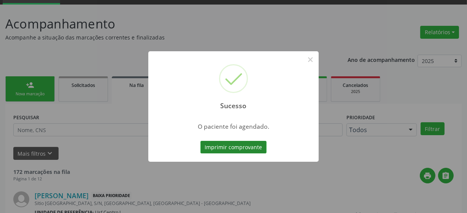
click at [226, 146] on button "Imprimir comprovante" at bounding box center [234, 147] width 66 height 13
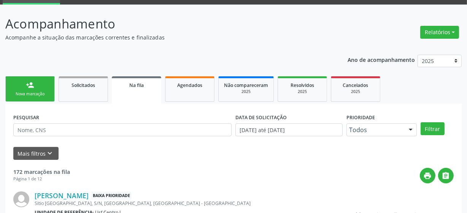
click at [45, 86] on link "person_add Nova marcação" at bounding box center [29, 88] width 49 height 25
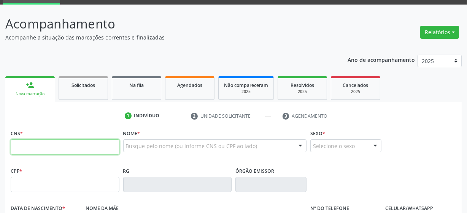
click at [65, 146] on input "text" at bounding box center [65, 147] width 109 height 15
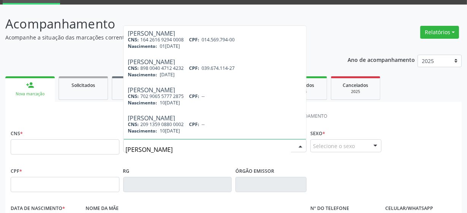
click at [185, 149] on input "maria damiana" at bounding box center [209, 149] width 166 height 15
type input "maria damiana tor"
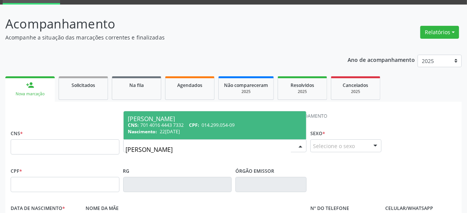
click at [204, 127] on span "014.299.054-09" at bounding box center [218, 125] width 33 height 6
type input "701 4016 4443 7332"
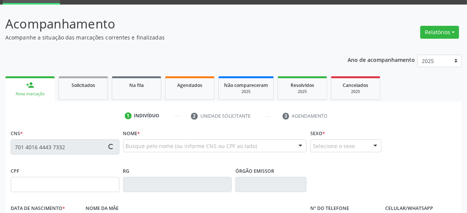
type input "014.299.054-09"
type input "22/05/1998"
type input "Maria Helena de Queiroz"
type input "(87) 98856-8186"
type input "011.070.414-22"
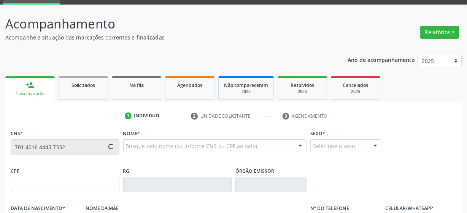
type input "14"
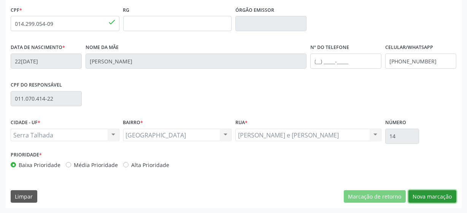
click at [424, 195] on button "Nova marcação" at bounding box center [433, 197] width 48 height 13
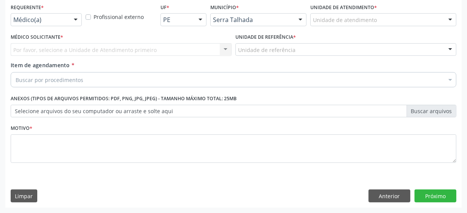
scroll to position [163, 0]
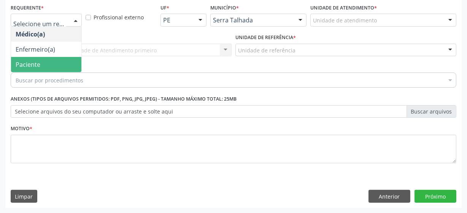
click at [50, 66] on span "Paciente" at bounding box center [46, 64] width 70 height 15
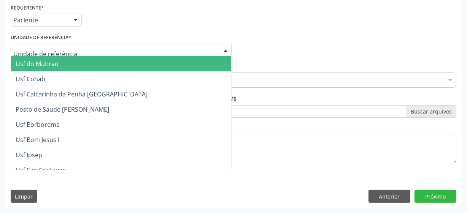
type input "i"
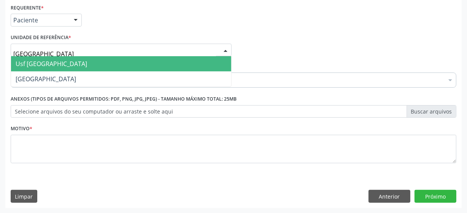
type input "vila bela"
click at [55, 67] on span "Usf [GEOGRAPHIC_DATA]" at bounding box center [121, 63] width 220 height 15
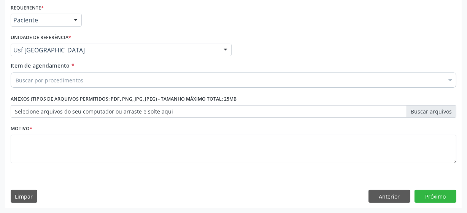
click at [114, 80] on div "Buscar por procedimentos" at bounding box center [234, 80] width 446 height 15
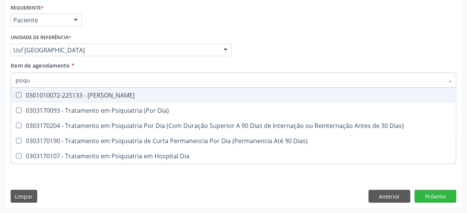
type input "psiqui"
click at [122, 98] on div "0301010072-225133 - Médico Psiquiatra" at bounding box center [234, 95] width 436 height 6
checkbox Psiquiatra "true"
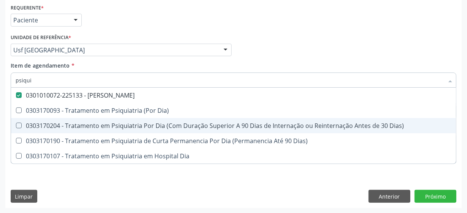
click at [385, 32] on div "Médico Solicitante Por favor, selecione a Unidade de Atendimento primeiro Nenhu…" at bounding box center [234, 47] width 450 height 30
click at [380, 33] on div "Médico Solicitante Por favor, selecione a Unidade de Atendimento primeiro Nenhu…" at bounding box center [234, 47] width 450 height 30
checkbox Dia\) "true"
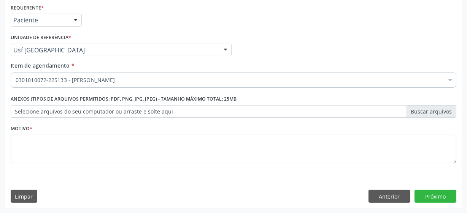
click at [378, 33] on div "Médico Solicitante Por favor, selecione a Unidade de Atendimento primeiro Nenhu…" at bounding box center [234, 47] width 450 height 30
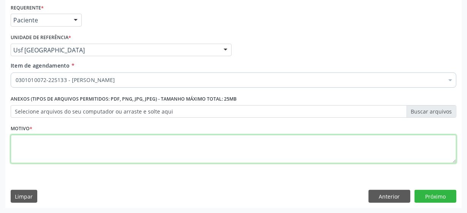
click at [92, 159] on textarea at bounding box center [234, 149] width 446 height 29
type textarea "***"
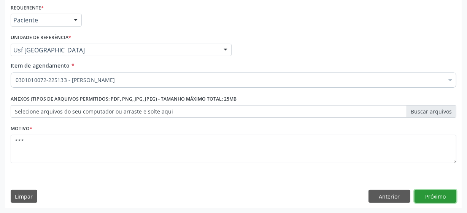
click at [441, 202] on button "Próximo" at bounding box center [436, 196] width 42 height 13
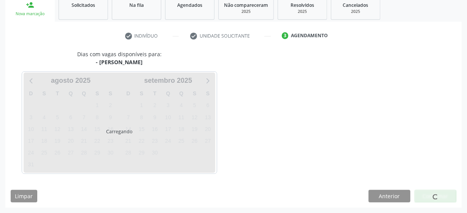
scroll to position [117, 0]
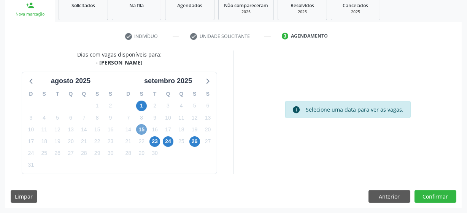
click at [145, 129] on span "15" at bounding box center [141, 129] width 11 height 11
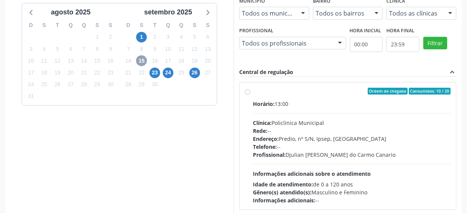
scroll to position [186, 0]
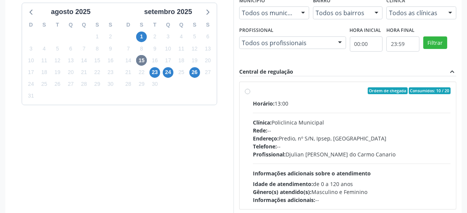
click at [253, 91] on label "Ordem de chegada Consumidos: 10 / 20 Horário: 13:00 Clínica: Policlinica Munici…" at bounding box center [352, 146] width 198 height 117
click at [248, 91] on input "Ordem de chegada Consumidos: 10 / 20 Horário: 13:00 Clínica: Policlinica Munici…" at bounding box center [247, 91] width 5 height 7
radio input "true"
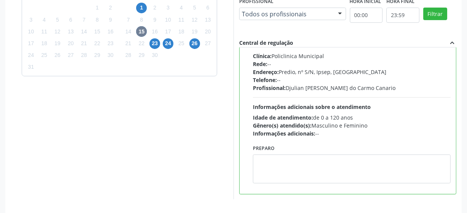
scroll to position [240, 0]
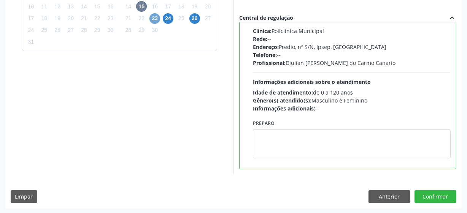
click at [156, 20] on span "23" at bounding box center [155, 18] width 11 height 11
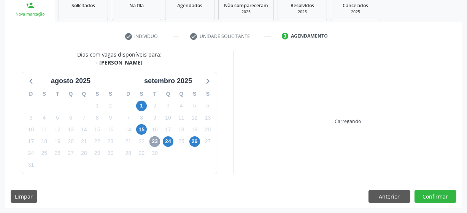
scroll to position [227, 0]
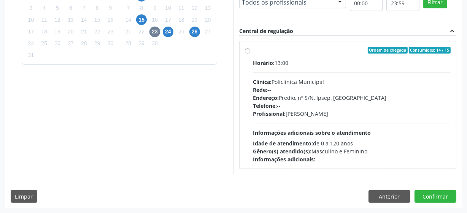
click at [253, 51] on label "Ordem de chegada Consumidos: 14 / 15 Horário: 13:00 Clínica: Policlinica Munici…" at bounding box center [352, 105] width 198 height 117
click at [248, 51] on input "Ordem de chegada Consumidos: 14 / 15 Horário: 13:00 Clínica: Policlinica Munici…" at bounding box center [247, 50] width 5 height 7
radio input "true"
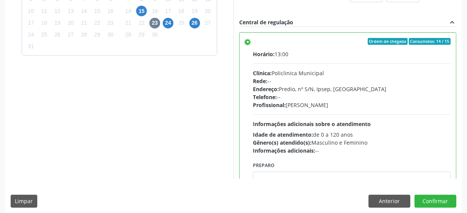
scroll to position [240, 0]
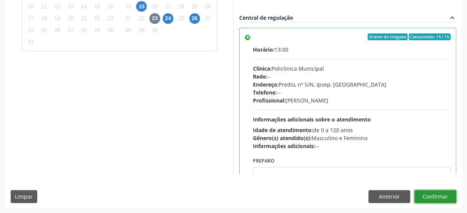
click at [436, 197] on button "Confirmar" at bounding box center [436, 197] width 42 height 13
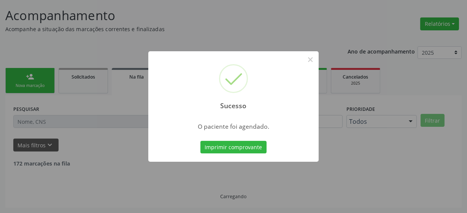
scroll to position [37, 0]
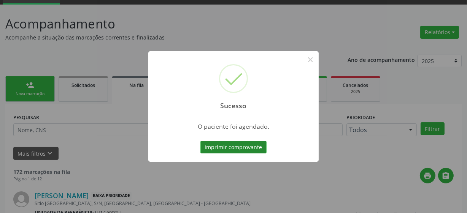
click at [212, 149] on button "Imprimir comprovante" at bounding box center [234, 147] width 66 height 13
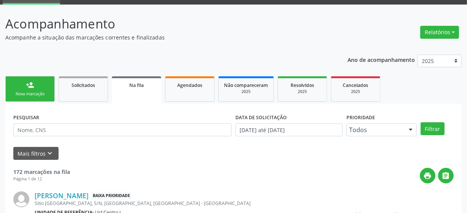
click at [48, 89] on link "person_add Nova marcação" at bounding box center [29, 88] width 49 height 25
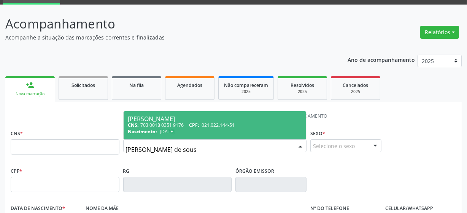
type input "maria neusa de sousa"
click at [173, 124] on div "CNS: 703 0018 0351 9176 CPF: 021.022.144-51" at bounding box center [215, 125] width 174 height 6
type input "703 0018 0351 9176"
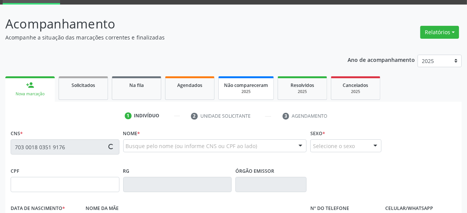
type input "021.022.144-51"
type input "24/01/1965"
type input "Francisca Pereira de Magalhaes"
type input "(87) 99653-8976"
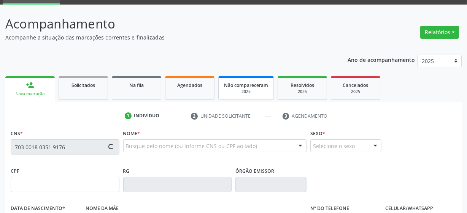
type input "16"
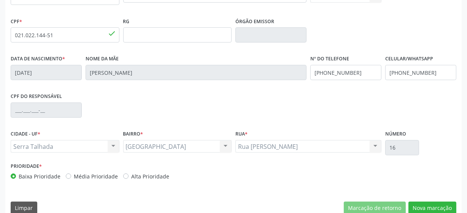
scroll to position [199, 0]
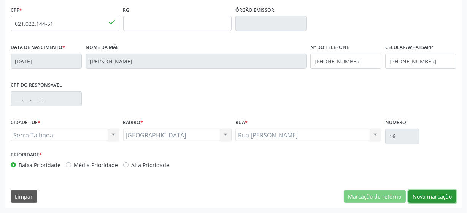
click at [416, 191] on button "Nova marcação" at bounding box center [433, 197] width 48 height 13
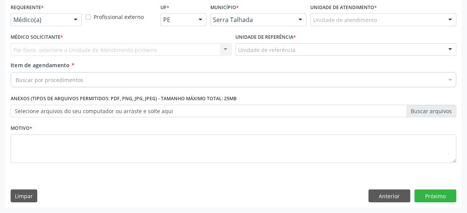
scroll to position [163, 0]
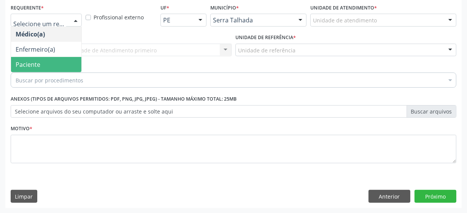
click at [53, 68] on span "Paciente" at bounding box center [46, 64] width 70 height 15
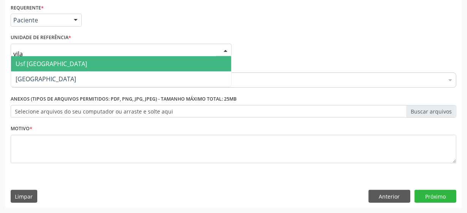
type input "vila"
click at [53, 62] on span "Usf [GEOGRAPHIC_DATA]" at bounding box center [121, 63] width 220 height 15
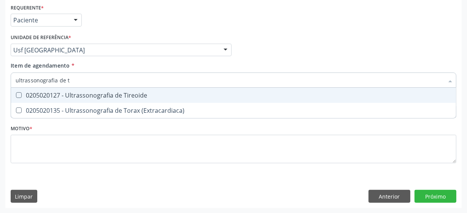
type input "ultrassonografia de ti"
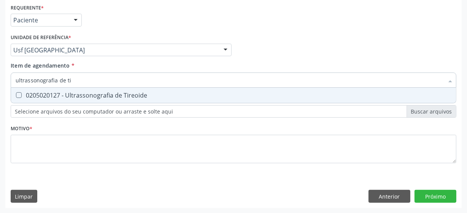
click at [91, 94] on div "0205020127 - Ultrassonografia de Tireoide" at bounding box center [234, 95] width 436 height 6
checkbox Tireoide "true"
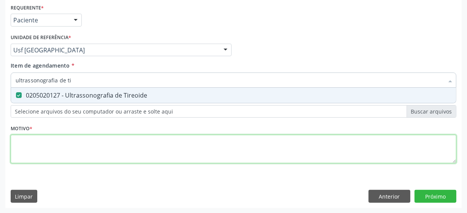
click at [64, 154] on div "Requerente * Paciente Médico(a) Enfermeiro(a) Paciente Nenhum resultado encontr…" at bounding box center [234, 88] width 446 height 172
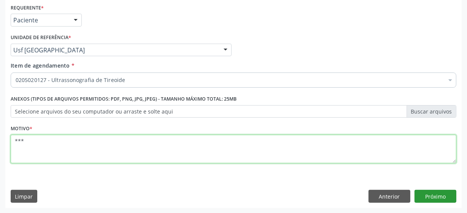
type textarea "***"
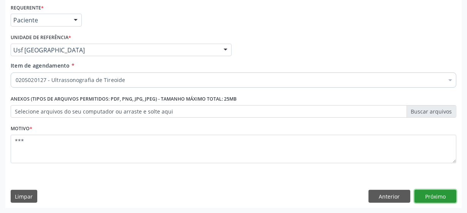
click at [442, 194] on button "Próximo" at bounding box center [436, 196] width 42 height 13
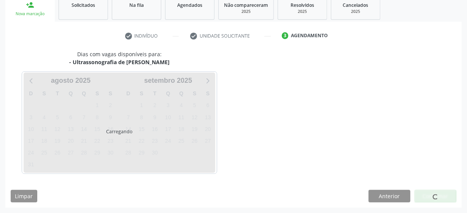
scroll to position [117, 0]
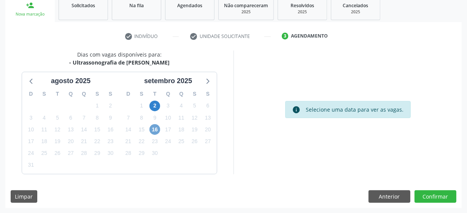
click at [157, 132] on span "16" at bounding box center [155, 129] width 11 height 11
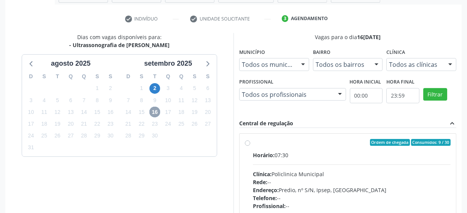
scroll to position [152, 0]
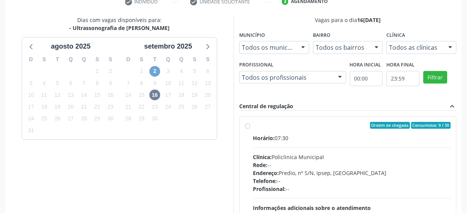
click at [152, 72] on span "2" at bounding box center [155, 71] width 11 height 11
click at [251, 125] on div "Ordem de chegada Consumidos: 14 / 30 Horário: 07:30 Clínica: Policlinica Munici…" at bounding box center [348, 180] width 206 height 117
radio input "true"
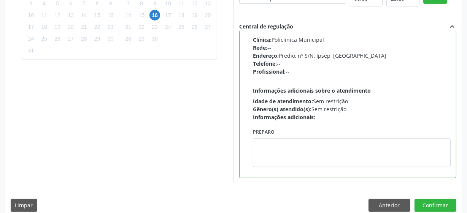
scroll to position [240, 0]
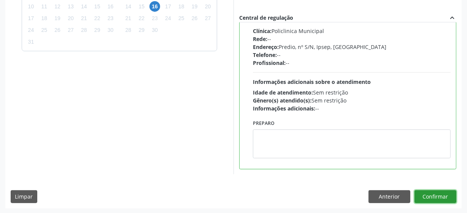
click at [428, 196] on button "Confirmar" at bounding box center [436, 197] width 42 height 13
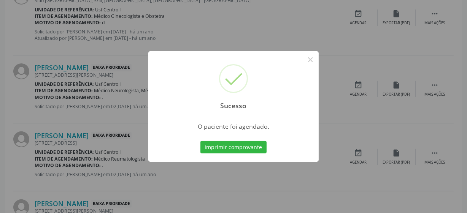
scroll to position [37, 0]
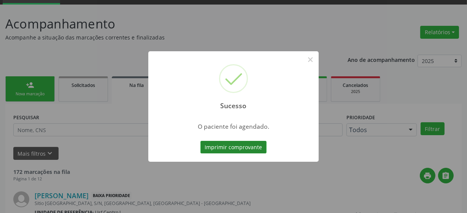
click at [215, 151] on button "Imprimir comprovante" at bounding box center [234, 147] width 66 height 13
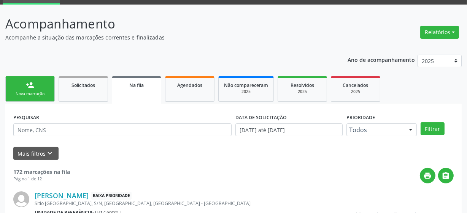
click at [23, 85] on link "person_add Nova marcação" at bounding box center [29, 88] width 49 height 25
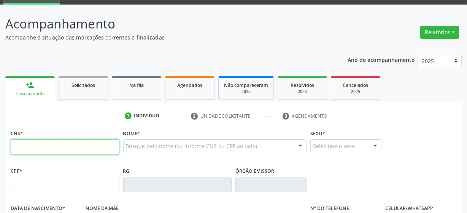
click at [40, 147] on input "text" at bounding box center [65, 147] width 109 height 15
type input "898 0037 2293 2302"
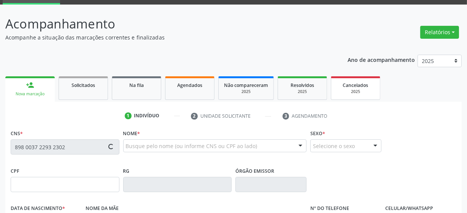
type input "04/04/1979"
type input "Cecilia Luiza da Silva Oliveira"
type input "(87) 99991-5404"
type input "36"
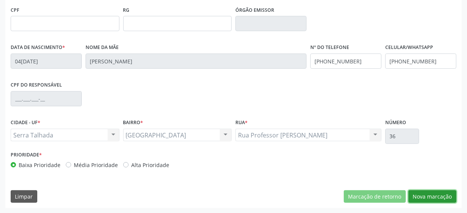
click at [410, 194] on button "Nova marcação" at bounding box center [433, 197] width 48 height 13
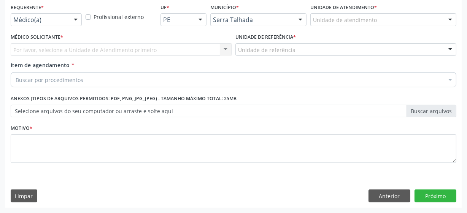
scroll to position [163, 0]
click at [72, 21] on div at bounding box center [75, 20] width 11 height 13
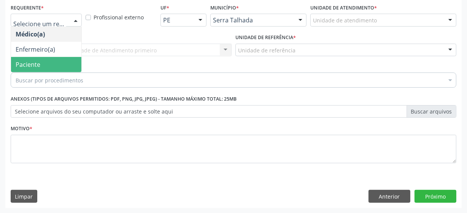
click at [24, 65] on span "Paciente" at bounding box center [28, 64] width 25 height 8
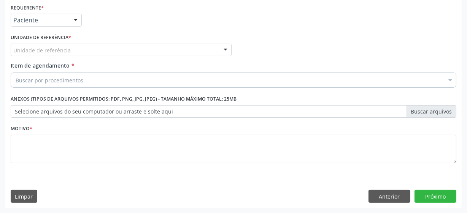
click at [72, 51] on div "Unidade de referência" at bounding box center [121, 50] width 221 height 13
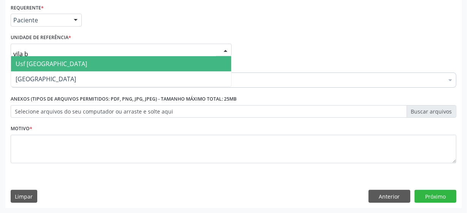
type input "vila be"
drag, startPoint x: 49, startPoint y: 59, endPoint x: 73, endPoint y: 59, distance: 24.0
click at [50, 60] on span "Usf [GEOGRAPHIC_DATA]" at bounding box center [52, 64] width 72 height 8
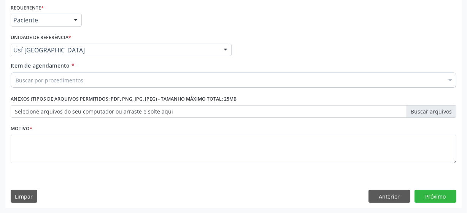
click at [84, 78] on div "Buscar por procedimentos" at bounding box center [234, 80] width 446 height 15
click at [16, 80] on input "Item de agendamento *" at bounding box center [16, 80] width 0 height 15
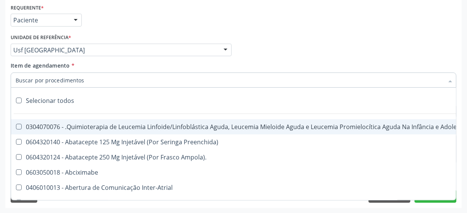
click at [85, 83] on input "Item de agendamento *" at bounding box center [230, 80] width 428 height 15
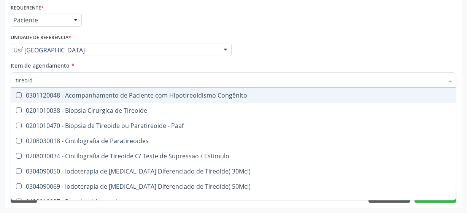
type input "tireoide"
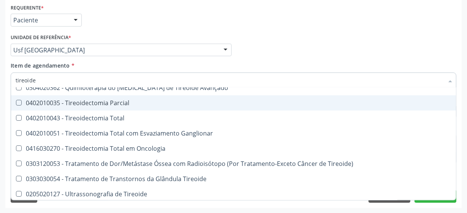
scroll to position [131, 0]
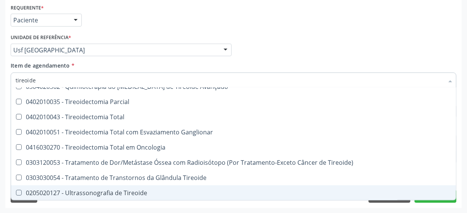
click at [129, 190] on div "0205020127 - Ultrassonografia de Tireoide" at bounding box center [234, 193] width 436 height 6
checkbox Tireoide "true"
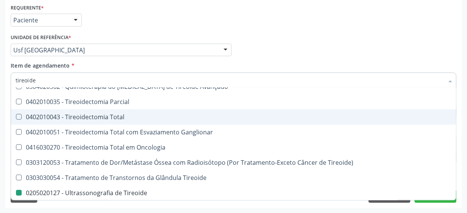
click at [355, 30] on div "Requerente * Paciente Médico(a) Enfermeiro(a) Paciente Nenhum resultado encontr…" at bounding box center [234, 17] width 450 height 30
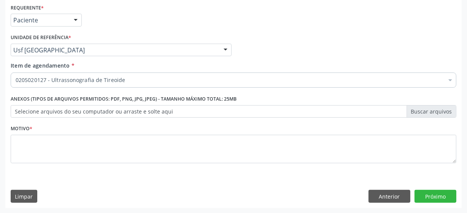
scroll to position [0, 0]
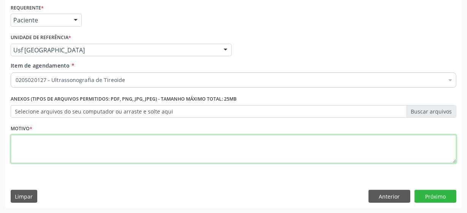
click at [76, 150] on textarea at bounding box center [234, 149] width 446 height 29
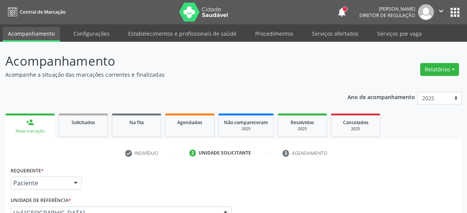
scroll to position [163, 0]
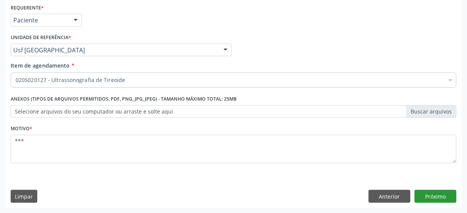
type textarea "***"
click at [425, 191] on button "Próximo" at bounding box center [436, 196] width 42 height 13
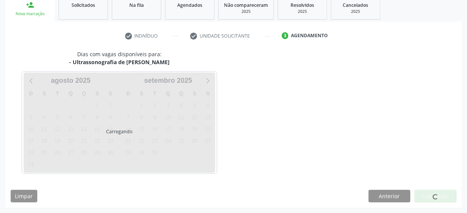
scroll to position [117, 0]
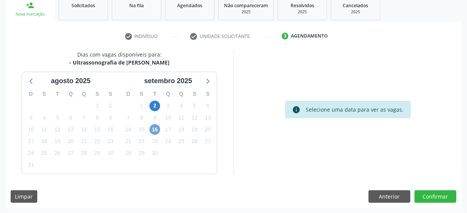
click at [151, 129] on span "16" at bounding box center [155, 129] width 11 height 11
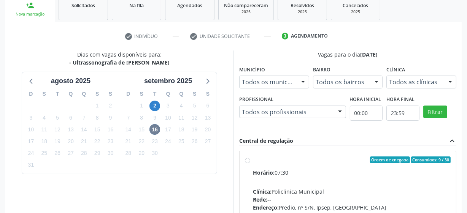
click at [253, 161] on label "Ordem de chegada Consumidos: 9 / 30 Horário: 07:30 Clínica: Policlinica Municip…" at bounding box center [352, 215] width 198 height 117
click at [248, 161] on input "Ordem de chegada Consumidos: 9 / 30 Horário: 07:30 Clínica: Policlinica Municip…" at bounding box center [247, 160] width 5 height 7
radio input "true"
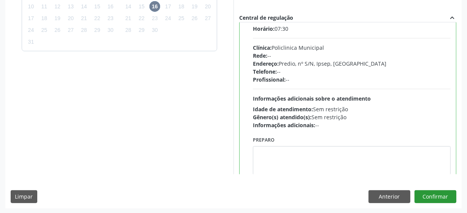
scroll to position [38, 0]
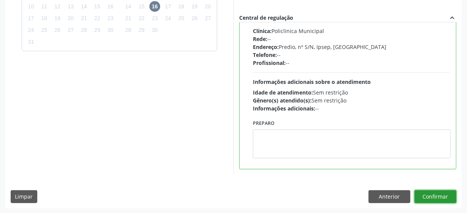
click at [424, 195] on button "Confirmar" at bounding box center [436, 197] width 42 height 13
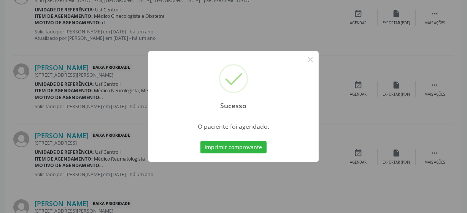
scroll to position [37, 0]
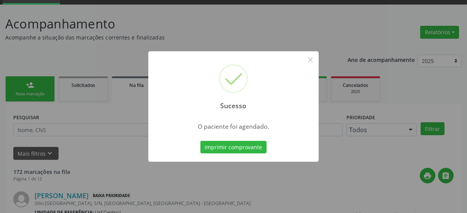
click at [218, 154] on div "Imprimir comprovante Cancel" at bounding box center [234, 148] width 70 height 16
click at [219, 152] on button "Imprimir comprovante" at bounding box center [234, 147] width 66 height 13
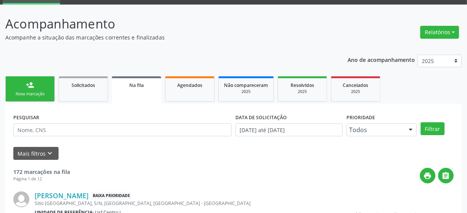
click at [31, 84] on div "person_add" at bounding box center [30, 85] width 8 height 8
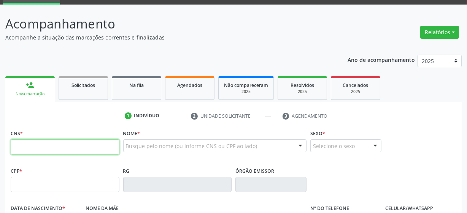
click at [29, 148] on input "text" at bounding box center [65, 147] width 109 height 15
drag, startPoint x: 191, startPoint y: 87, endPoint x: 158, endPoint y: 89, distance: 32.4
click at [191, 87] on span "Agendados" at bounding box center [189, 85] width 25 height 6
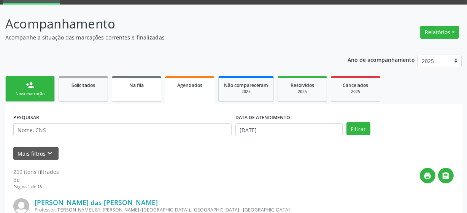
click at [134, 95] on link "Na fila" at bounding box center [136, 88] width 49 height 25
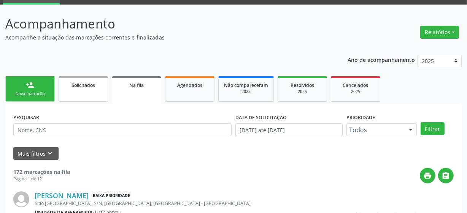
click at [81, 90] on link "Solicitados" at bounding box center [83, 88] width 49 height 25
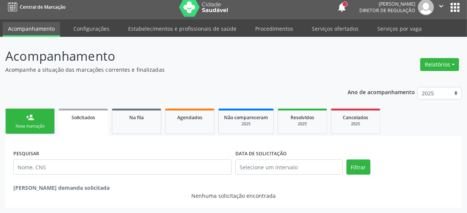
scroll to position [5, 0]
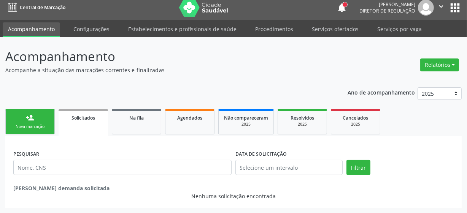
click at [37, 126] on div "Nova marcação" at bounding box center [30, 127] width 38 height 6
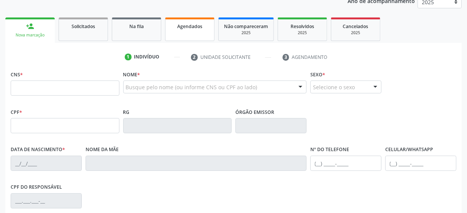
scroll to position [108, 0]
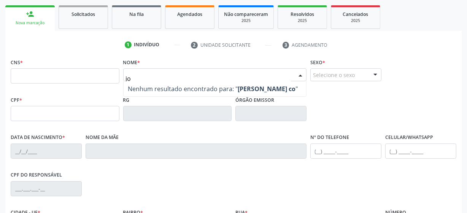
type input "j"
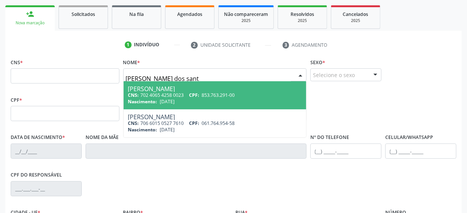
type input "[PERSON_NAME] dos san"
click at [212, 92] on span "853.763.291-00" at bounding box center [218, 95] width 33 height 6
type input "702 4065 4258 0023"
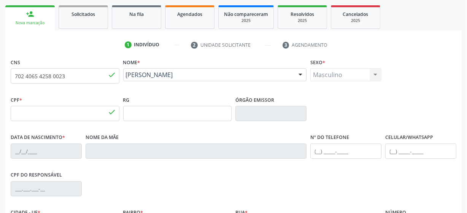
type input "853.763.291-00"
type input "[DATE]"
type input "Espedita [PERSON_NAME]"
type input "[PHONE_NUMBER]"
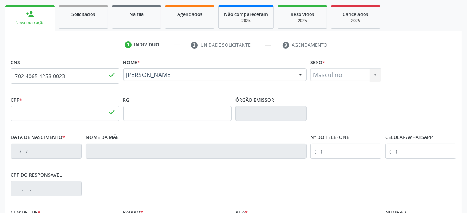
type input "188.794.544-04"
type input "10"
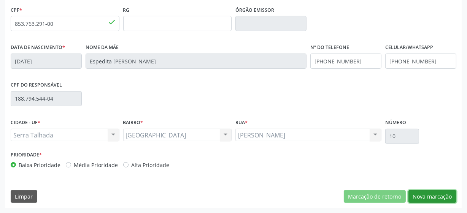
click at [431, 194] on button "Nova marcação" at bounding box center [433, 197] width 48 height 13
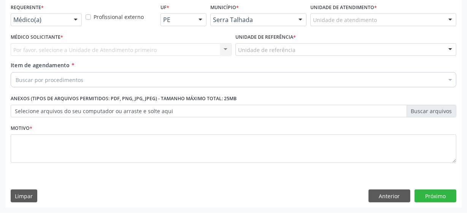
scroll to position [163, 0]
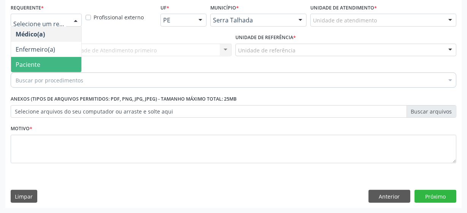
click at [38, 65] on span "Paciente" at bounding box center [28, 64] width 25 height 8
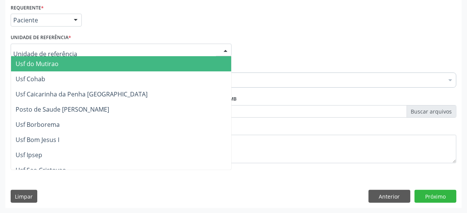
click at [37, 55] on div at bounding box center [121, 50] width 221 height 13
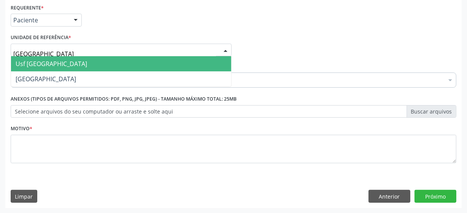
type input "vila bela"
click at [45, 61] on span "Usf [GEOGRAPHIC_DATA]" at bounding box center [52, 64] width 72 height 8
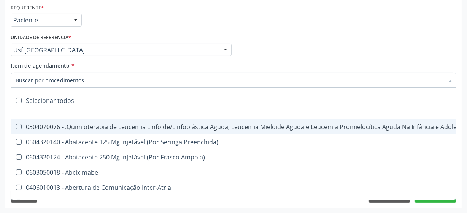
type input "c"
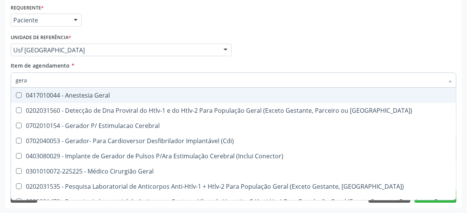
type input "geral"
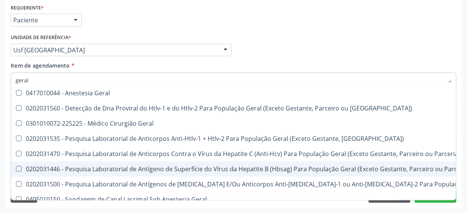
scroll to position [0, 0]
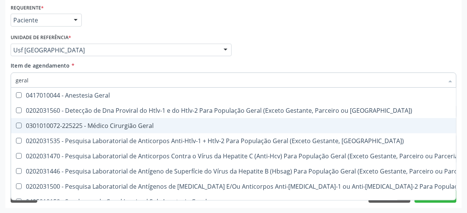
click at [125, 131] on span "0301010072-225225 - Médico Cirurgião Geral" at bounding box center [306, 125] width 591 height 15
checkbox Geral "true"
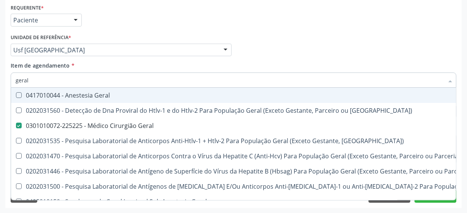
click at [312, 9] on div "Requerente * Paciente Médico(a) Enfermeiro(a) Paciente Nenhum resultado encontr…" at bounding box center [234, 17] width 450 height 30
checkbox Parceria\) "true"
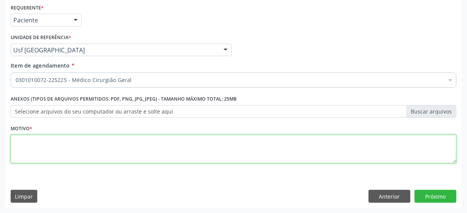
click at [72, 153] on textarea at bounding box center [234, 149] width 446 height 29
type textarea "*"
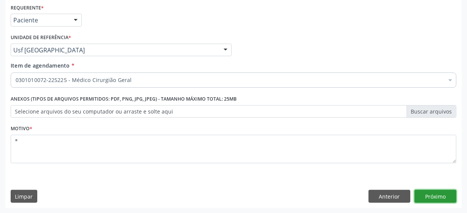
click at [425, 195] on button "Próximo" at bounding box center [436, 196] width 42 height 13
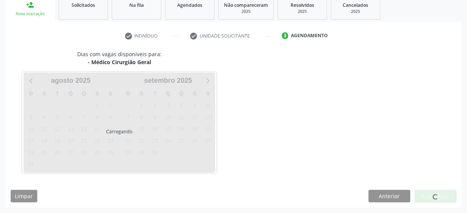
scroll to position [117, 0]
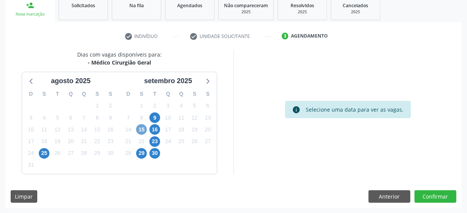
click at [145, 130] on span "15" at bounding box center [141, 129] width 11 height 11
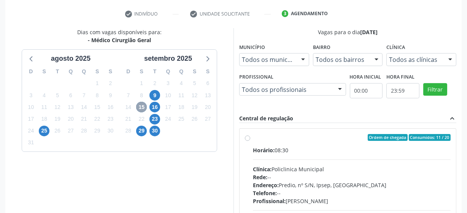
scroll to position [152, 0]
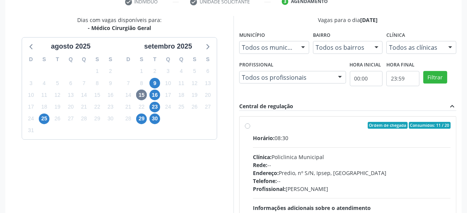
click at [253, 126] on label "Ordem de chegada Consumidos: 11 / 20 Horário: 08:30 Clínica: Policlinica Munici…" at bounding box center [352, 180] width 198 height 117
click at [246, 126] on input "Ordem de chegada Consumidos: 11 / 20 Horário: 08:30 Clínica: Policlinica Munici…" at bounding box center [247, 125] width 5 height 7
radio input "true"
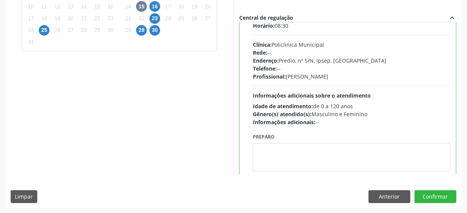
scroll to position [38, 0]
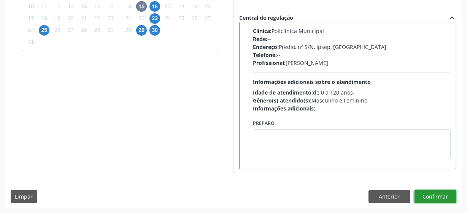
click at [429, 194] on button "Confirmar" at bounding box center [436, 197] width 42 height 13
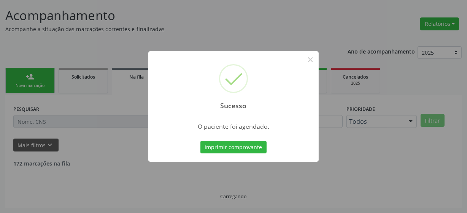
scroll to position [37, 0]
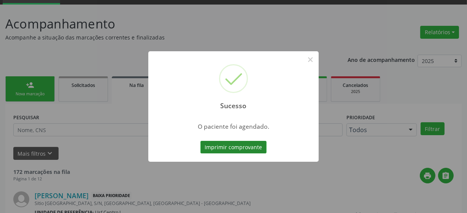
click at [214, 149] on button "Imprimir comprovante" at bounding box center [234, 147] width 66 height 13
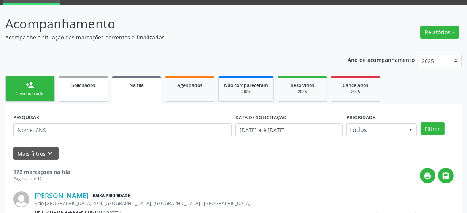
click at [73, 91] on link "Solicitados" at bounding box center [83, 88] width 49 height 25
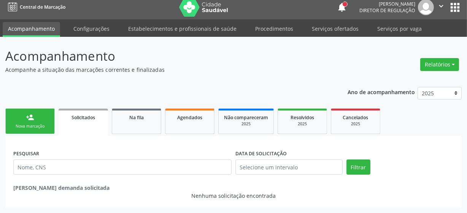
scroll to position [5, 0]
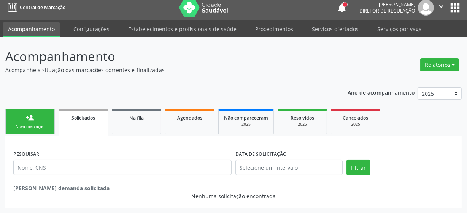
click at [40, 118] on link "person_add Nova marcação" at bounding box center [29, 121] width 49 height 25
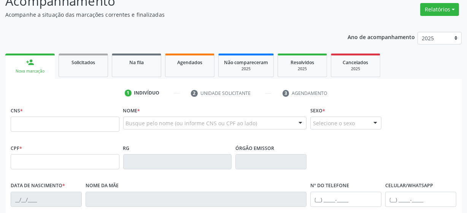
scroll to position [108, 0]
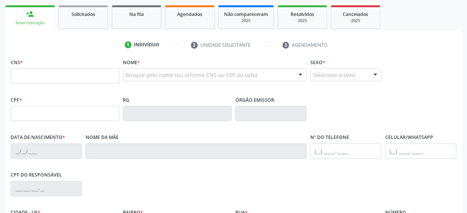
click at [177, 81] on div "Busque pelo nome (ou informe CNS ou CPF ao lado) Nenhum resultado encontrado pa…" at bounding box center [215, 77] width 184 height 18
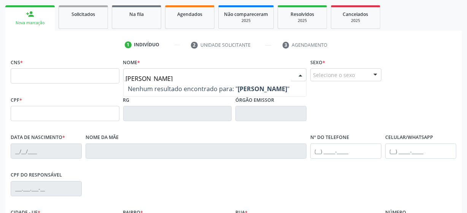
type input "[PERSON_NAME]"
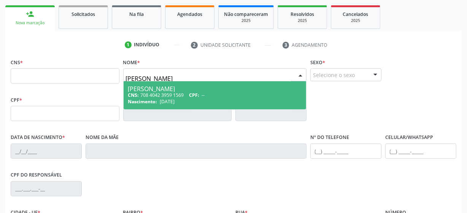
click at [239, 100] on div "Nascimento: [DATE]" at bounding box center [215, 102] width 174 height 6
type input "708 4042 3959 1569"
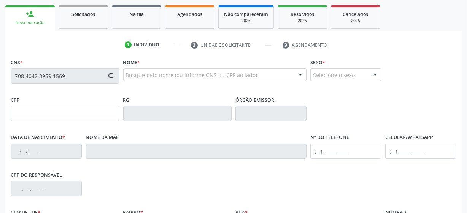
type input "[DATE]"
type input "[PERSON_NAME]"
type input "[PHONE_NUMBER]"
type input "28"
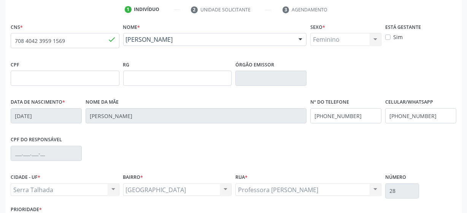
scroll to position [199, 0]
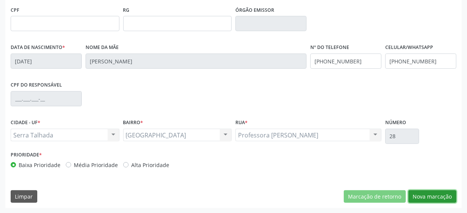
click at [441, 198] on button "Nova marcação" at bounding box center [433, 197] width 48 height 13
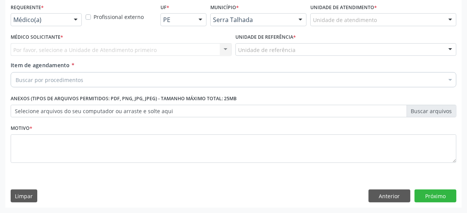
scroll to position [163, 0]
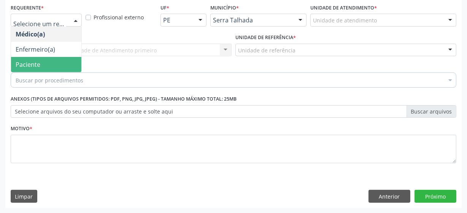
click at [65, 70] on span "Paciente" at bounding box center [46, 64] width 70 height 15
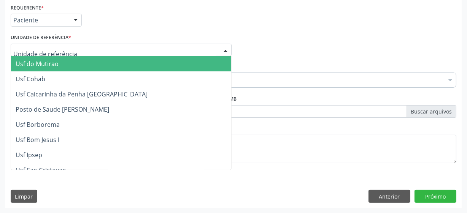
click at [72, 49] on div at bounding box center [121, 50] width 221 height 13
click at [76, 67] on span "Usf do Mutirao" at bounding box center [121, 63] width 220 height 15
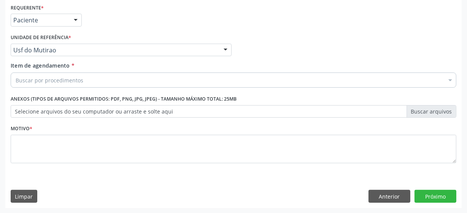
click at [119, 84] on div "Buscar por procedimentos" at bounding box center [234, 80] width 446 height 15
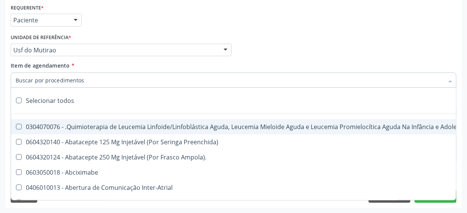
click at [220, 49] on div "Usf do Mutirao Usf do Mutirao Usf Cohab Usf Caicarinha da Penha Tauapiranga Pos…" at bounding box center [121, 50] width 221 height 13
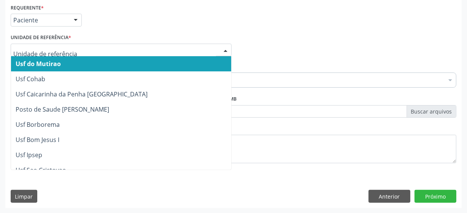
click at [167, 50] on input "text" at bounding box center [114, 53] width 203 height 15
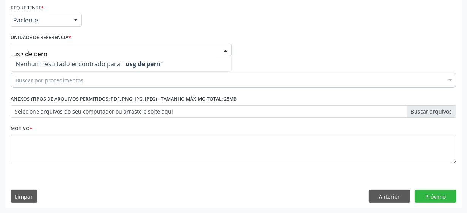
click at [78, 52] on input "usg de pern" at bounding box center [114, 53] width 203 height 15
type input "v"
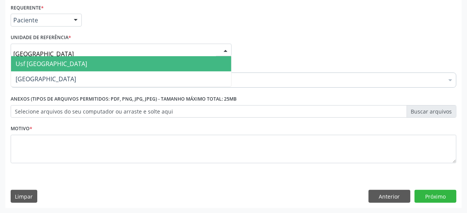
type input "vila bela"
click at [69, 68] on span "Usf [GEOGRAPHIC_DATA]" at bounding box center [121, 63] width 220 height 15
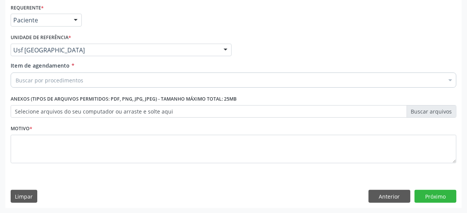
click at [95, 78] on div "Buscar por procedimentos" at bounding box center [234, 80] width 446 height 15
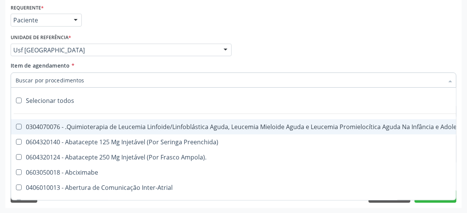
click at [94, 81] on input "Item de agendamento *" at bounding box center [230, 80] width 428 height 15
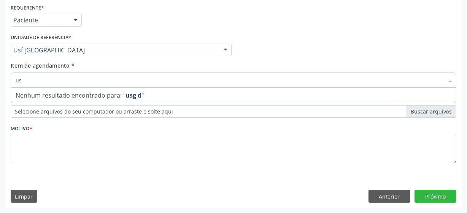
type input "u"
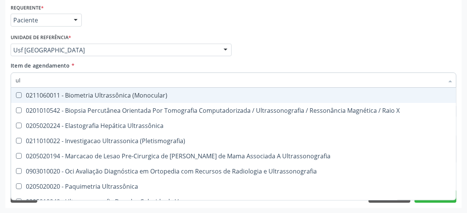
type input "u"
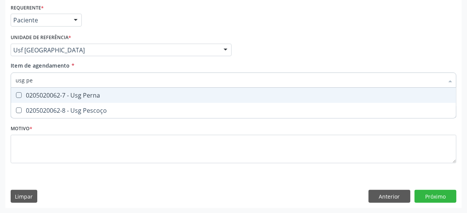
type input "usg per"
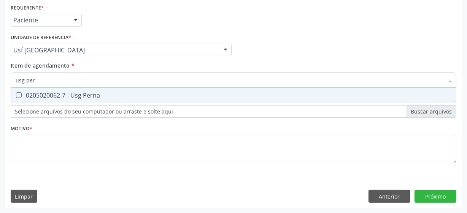
click at [99, 92] on div "0205020062-7 - Usg Perna" at bounding box center [234, 95] width 436 height 6
checkbox Perna "true"
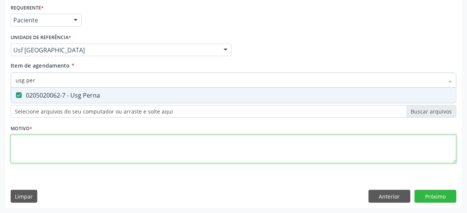
click at [84, 145] on div "Requerente * Paciente Médico(a) Enfermeiro(a) Paciente Nenhum resultado encontr…" at bounding box center [234, 88] width 446 height 172
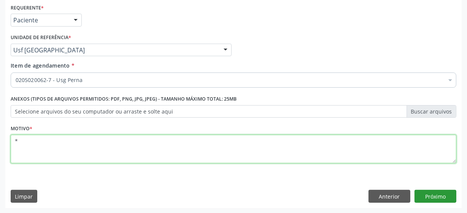
type textarea "*"
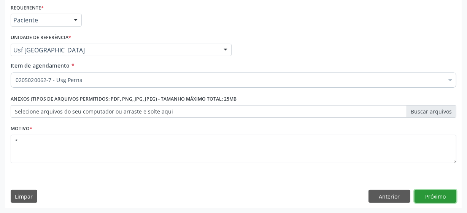
click at [421, 192] on button "Próximo" at bounding box center [436, 196] width 42 height 13
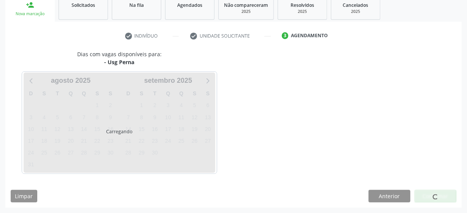
scroll to position [117, 0]
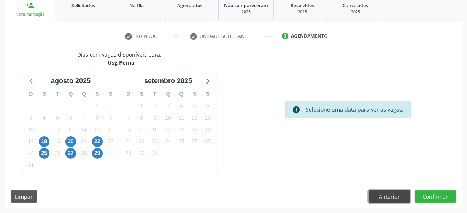
click at [393, 199] on button "Anterior" at bounding box center [390, 197] width 42 height 13
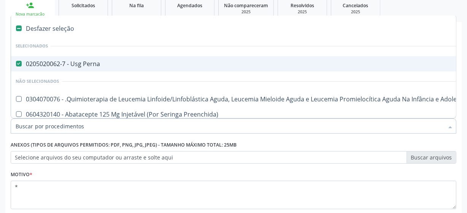
click at [19, 63] on Perna at bounding box center [19, 64] width 6 height 6
click at [16, 63] on Perna "checkbox" at bounding box center [13, 63] width 5 height 5
checkbox Perna "false"
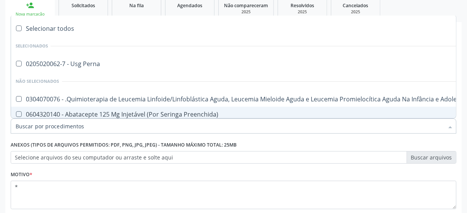
click at [40, 129] on input "Item de agendamento *" at bounding box center [230, 126] width 428 height 15
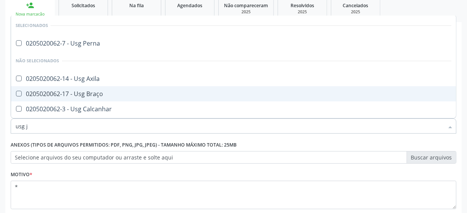
type input "usg [PERSON_NAME]"
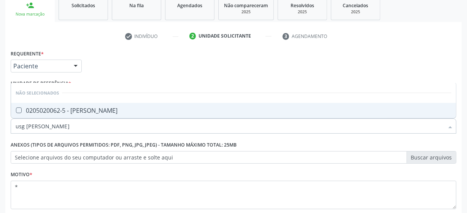
click at [90, 108] on div "0205020062-5 - [PERSON_NAME]" at bounding box center [234, 111] width 436 height 6
checkbox Joelho "true"
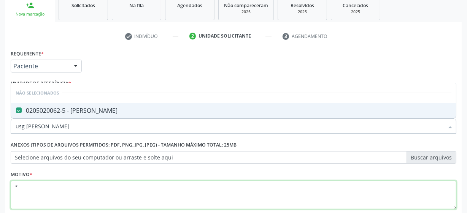
click at [124, 193] on textarea "*" at bounding box center [234, 195] width 446 height 29
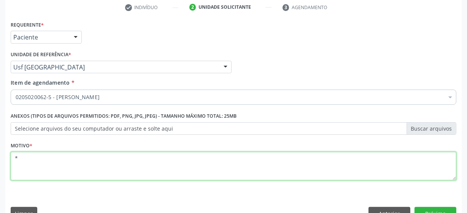
scroll to position [163, 0]
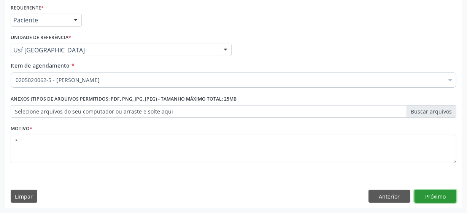
click at [445, 196] on button "Próximo" at bounding box center [436, 196] width 42 height 13
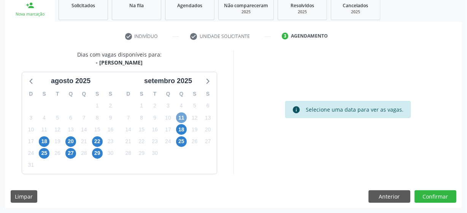
click at [186, 118] on span "11" at bounding box center [181, 118] width 11 height 11
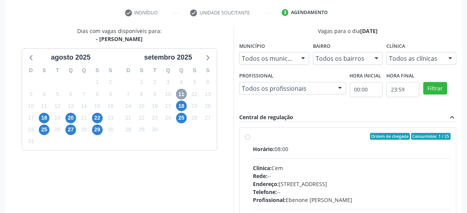
scroll to position [152, 0]
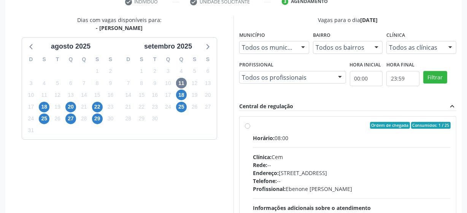
click at [253, 126] on label "Ordem de chegada Consumidos: 1 / 25 Horário: 08:00 Clínica: Cem Rede: -- Endere…" at bounding box center [352, 180] width 198 height 117
click at [247, 126] on input "Ordem de chegada Consumidos: 1 / 25 Horário: 08:00 Clínica: Cem Rede: -- Endere…" at bounding box center [247, 125] width 5 height 7
radio input "true"
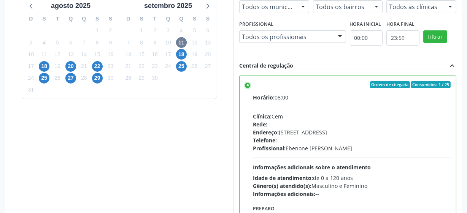
scroll to position [240, 0]
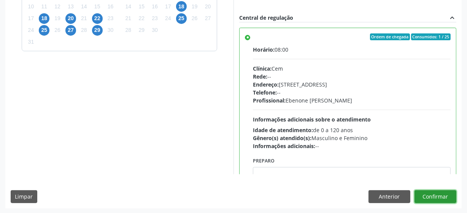
click at [427, 194] on button "Confirmar" at bounding box center [436, 197] width 42 height 13
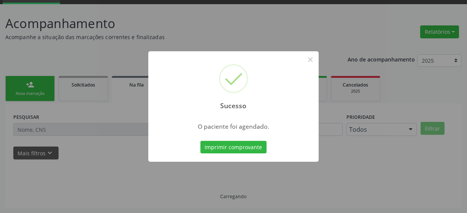
scroll to position [37, 0]
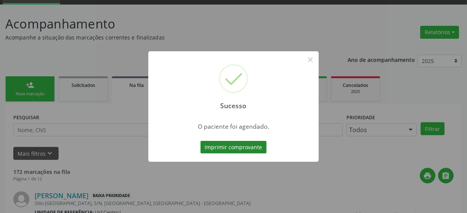
click at [258, 146] on button "Imprimir comprovante" at bounding box center [234, 147] width 66 height 13
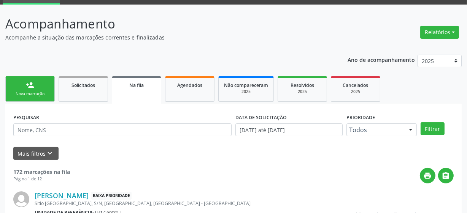
click at [33, 87] on div "person_add" at bounding box center [30, 85] width 8 height 8
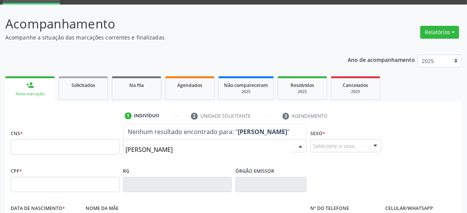
type input "[PERSON_NAME]"
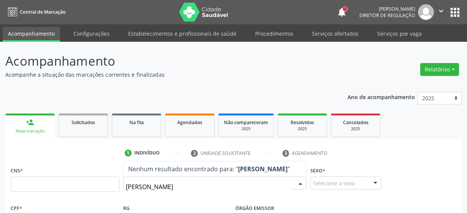
scroll to position [37, 0]
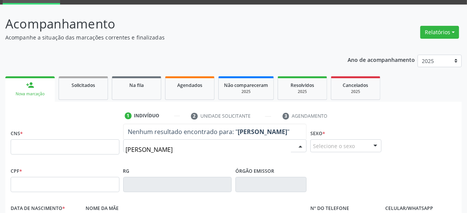
click at [184, 150] on input "[PERSON_NAME]" at bounding box center [209, 149] width 166 height 15
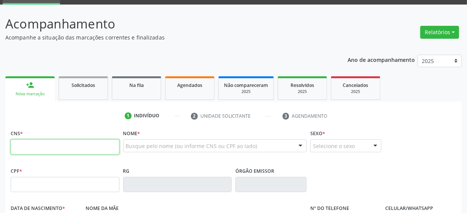
click at [36, 150] on input "text" at bounding box center [65, 147] width 109 height 15
paste input "700 5059 7780 7554"
type input "700 5059 7780 7554"
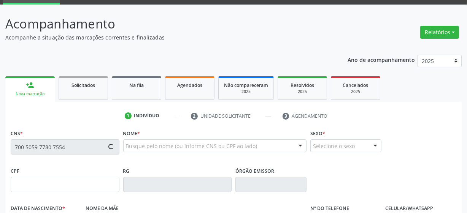
type input "418.358.164-87"
type input "[DATE]"
type input "[PERSON_NAME]"
type input "[PHONE_NUMBER]"
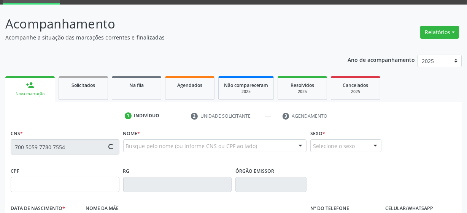
type input "S/N"
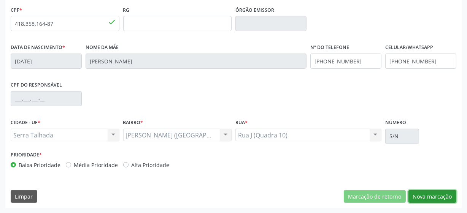
click at [435, 197] on button "Nova marcação" at bounding box center [433, 197] width 48 height 13
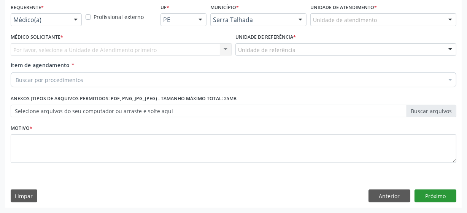
scroll to position [163, 0]
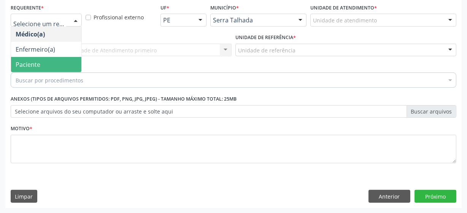
click at [66, 63] on span "Paciente" at bounding box center [46, 64] width 70 height 15
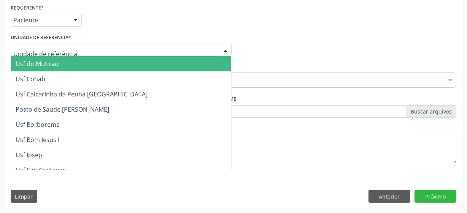
click at [77, 49] on div at bounding box center [121, 50] width 221 height 13
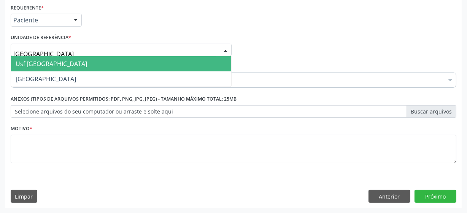
type input "vila bela"
click at [71, 61] on span "Usf [GEOGRAPHIC_DATA]" at bounding box center [121, 63] width 220 height 15
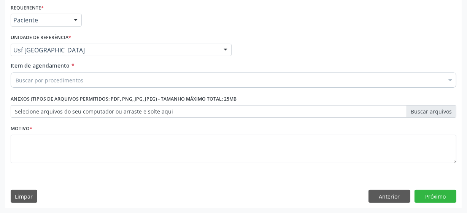
click at [72, 72] on div "Item de agendamento * Buscar por procedimentos Selecionar todos 0304070076 - .Q…" at bounding box center [234, 74] width 446 height 24
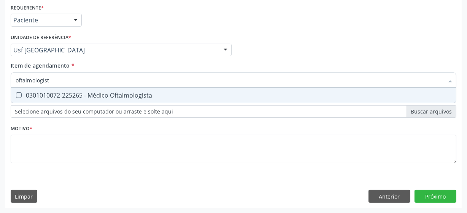
type input "oftalmologista"
click at [93, 98] on div "0301010072-225265 - Médico Oftalmologista" at bounding box center [234, 95] width 436 height 6
checkbox Oftalmologista "true"
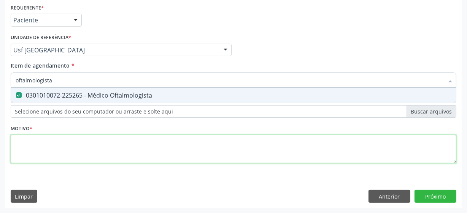
click at [80, 143] on div "Requerente * Paciente Médico(a) Enfermeiro(a) Paciente Nenhum resultado encontr…" at bounding box center [234, 88] width 446 height 172
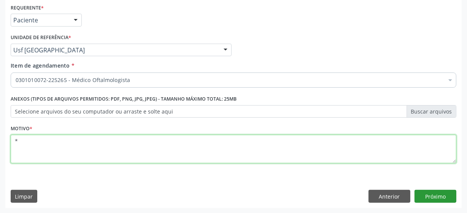
type textarea "*"
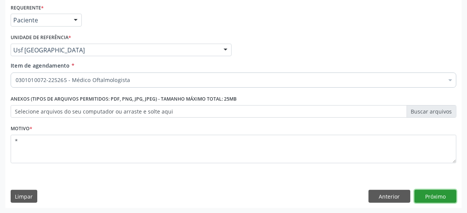
click at [445, 198] on button "Próximo" at bounding box center [436, 196] width 42 height 13
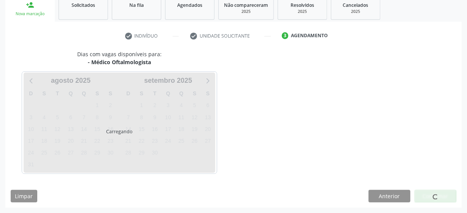
scroll to position [117, 0]
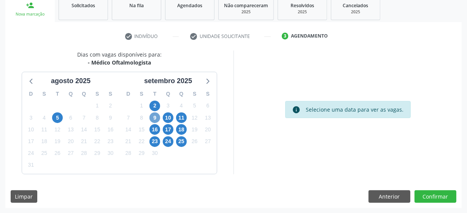
click at [156, 118] on span "9" at bounding box center [155, 118] width 11 height 11
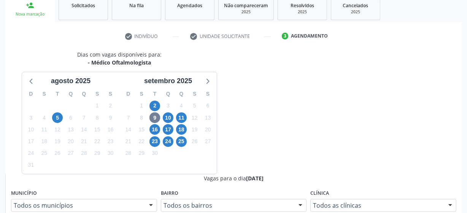
radio input "true"
click at [152, 109] on span "2" at bounding box center [155, 106] width 11 height 11
click at [152, 118] on span "9" at bounding box center [155, 118] width 11 height 11
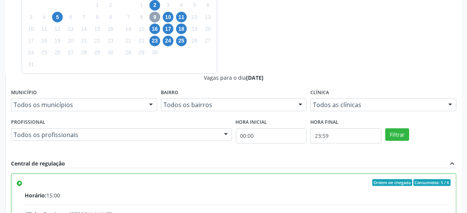
scroll to position [240, 0]
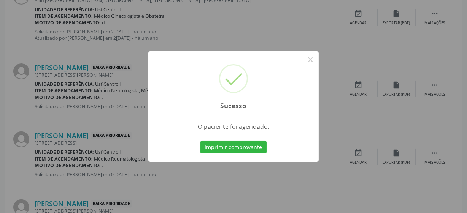
scroll to position [37, 0]
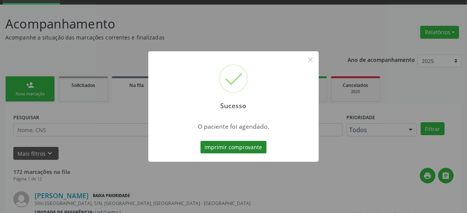
click at [231, 145] on button "Imprimir comprovante" at bounding box center [234, 147] width 66 height 13
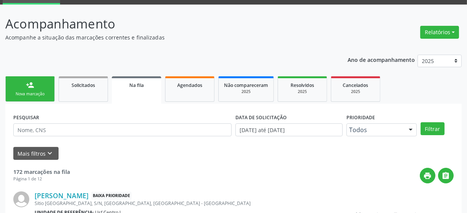
click at [16, 86] on link "person_add Nova marcação" at bounding box center [29, 88] width 49 height 25
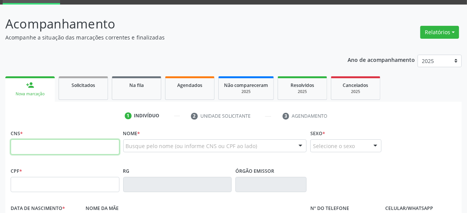
drag, startPoint x: 74, startPoint y: 140, endPoint x: 152, endPoint y: 149, distance: 78.5
click at [74, 140] on input "text" at bounding box center [65, 147] width 109 height 15
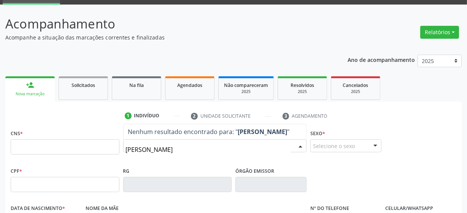
type input "raimunda maria de sou"
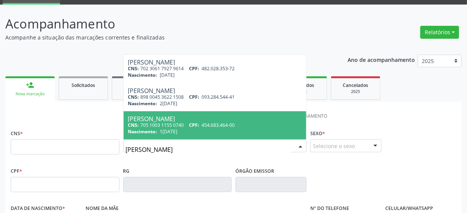
click at [200, 146] on input "raimunda maria de sou" at bounding box center [209, 149] width 166 height 15
type input "r"
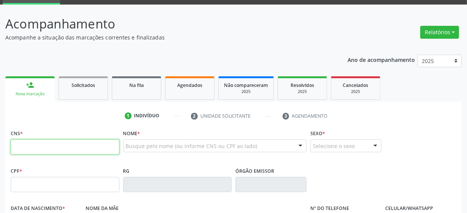
click at [89, 146] on input "text" at bounding box center [65, 147] width 109 height 15
type input "708 4057 6225 6665"
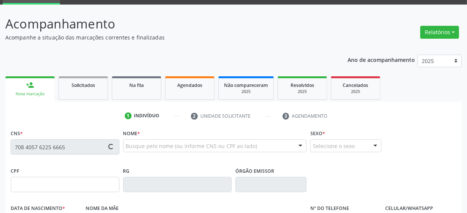
type input "355.037.344-91"
type input "30/07/1961"
type input "Maria Vitalino Silva"
type input "(87) 99964-7444"
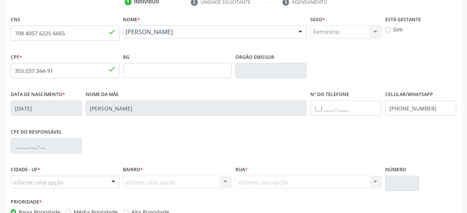
scroll to position [199, 0]
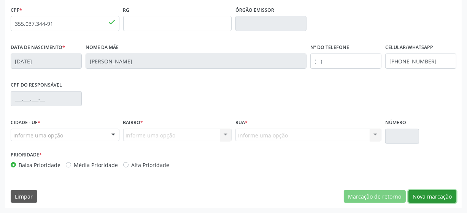
click at [446, 195] on button "Nova marcação" at bounding box center [433, 197] width 48 height 13
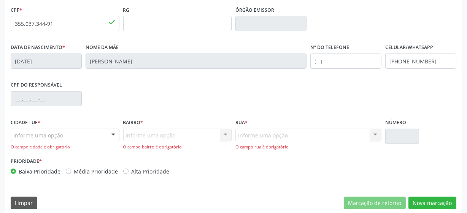
click at [93, 135] on div "Informe uma opção" at bounding box center [65, 135] width 109 height 13
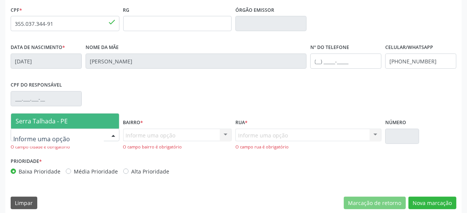
click at [88, 123] on span "Serra Talhada - PE" at bounding box center [65, 121] width 108 height 15
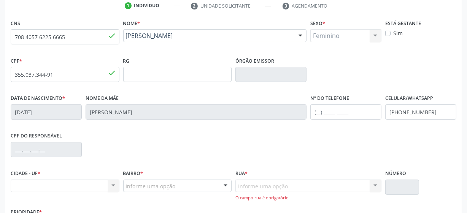
scroll to position [60, 0]
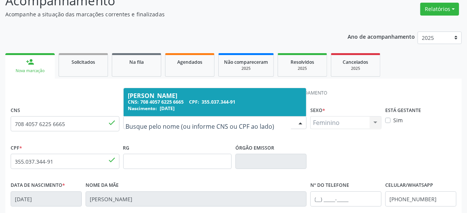
click at [161, 122] on input "text" at bounding box center [209, 126] width 166 height 15
click at [185, 106] on div "Nascimento: 30/07/1961" at bounding box center [215, 108] width 174 height 6
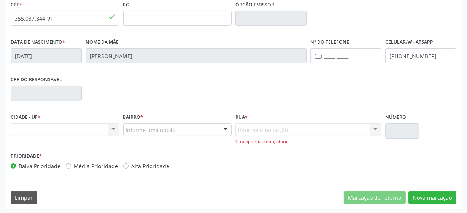
scroll to position [205, 0]
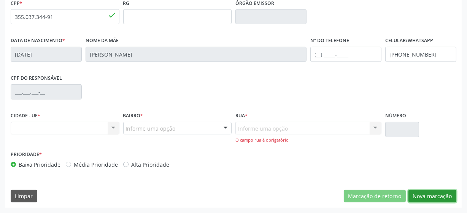
click at [425, 195] on button "Nova marcação" at bounding box center [433, 196] width 48 height 13
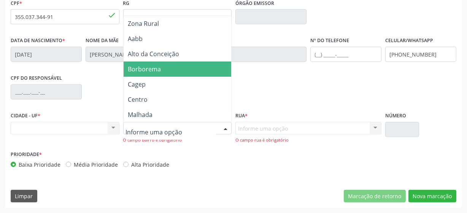
click at [153, 68] on span "Borborema" at bounding box center [144, 69] width 33 height 8
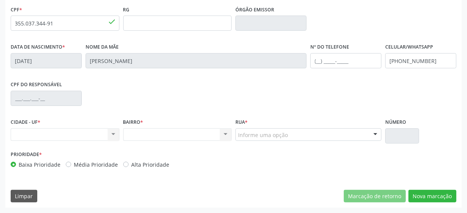
scroll to position [199, 0]
click at [421, 196] on button "Nova marcação" at bounding box center [433, 197] width 48 height 13
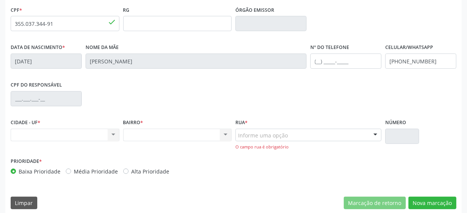
click at [350, 146] on div "O campo rua é obrigatório" at bounding box center [309, 147] width 146 height 6
click at [352, 144] on div "O campo rua é obrigatório" at bounding box center [309, 147] width 146 height 6
click at [353, 142] on div "Informe uma opção Rua São Pedro Travessa do Meio Travessa Central Rua Padre Cic…" at bounding box center [309, 140] width 146 height 22
click at [353, 141] on div "Informe uma opção Rua São Pedro Travessa do Meio Travessa Central Rua Padre Cic…" at bounding box center [309, 140] width 146 height 22
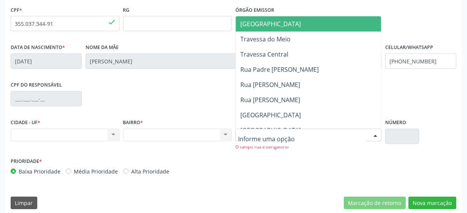
click at [353, 139] on div at bounding box center [309, 135] width 146 height 13
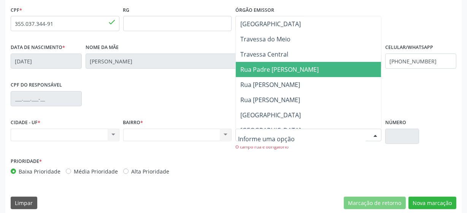
click at [336, 71] on span "Rua Padre Cicero" at bounding box center [308, 69] width 145 height 15
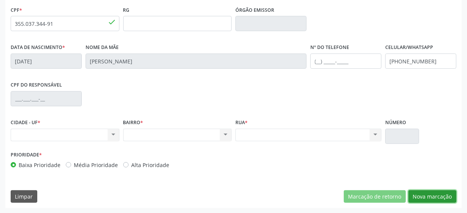
click at [433, 194] on button "Nova marcação" at bounding box center [433, 197] width 48 height 13
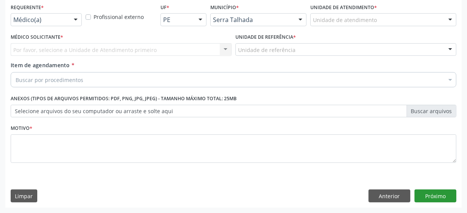
scroll to position [163, 0]
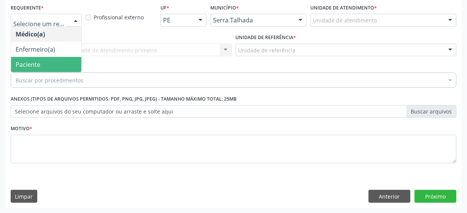
click at [32, 68] on span "Paciente" at bounding box center [28, 64] width 25 height 8
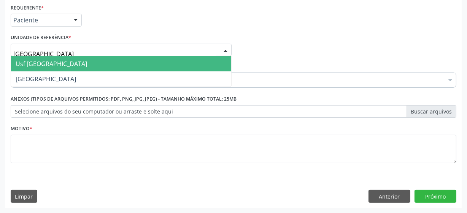
type input "vila bela"
click at [26, 62] on span "Usf [GEOGRAPHIC_DATA]" at bounding box center [52, 64] width 72 height 8
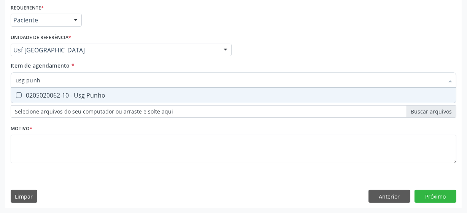
type input "usg punho"
click at [66, 92] on div "0205020062-10 - Usg Punho" at bounding box center [234, 95] width 436 height 6
checkbox Punho "true"
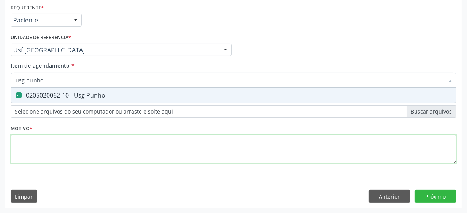
click at [84, 151] on div "Requerente * Paciente Médico(a) Enfermeiro(a) Paciente Nenhum resultado encontr…" at bounding box center [234, 88] width 446 height 172
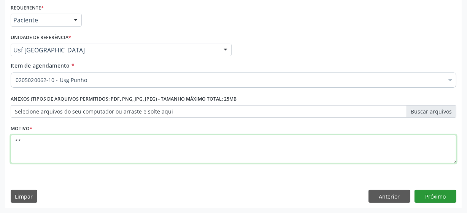
type textarea "**"
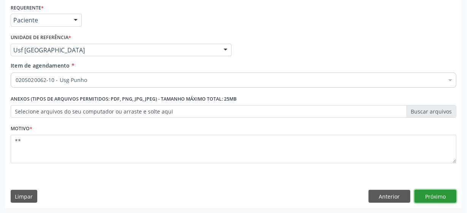
click at [432, 194] on button "Próximo" at bounding box center [436, 196] width 42 height 13
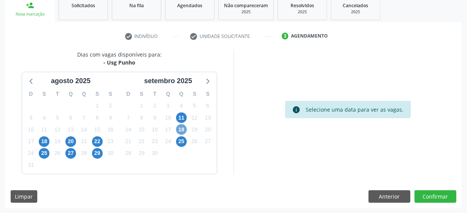
click at [183, 126] on span "18" at bounding box center [181, 129] width 11 height 11
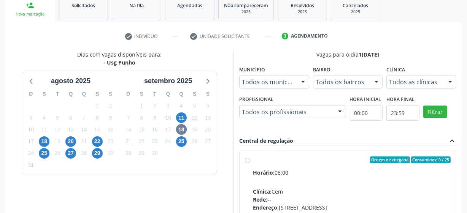
click at [253, 162] on label "Ordem de chegada Consumidos: 0 / 25 Horário: 08:00 Clínica: Cem Rede: -- Endere…" at bounding box center [352, 215] width 198 height 117
click at [248, 162] on input "Ordem de chegada Consumidos: 0 / 25 Horário: 08:00 Clínica: Cem Rede: -- Endere…" at bounding box center [247, 160] width 5 height 7
radio input "true"
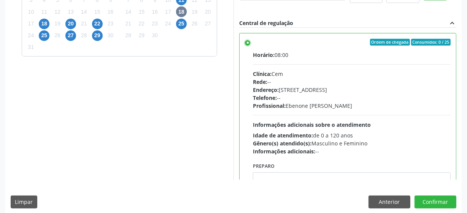
scroll to position [240, 0]
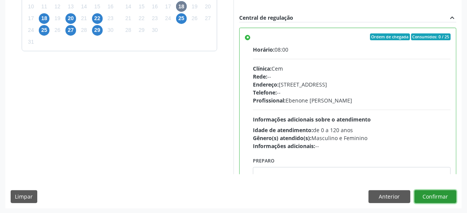
click at [438, 202] on button "Confirmar" at bounding box center [436, 197] width 42 height 13
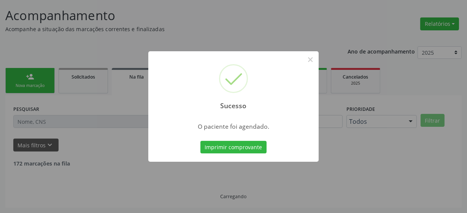
scroll to position [37, 0]
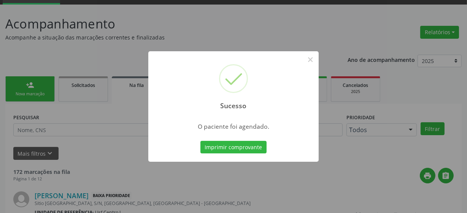
click at [250, 140] on div "Imprimir comprovante Cancel" at bounding box center [234, 148] width 70 height 16
click at [251, 148] on button "Imprimir comprovante" at bounding box center [234, 147] width 66 height 13
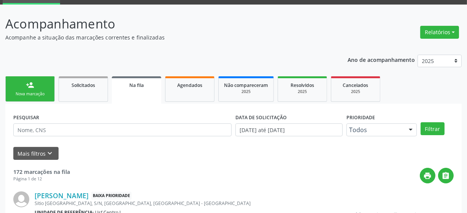
click at [38, 94] on div "Nova marcação" at bounding box center [30, 94] width 38 height 6
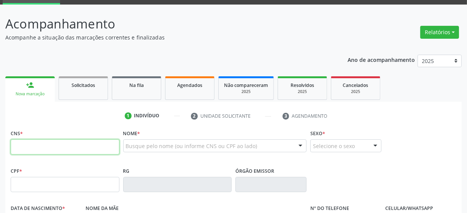
drag, startPoint x: 41, startPoint y: 146, endPoint x: 42, endPoint y: 141, distance: 5.1
click at [41, 145] on input "text" at bounding box center [65, 147] width 109 height 15
paste input "700 0082 6858 9005"
type input "700 0082 6858 9005"
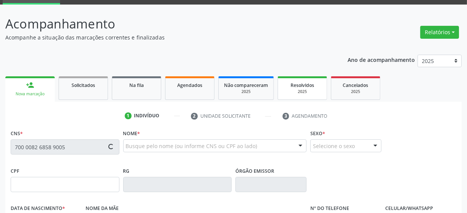
type input "006.472.224-42"
type input "03/06/2025"
type input "Ayslanne Any Nunes Barros"
type input "(87) 98133-5951"
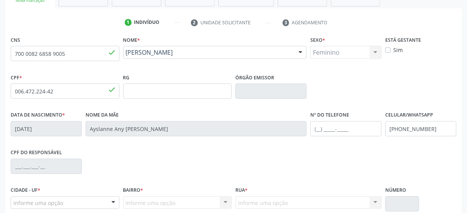
scroll to position [199, 0]
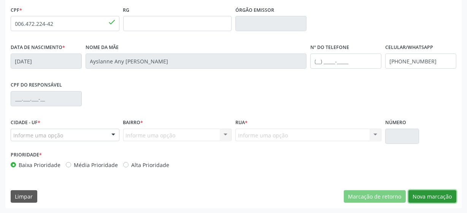
click at [417, 196] on button "Nova marcação" at bounding box center [433, 197] width 48 height 13
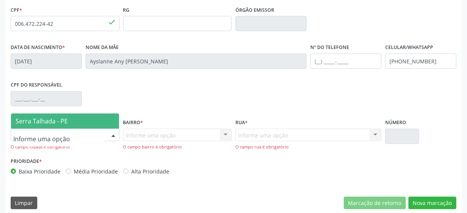
click at [111, 137] on div at bounding box center [113, 135] width 11 height 13
click at [100, 118] on span "Serra Talhada - PE" at bounding box center [65, 121] width 108 height 15
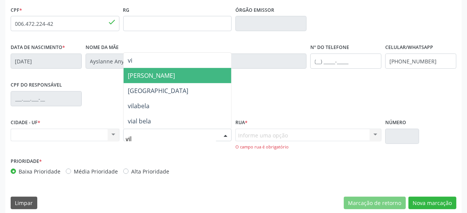
type input "vila"
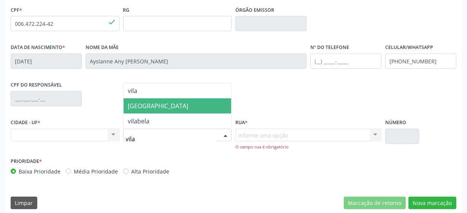
click at [172, 108] on span "[GEOGRAPHIC_DATA]" at bounding box center [178, 106] width 108 height 15
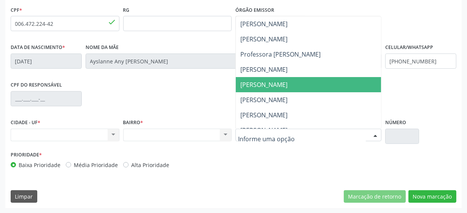
drag, startPoint x: 268, startPoint y: 80, endPoint x: 361, endPoint y: 113, distance: 98.4
click at [270, 81] on span "Luiz Gonzaga da Silva" at bounding box center [263, 85] width 47 height 8
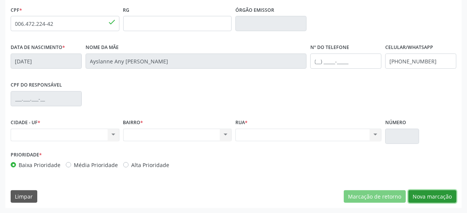
click at [427, 201] on button "Nova marcação" at bounding box center [433, 197] width 48 height 13
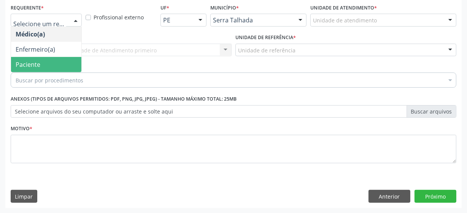
click at [44, 65] on span "Paciente" at bounding box center [46, 64] width 70 height 15
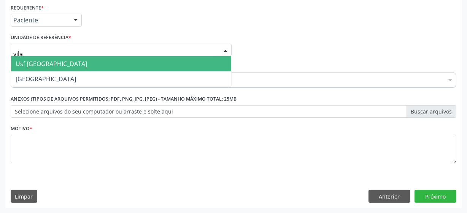
type input "vila"
click at [45, 63] on span "Usf [GEOGRAPHIC_DATA]" at bounding box center [52, 64] width 72 height 8
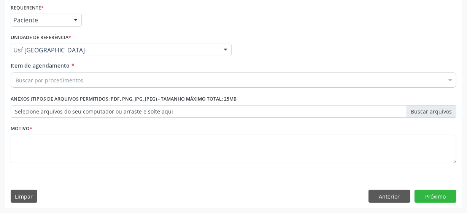
click at [95, 80] on div "Buscar por procedimentos" at bounding box center [234, 80] width 446 height 15
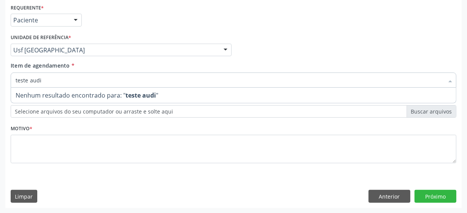
click at [95, 80] on input "teste audi" at bounding box center [230, 80] width 428 height 15
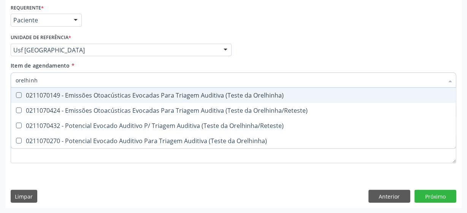
type input "orelhinha"
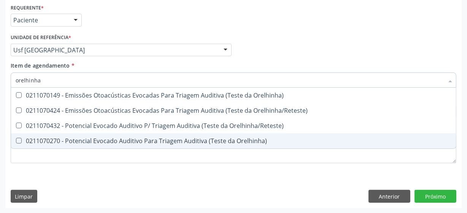
click at [74, 142] on div "0211070270 - Potencial Evocado Auditivo Para Triagem Auditiva (Teste da Orelhin…" at bounding box center [234, 141] width 436 height 6
checkbox Orelhinha\) "true"
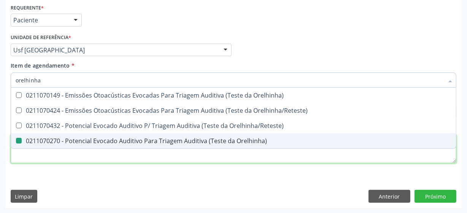
click at [87, 158] on div "Requerente * Paciente Médico(a) Enfermeiro(a) Paciente Nenhum resultado encontr…" at bounding box center [234, 88] width 446 height 172
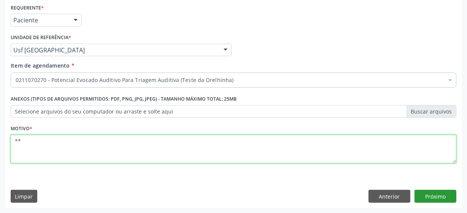
type textarea "**"
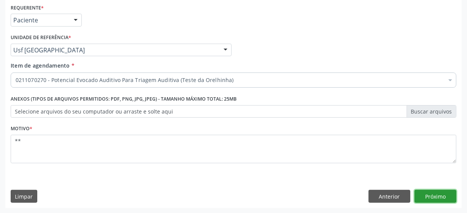
click at [436, 197] on button "Próximo" at bounding box center [436, 196] width 42 height 13
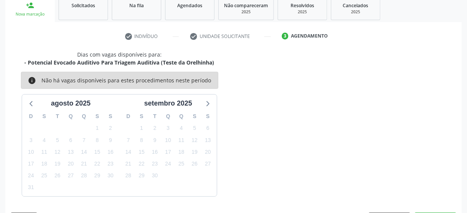
scroll to position [140, 0]
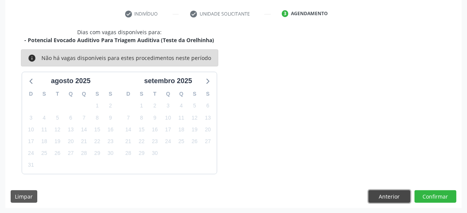
click at [384, 195] on button "Anterior" at bounding box center [390, 197] width 42 height 13
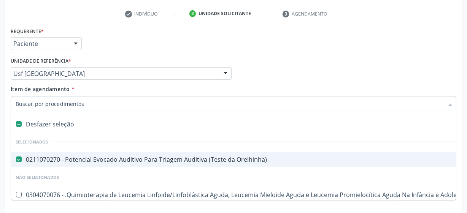
click at [19, 125] on label at bounding box center [19, 124] width 6 height 6
checkbox Orelhinha\) "false"
click at [73, 103] on input "Item de agendamento *" at bounding box center [230, 103] width 428 height 15
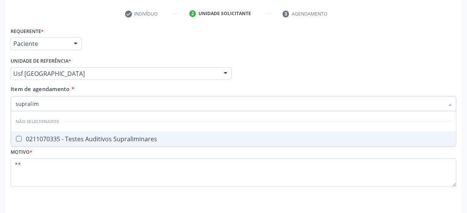
type input "supralimi"
click at [99, 136] on div "0211070335 - Testes Auditivos Supraliminares" at bounding box center [234, 139] width 436 height 6
checkbox Supraliminares "true"
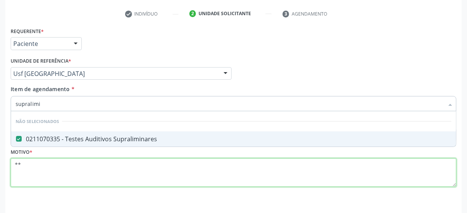
click at [83, 171] on div "Requerente * Paciente Médico(a) Enfermeiro(a) Paciente Nenhum resultado encontr…" at bounding box center [234, 111] width 446 height 172
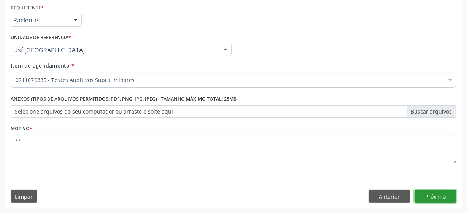
click at [442, 198] on button "Próximo" at bounding box center [436, 196] width 42 height 13
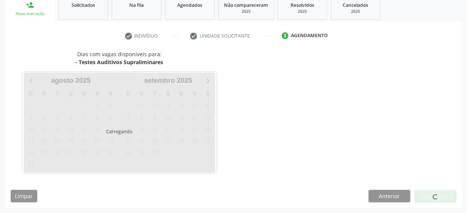
scroll to position [117, 0]
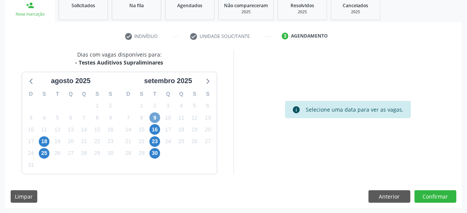
click at [153, 119] on span "9" at bounding box center [155, 118] width 11 height 11
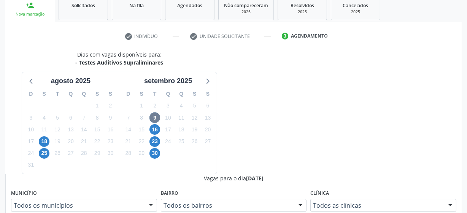
radio input "true"
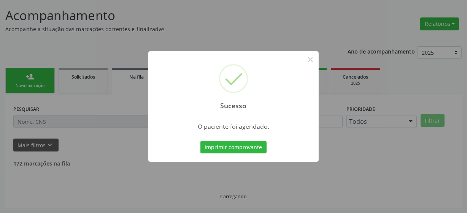
scroll to position [37, 0]
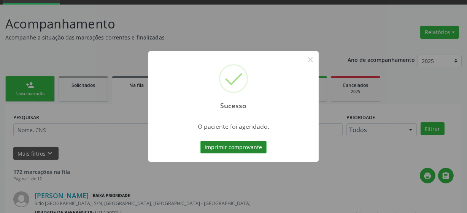
click at [228, 146] on button "Imprimir comprovante" at bounding box center [234, 147] width 66 height 13
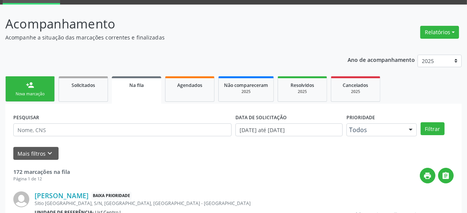
click at [36, 99] on link "person_add Nova marcação" at bounding box center [29, 88] width 49 height 25
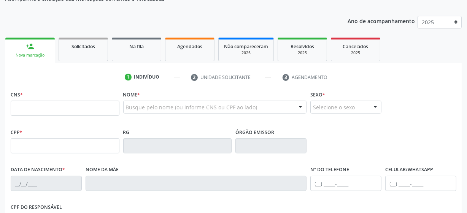
scroll to position [72, 0]
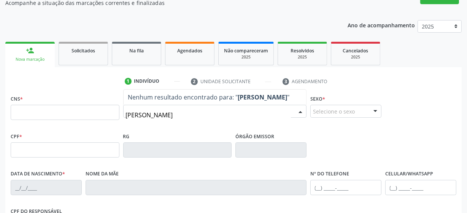
type input "maria lui"
type input "maria luiza alves de brito"
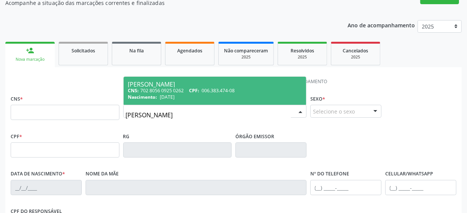
click at [178, 91] on div "CNS: 702 8056 0925 0262 CPF: 006.383.474-08" at bounding box center [215, 91] width 174 height 6
type input "702 8056 0925 0262"
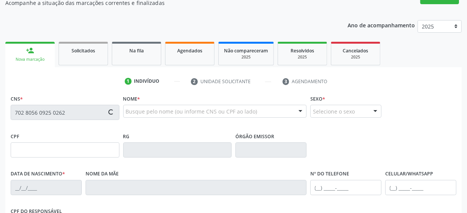
type input "006.383.474-08"
type input "27/05/2025"
type input "Luciglecia Silva Alves Brito"
type input "(87) 99819-9505"
type input "40"
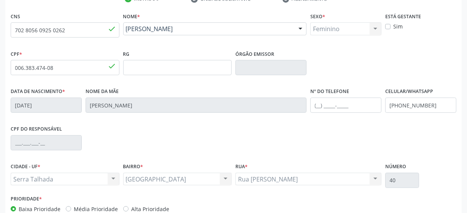
scroll to position [199, 0]
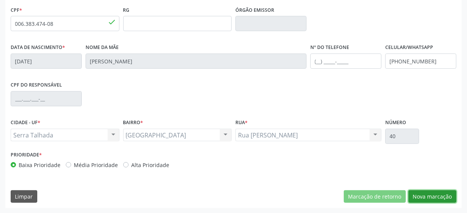
click at [433, 199] on button "Nova marcação" at bounding box center [433, 197] width 48 height 13
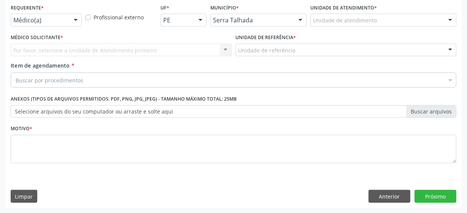
click at [59, 25] on div "Médico(a)" at bounding box center [46, 20] width 71 height 13
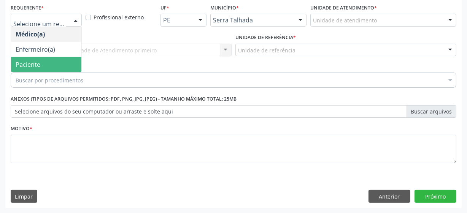
click at [54, 61] on span "Paciente" at bounding box center [46, 64] width 70 height 15
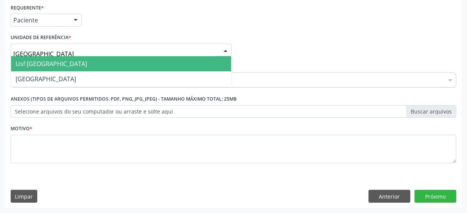
type input "vila bela"
click at [48, 64] on span "Usf [GEOGRAPHIC_DATA]" at bounding box center [52, 64] width 72 height 8
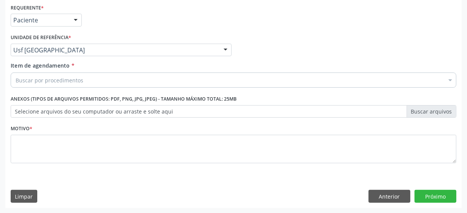
click at [60, 84] on div "Buscar por procedimentos" at bounding box center [234, 80] width 446 height 15
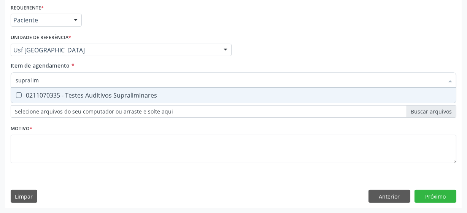
type input "supralimi"
click at [66, 93] on div "0211070335 - Testes Auditivos Supraliminares" at bounding box center [234, 95] width 436 height 6
checkbox Supraliminares "true"
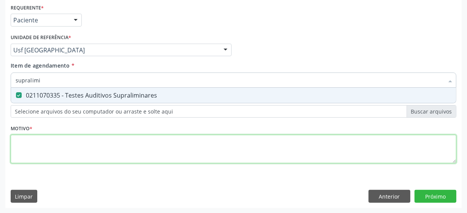
click at [65, 153] on div "Requerente * Paciente Médico(a) Enfermeiro(a) Paciente Nenhum resultado encontr…" at bounding box center [234, 88] width 446 height 172
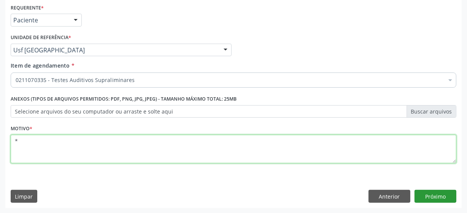
type textarea "*"
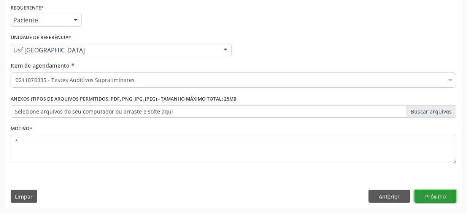
click at [424, 200] on button "Próximo" at bounding box center [436, 196] width 42 height 13
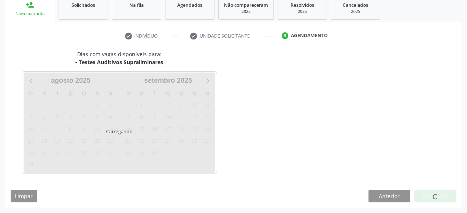
scroll to position [117, 0]
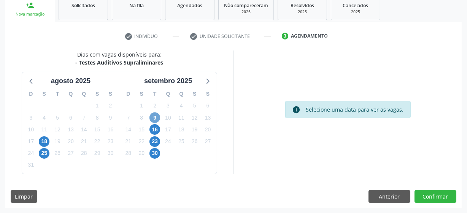
click at [153, 120] on span "9" at bounding box center [155, 118] width 11 height 11
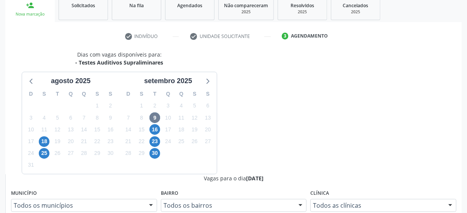
radio input "true"
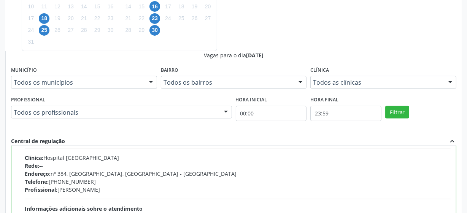
scroll to position [38, 0]
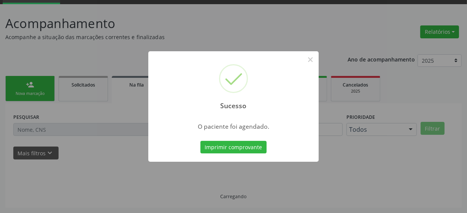
scroll to position [37, 0]
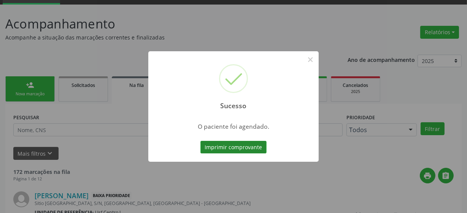
click at [215, 145] on button "Imprimir comprovante" at bounding box center [234, 147] width 66 height 13
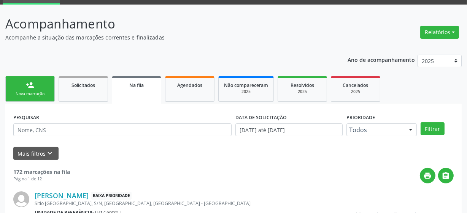
click at [33, 95] on div "Sucesso × O paciente foi agendado. Imprimir comprovante Cancel" at bounding box center [233, 106] width 467 height 213
click at [24, 86] on link "person_add Nova marcação" at bounding box center [29, 88] width 49 height 25
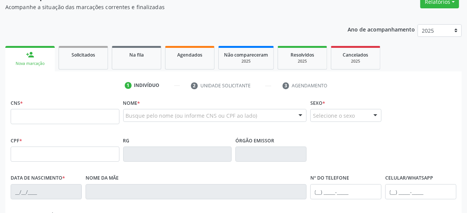
scroll to position [107, 0]
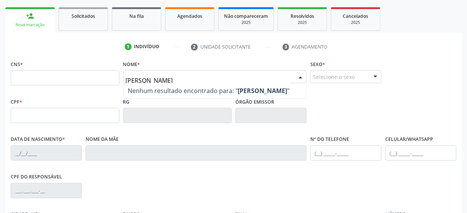
type input "luzinete maria nascimen"
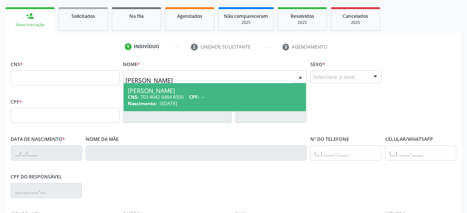
click at [199, 95] on span "CPF:" at bounding box center [194, 97] width 10 height 6
type input "703 4042 6464 8500"
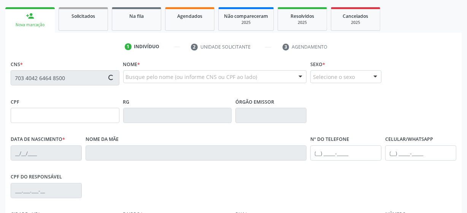
type input "03/05/1958"
type input "Maria Senhora da Conceicao"
type input "(87) 99815-5430"
type input "33"
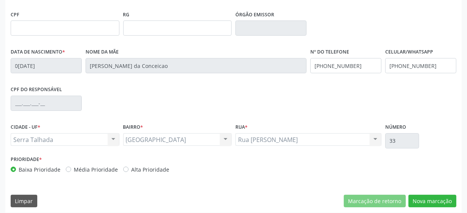
scroll to position [199, 0]
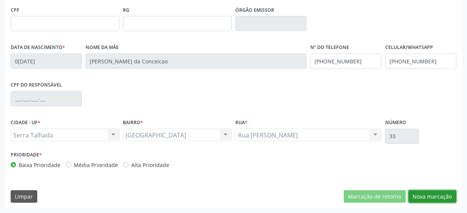
click at [446, 198] on button "Nova marcação" at bounding box center [433, 197] width 48 height 13
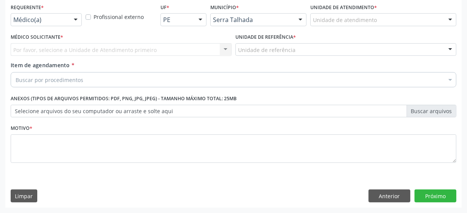
scroll to position [163, 0]
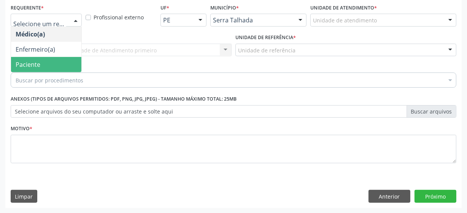
click at [47, 62] on span "Paciente" at bounding box center [46, 64] width 70 height 15
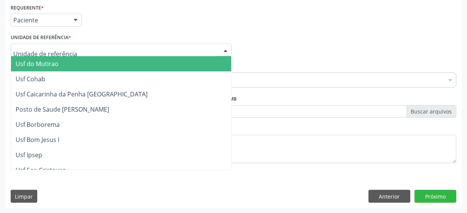
click at [72, 51] on div at bounding box center [121, 50] width 221 height 13
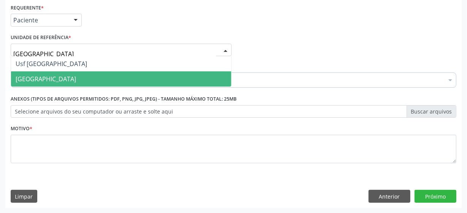
type input "vila bela"
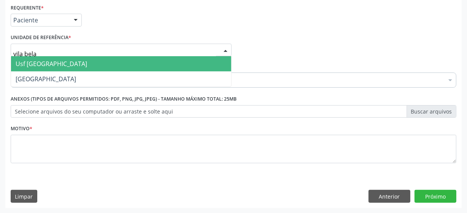
click at [50, 64] on span "Usf [GEOGRAPHIC_DATA]" at bounding box center [52, 64] width 72 height 8
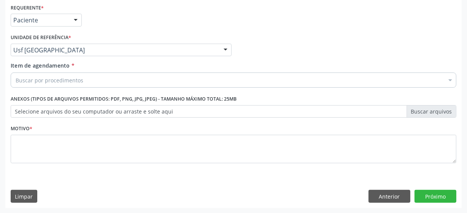
click at [102, 76] on div "Buscar por procedimentos" at bounding box center [234, 80] width 446 height 15
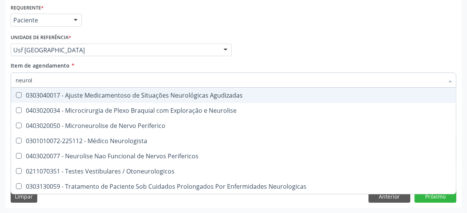
type input "neurolo"
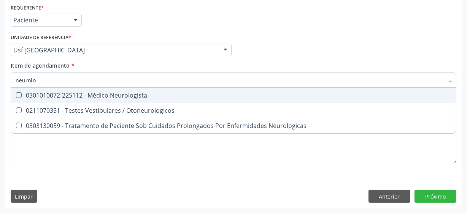
click at [103, 92] on div "0301010072-225112 - Médico Neurologista" at bounding box center [234, 95] width 436 height 6
checkbox Neurologista "true"
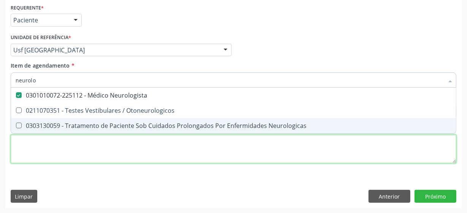
click at [83, 149] on div "Requerente * Paciente Médico(a) Enfermeiro(a) Paciente Nenhum resultado encontr…" at bounding box center [234, 88] width 446 height 172
checkbox Otoneurologicos "true"
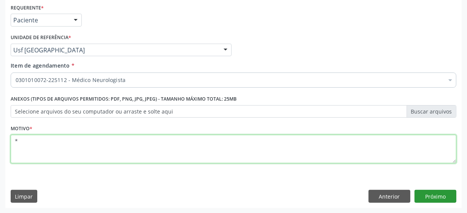
type textarea "*"
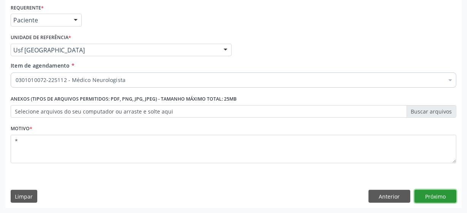
click at [424, 195] on button "Próximo" at bounding box center [436, 196] width 42 height 13
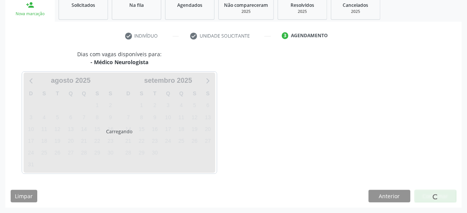
scroll to position [117, 0]
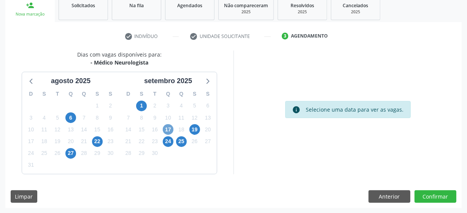
click at [167, 131] on span "17" at bounding box center [168, 129] width 11 height 11
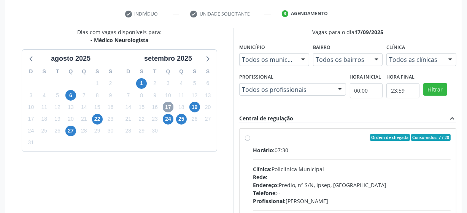
scroll to position [152, 0]
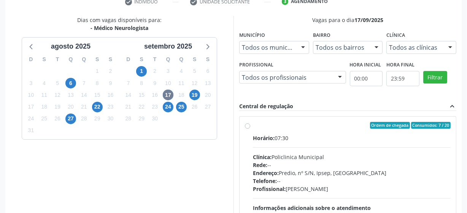
click at [253, 124] on label "Ordem de chegada Consumidos: 7 / 20 Horário: 07:30 Clínica: Policlinica Municip…" at bounding box center [352, 180] width 198 height 117
click at [248, 124] on input "Ordem de chegada Consumidos: 7 / 20 Horário: 07:30 Clínica: Policlinica Municip…" at bounding box center [247, 125] width 5 height 7
radio input "true"
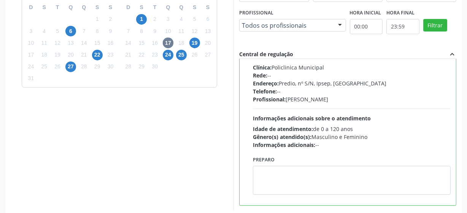
scroll to position [240, 0]
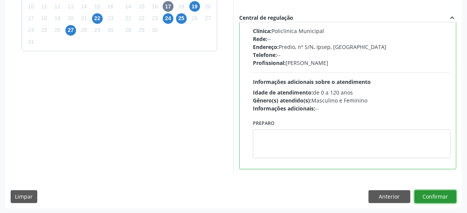
click at [427, 193] on button "Confirmar" at bounding box center [436, 197] width 42 height 13
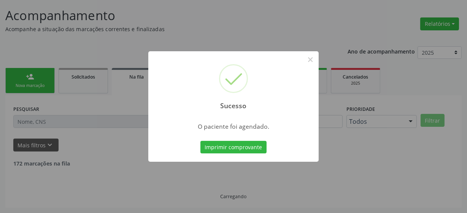
scroll to position [37, 0]
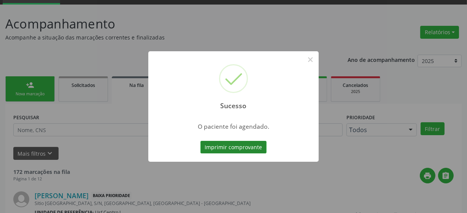
click at [237, 149] on button "Imprimir comprovante" at bounding box center [234, 147] width 66 height 13
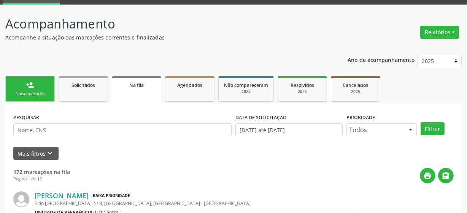
click at [34, 91] on div "Nova marcação" at bounding box center [30, 94] width 38 height 6
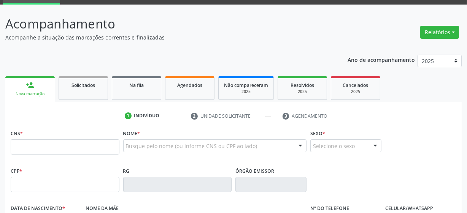
click at [144, 141] on div "Busque pelo nome (ou informe CNS ou CPF ao lado)" at bounding box center [215, 146] width 184 height 13
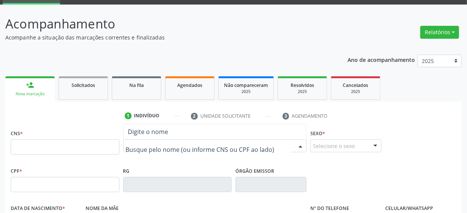
click at [148, 151] on input "text" at bounding box center [209, 149] width 166 height 15
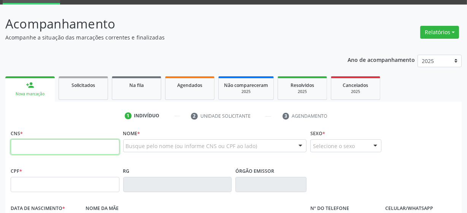
click at [80, 146] on input "text" at bounding box center [65, 147] width 109 height 15
type input "128 6011 6453 0004"
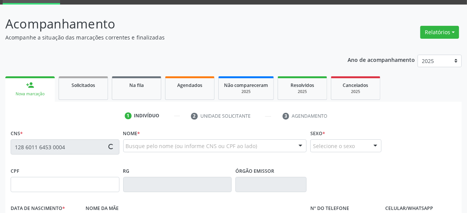
type input "[DATE]"
type input "[PERSON_NAME]"
type input "[PHONE_NUMBER]"
type input "6"
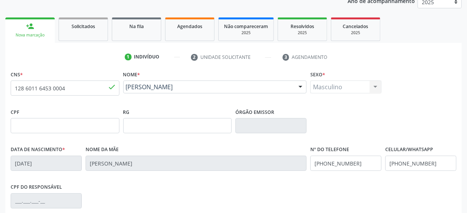
scroll to position [199, 0]
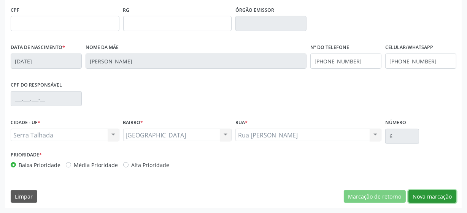
click at [444, 196] on button "Nova marcação" at bounding box center [433, 197] width 48 height 13
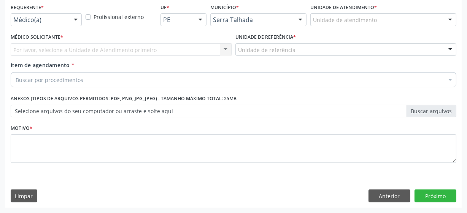
scroll to position [163, 0]
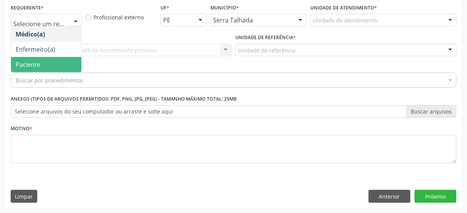
click at [56, 64] on span "Paciente" at bounding box center [46, 64] width 70 height 15
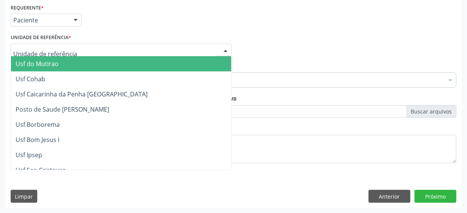
click at [81, 47] on div at bounding box center [121, 50] width 221 height 13
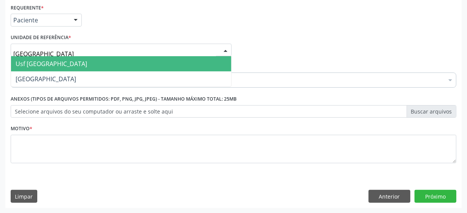
type input "vila bela"
click at [76, 64] on span "Usf [GEOGRAPHIC_DATA]" at bounding box center [121, 63] width 220 height 15
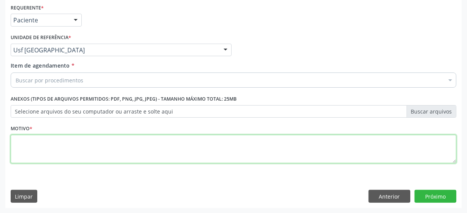
click at [64, 150] on textarea at bounding box center [234, 149] width 446 height 29
type textarea "***"
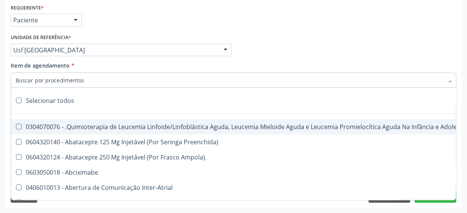
click at [64, 76] on input "Item de agendamento *" at bounding box center [230, 80] width 428 height 15
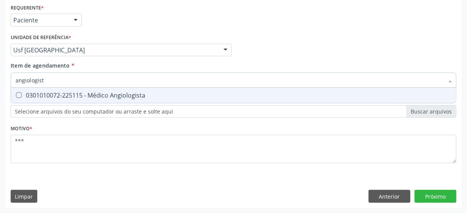
type input "angiologista"
click at [101, 99] on span "0301010072-225115 - Médico Angiologista" at bounding box center [233, 95] width 445 height 15
checkbox Angiologista "true"
click at [420, 193] on div "Requerente * Paciente Médico(a) Enfermeiro(a) Paciente Nenhum resultado encontr…" at bounding box center [233, 105] width 457 height 207
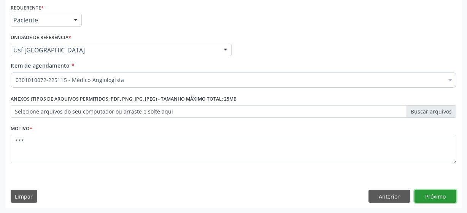
click at [433, 197] on button "Próximo" at bounding box center [436, 196] width 42 height 13
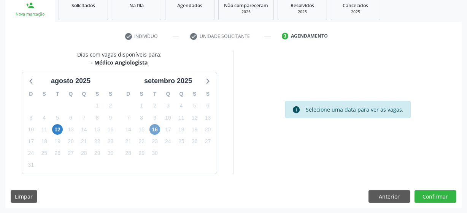
click at [154, 128] on span "16" at bounding box center [155, 129] width 11 height 11
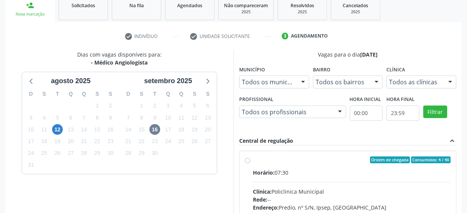
scroll to position [152, 0]
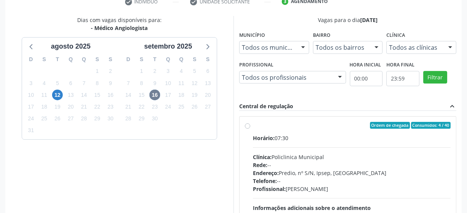
click at [253, 126] on label "Ordem de chegada Consumidos: 4 / 40 Horário: 07:30 Clínica: Policlinica Municip…" at bounding box center [352, 180] width 198 height 117
click at [246, 126] on input "Ordem de chegada Consumidos: 4 / 40 Horário: 07:30 Clínica: Policlinica Municip…" at bounding box center [247, 125] width 5 height 7
radio input "true"
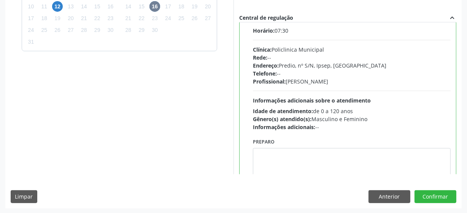
scroll to position [38, 0]
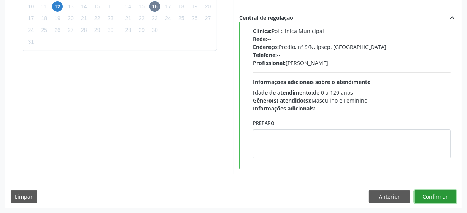
click at [427, 195] on button "Confirmar" at bounding box center [436, 197] width 42 height 13
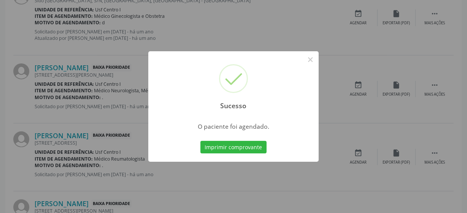
scroll to position [37, 0]
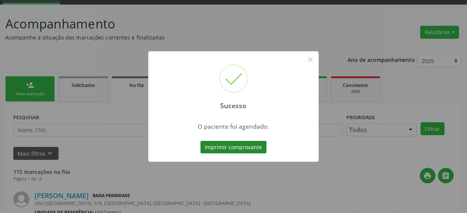
click at [228, 145] on button "Imprimir comprovante" at bounding box center [234, 147] width 66 height 13
